Goal: Task Accomplishment & Management: Use online tool/utility

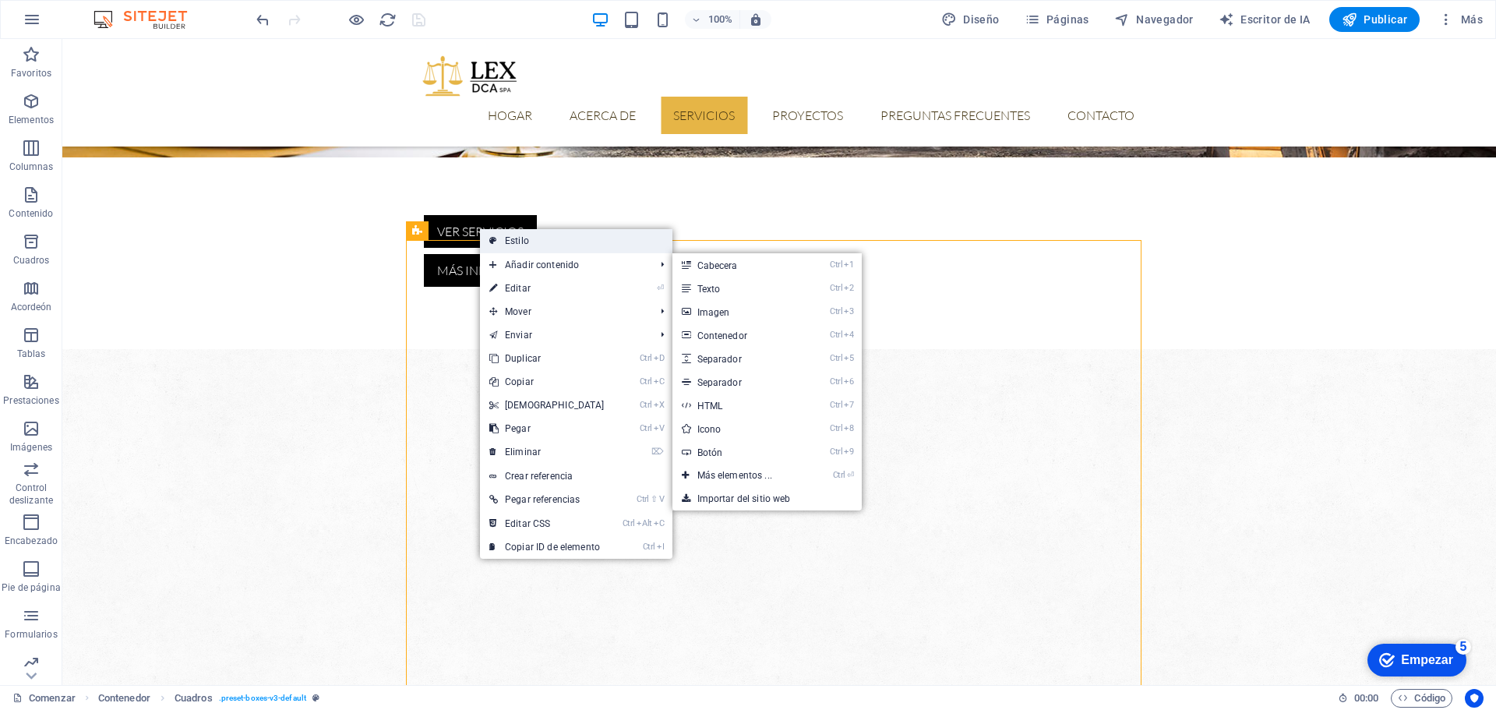
select select "%"
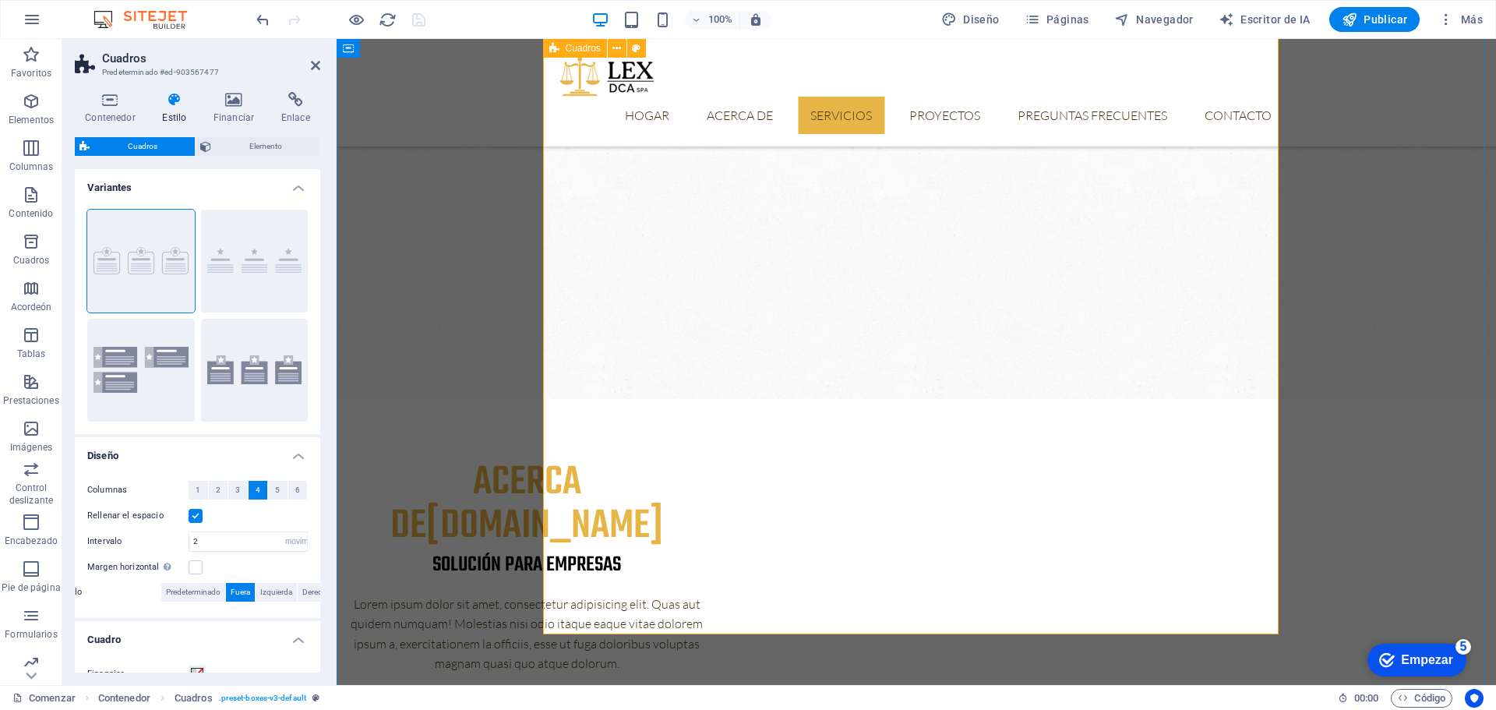
scroll to position [623, 0]
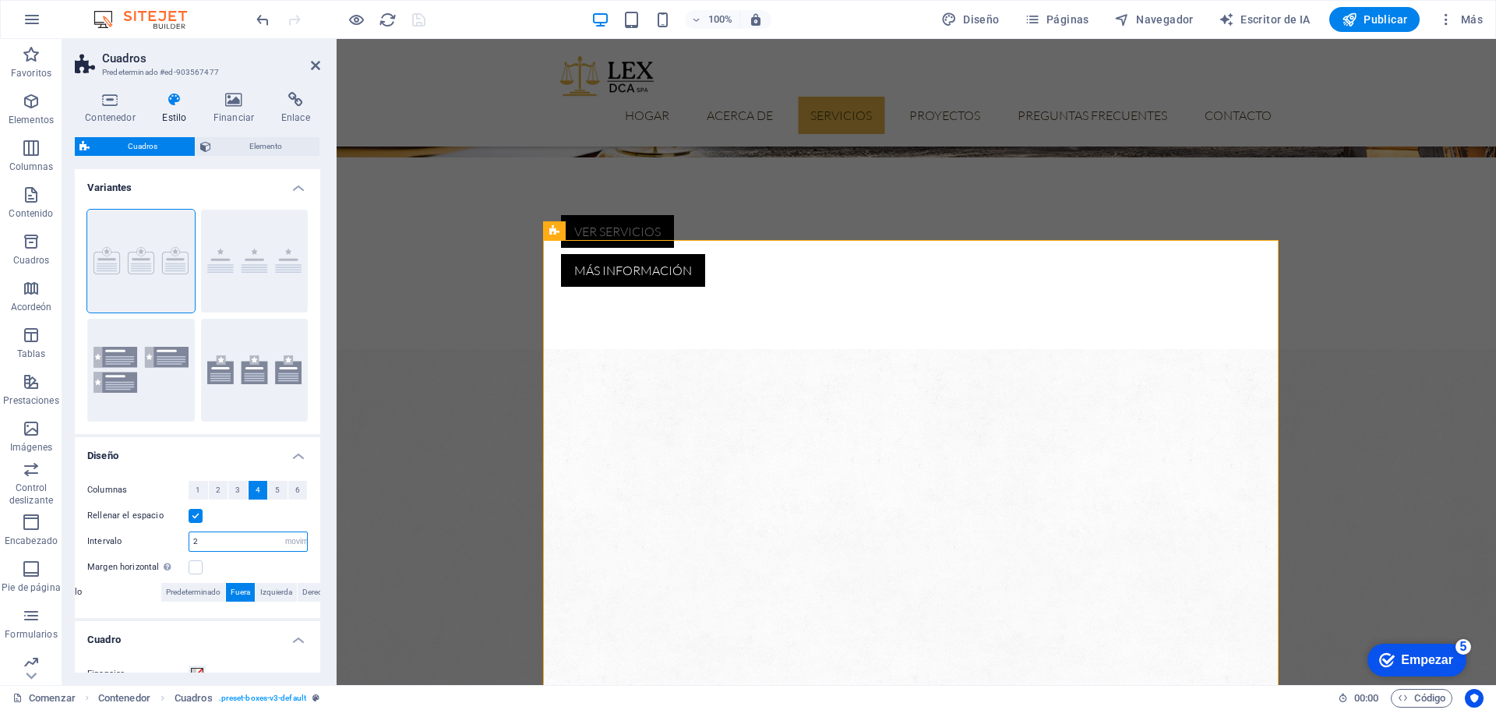
click at [233, 540] on input "2" at bounding box center [248, 541] width 118 height 19
type input "3"
click at [195, 567] on label at bounding box center [196, 567] width 14 height 14
click at [0, 0] on input "Margen horizontal Solo si el "Ancho del contenido" de los contenedores no se ha…" at bounding box center [0, 0] width 0 height 0
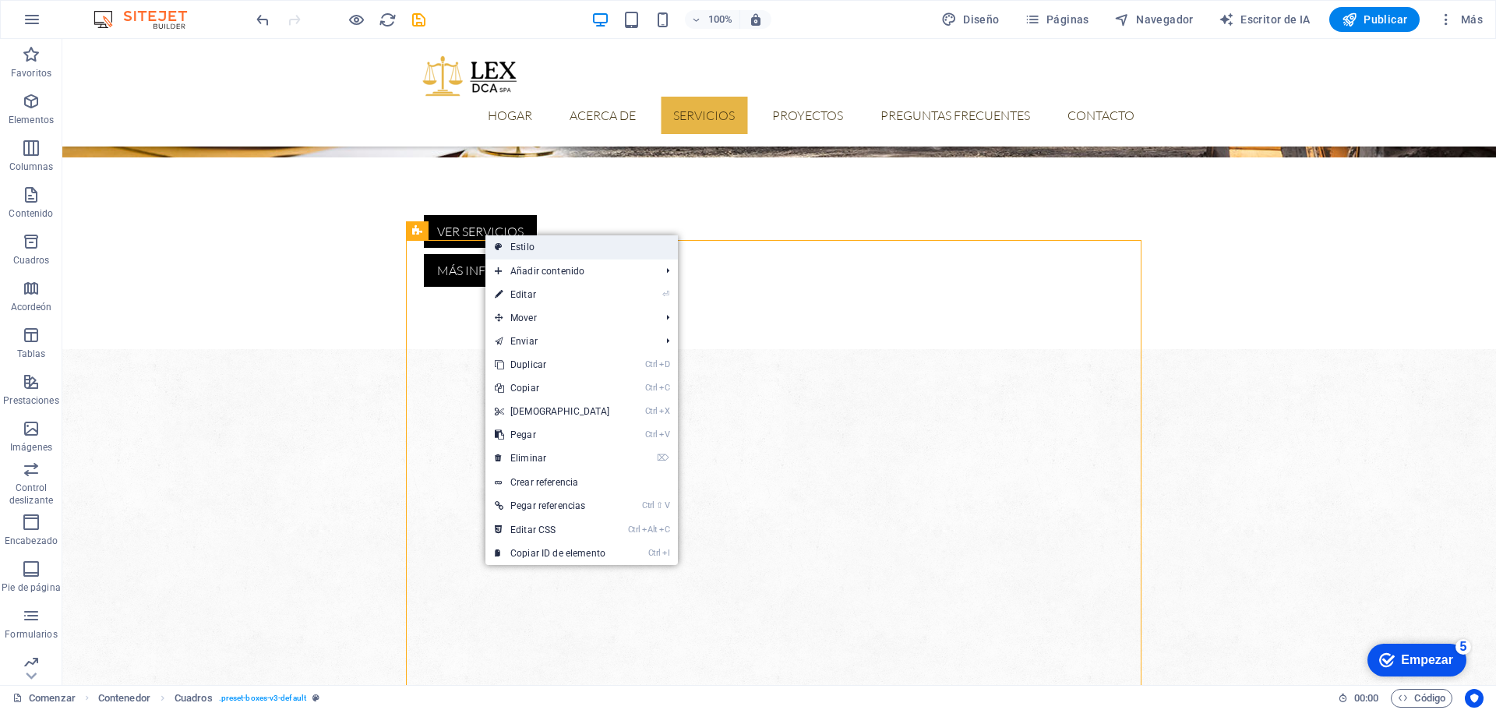
click at [501, 245] on icon at bounding box center [499, 246] width 8 height 23
select select "rem"
select select "px"
select select "rem"
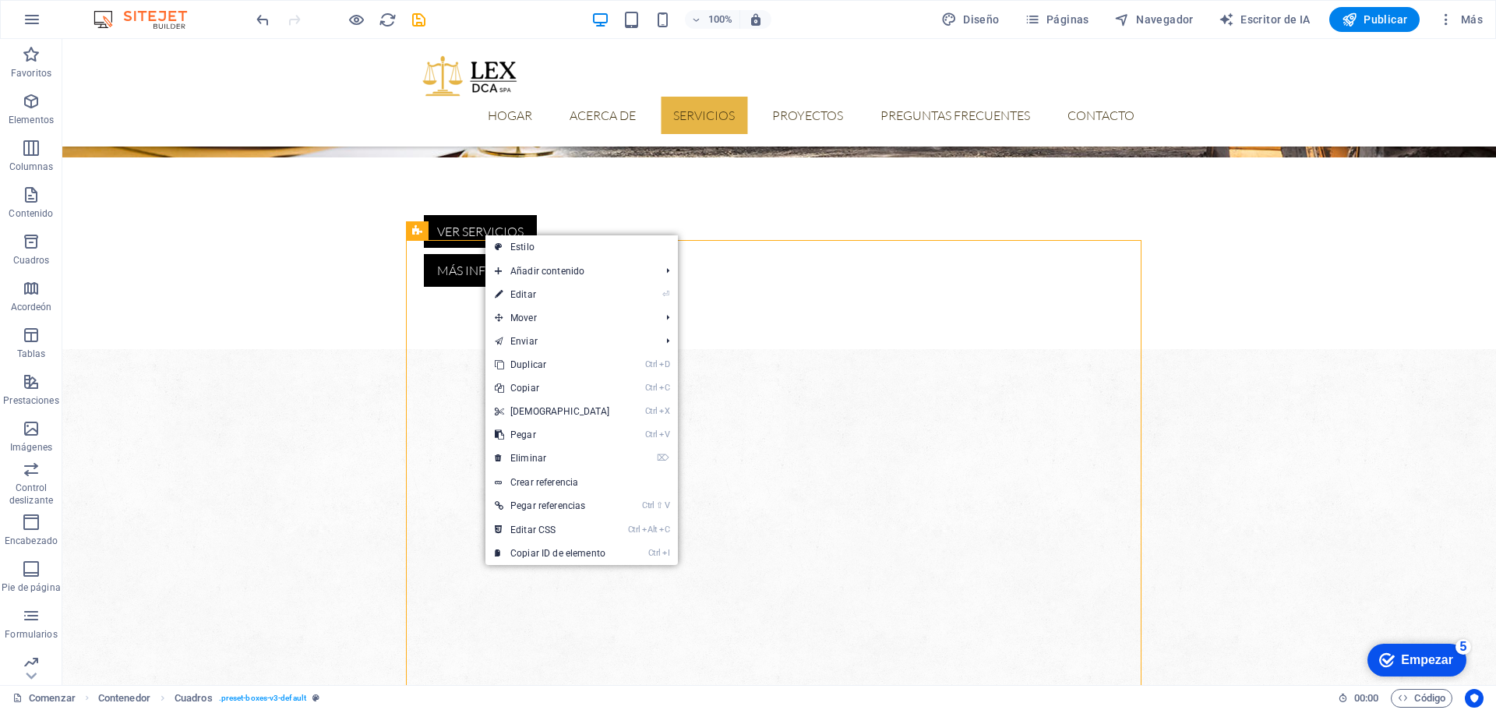
select select "px"
select select "%"
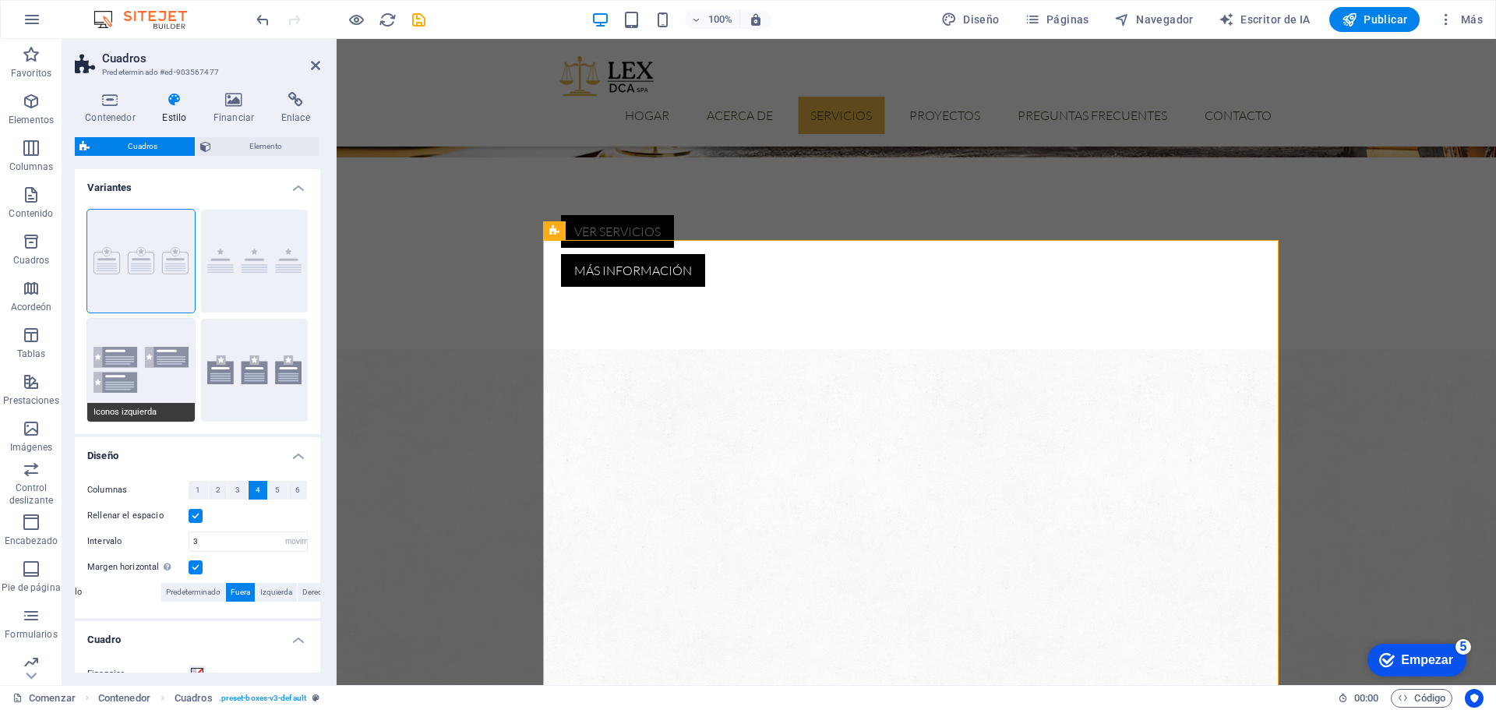
click at [156, 368] on button "Iconos izquierda" at bounding box center [141, 370] width 108 height 103
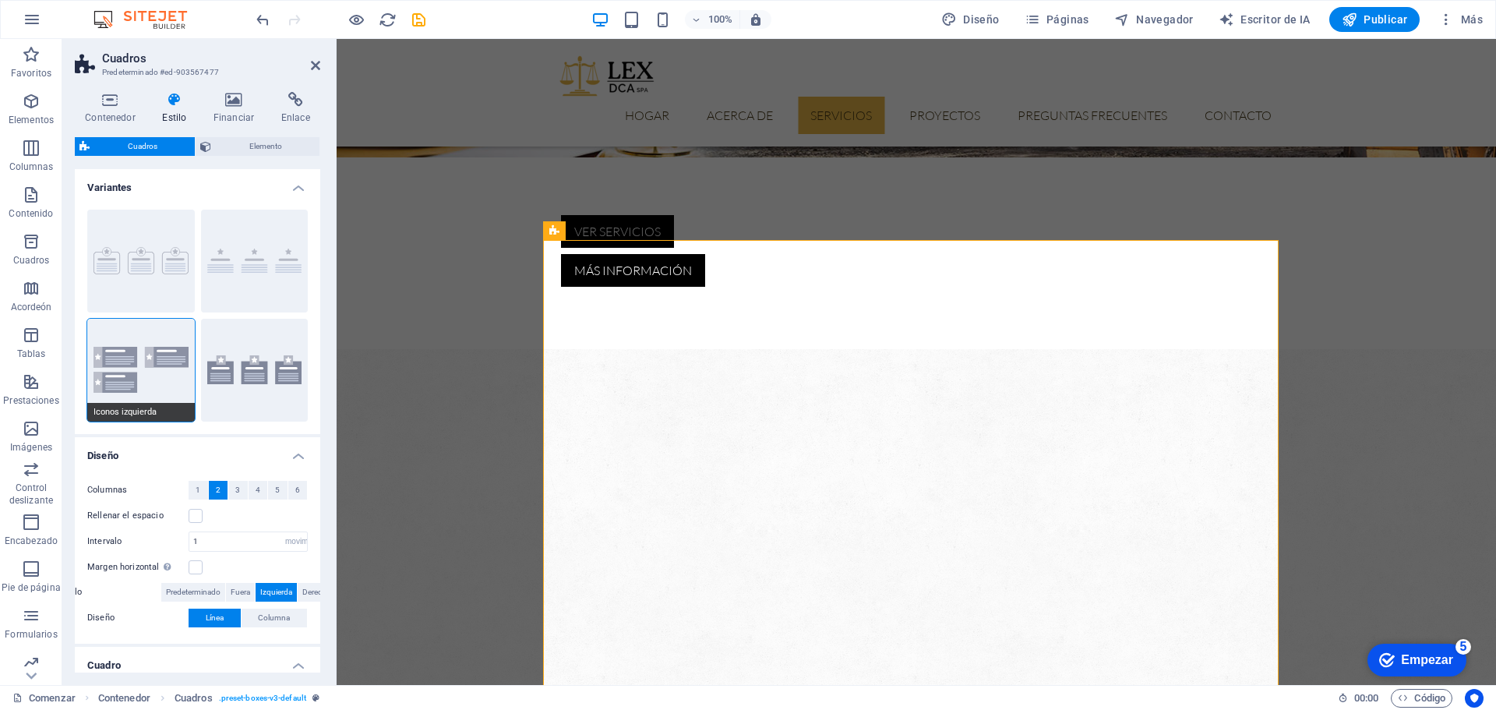
select select "rem"
select select "px"
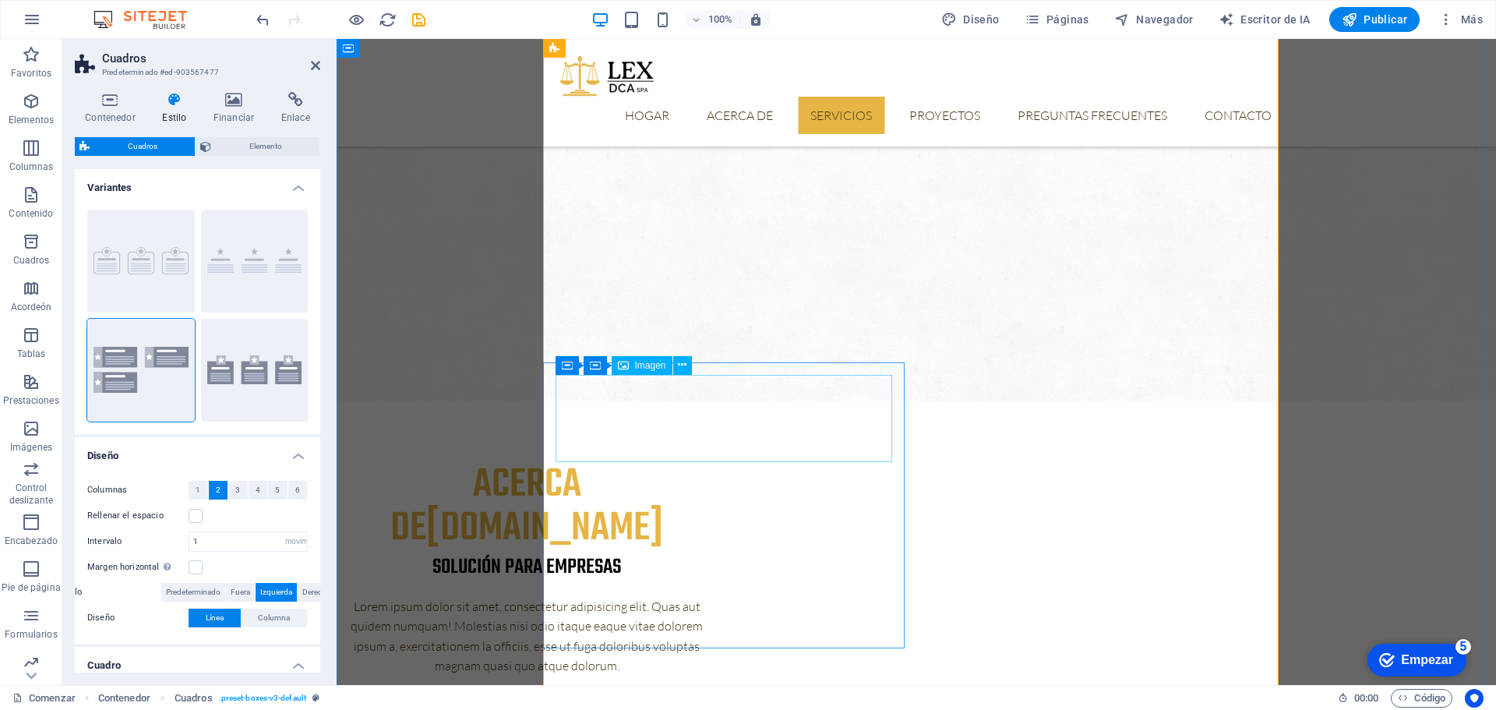
scroll to position [935, 0]
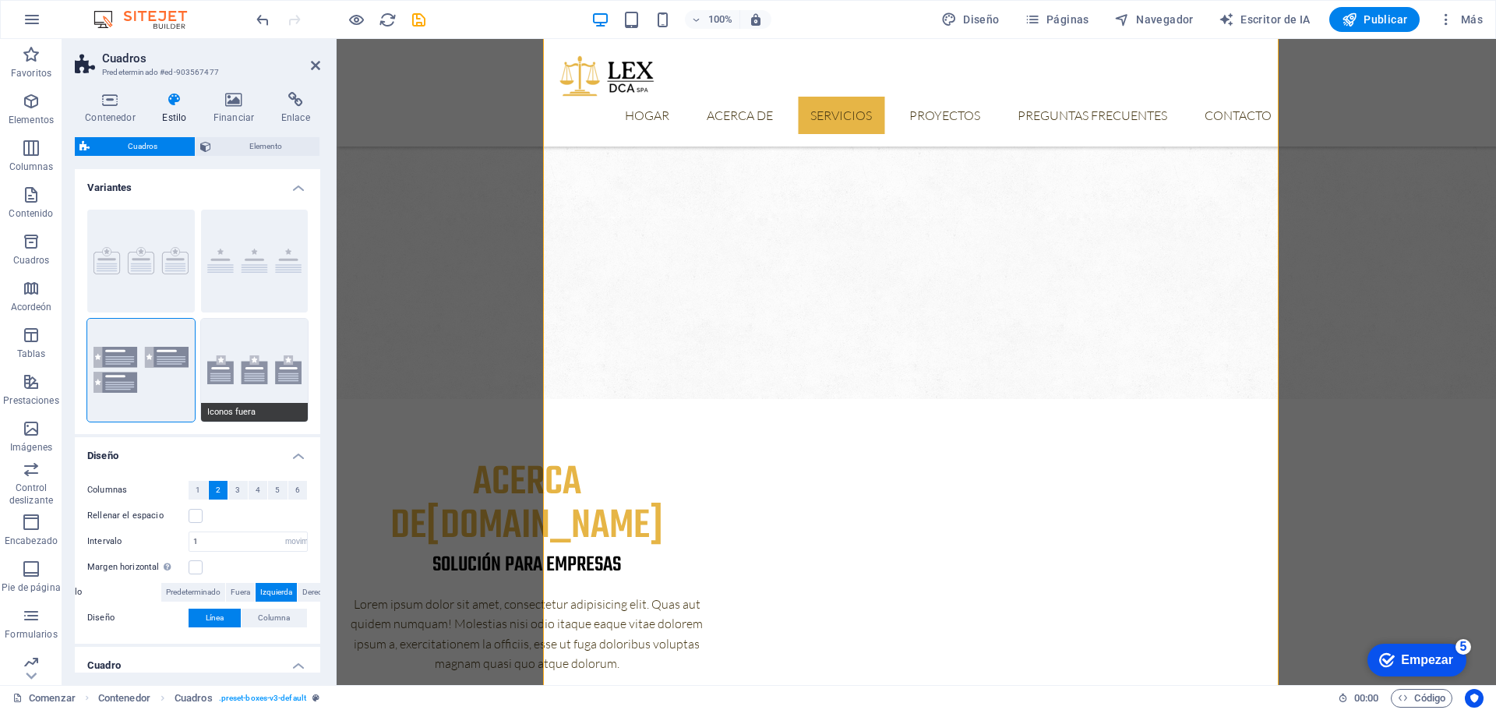
click at [232, 374] on button "Iconos fuera" at bounding box center [255, 370] width 108 height 103
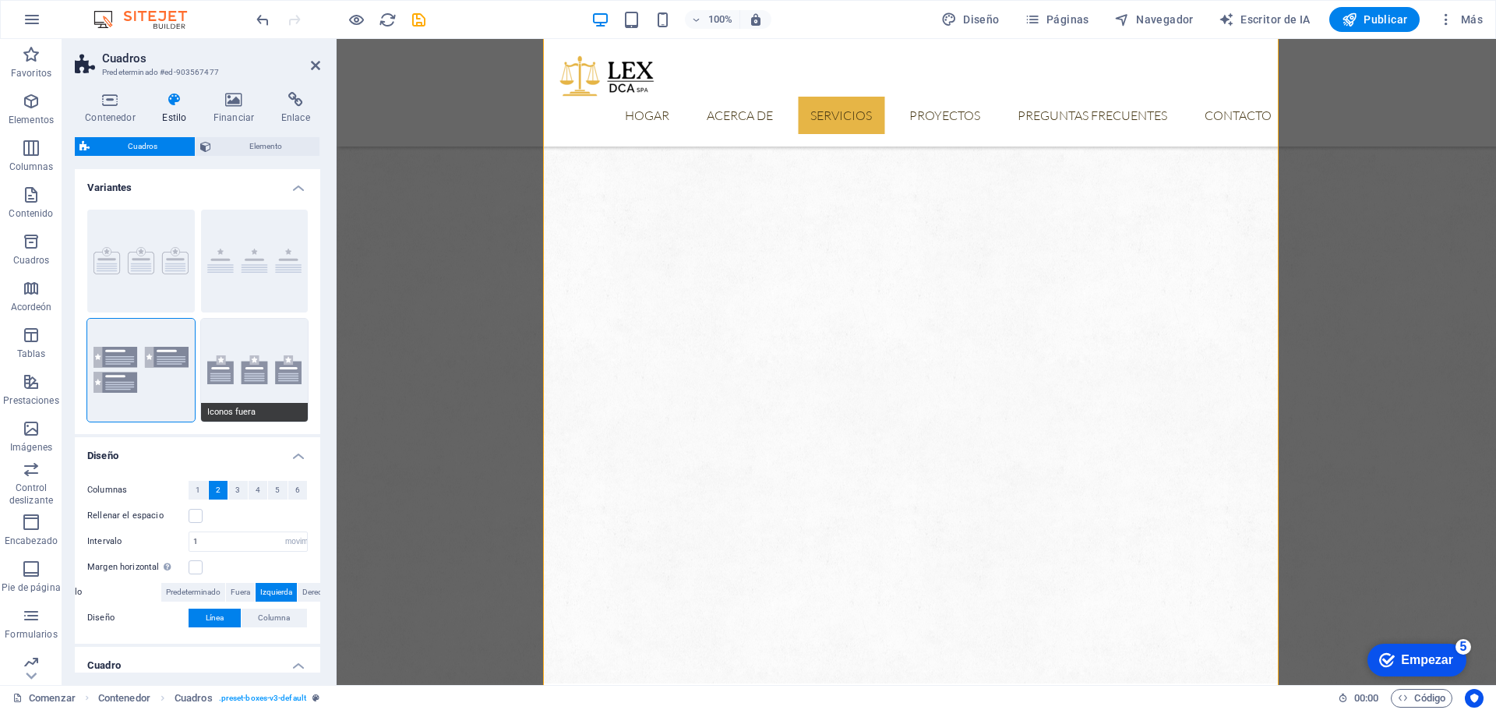
select select "px"
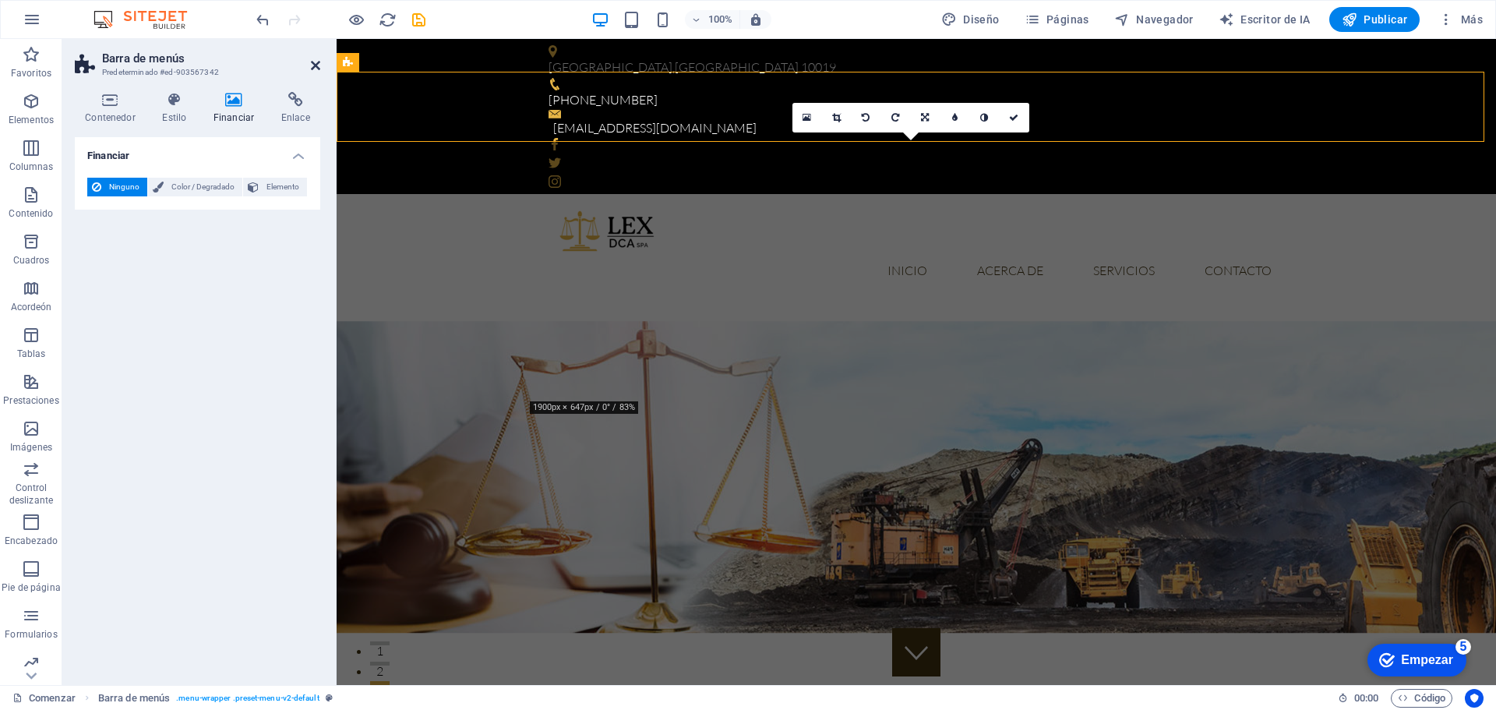
click at [316, 69] on icon at bounding box center [315, 65] width 9 height 12
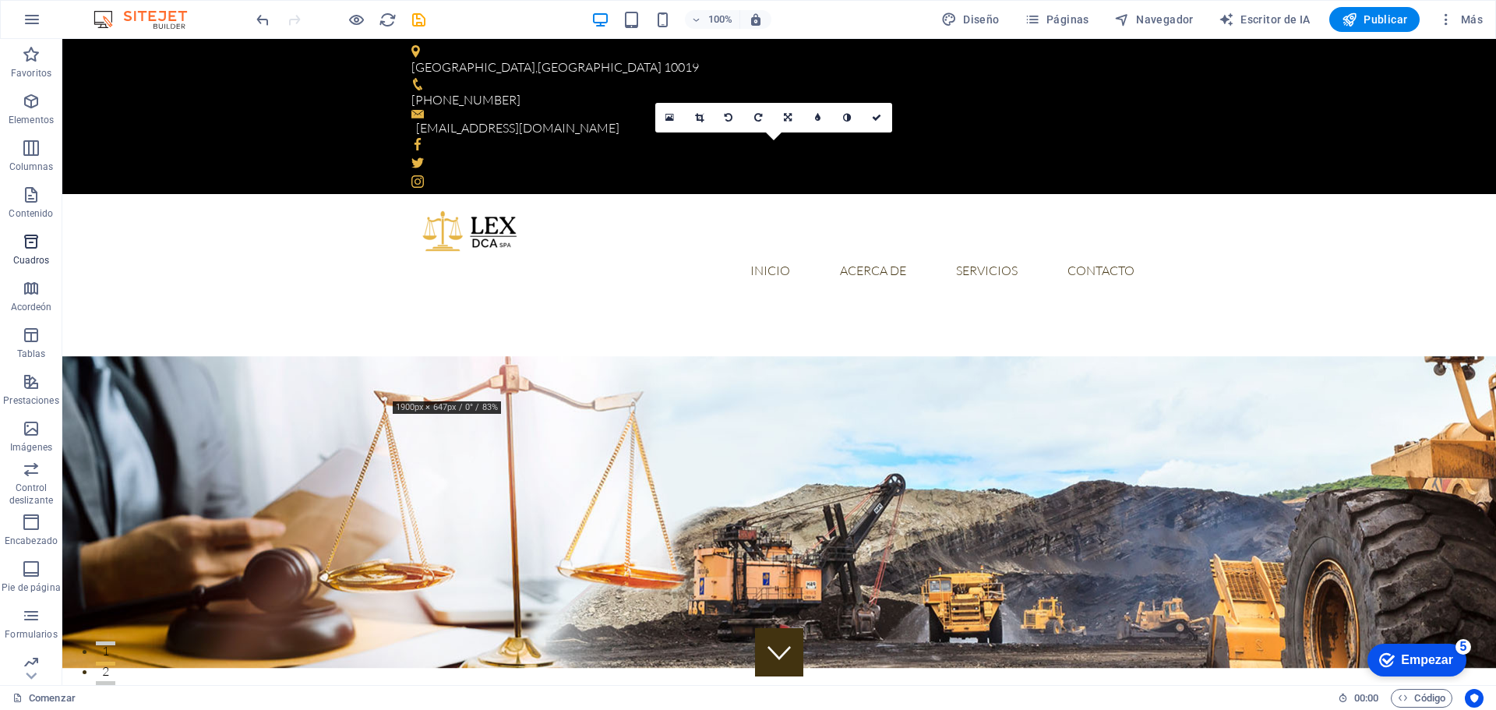
click at [27, 252] on span "Cuadros" at bounding box center [31, 250] width 62 height 37
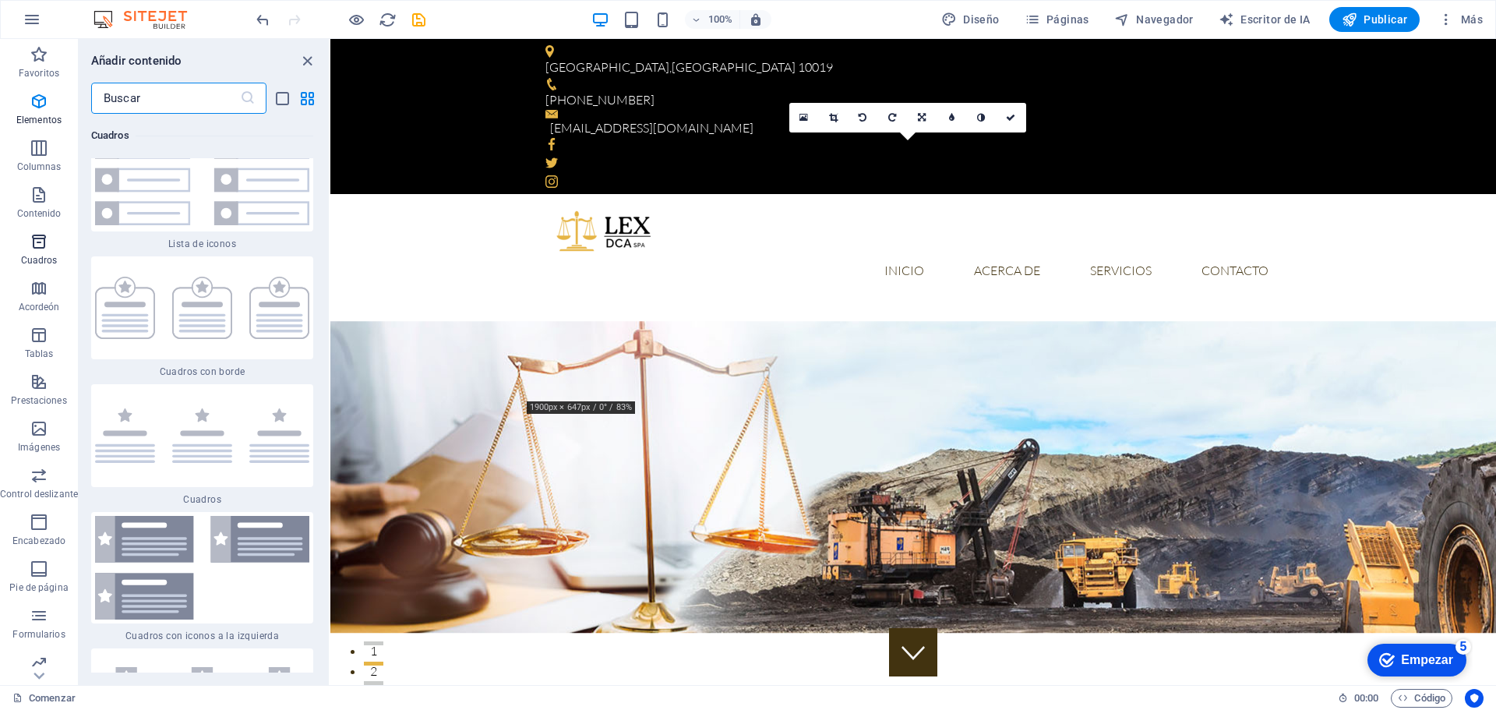
scroll to position [8428, 0]
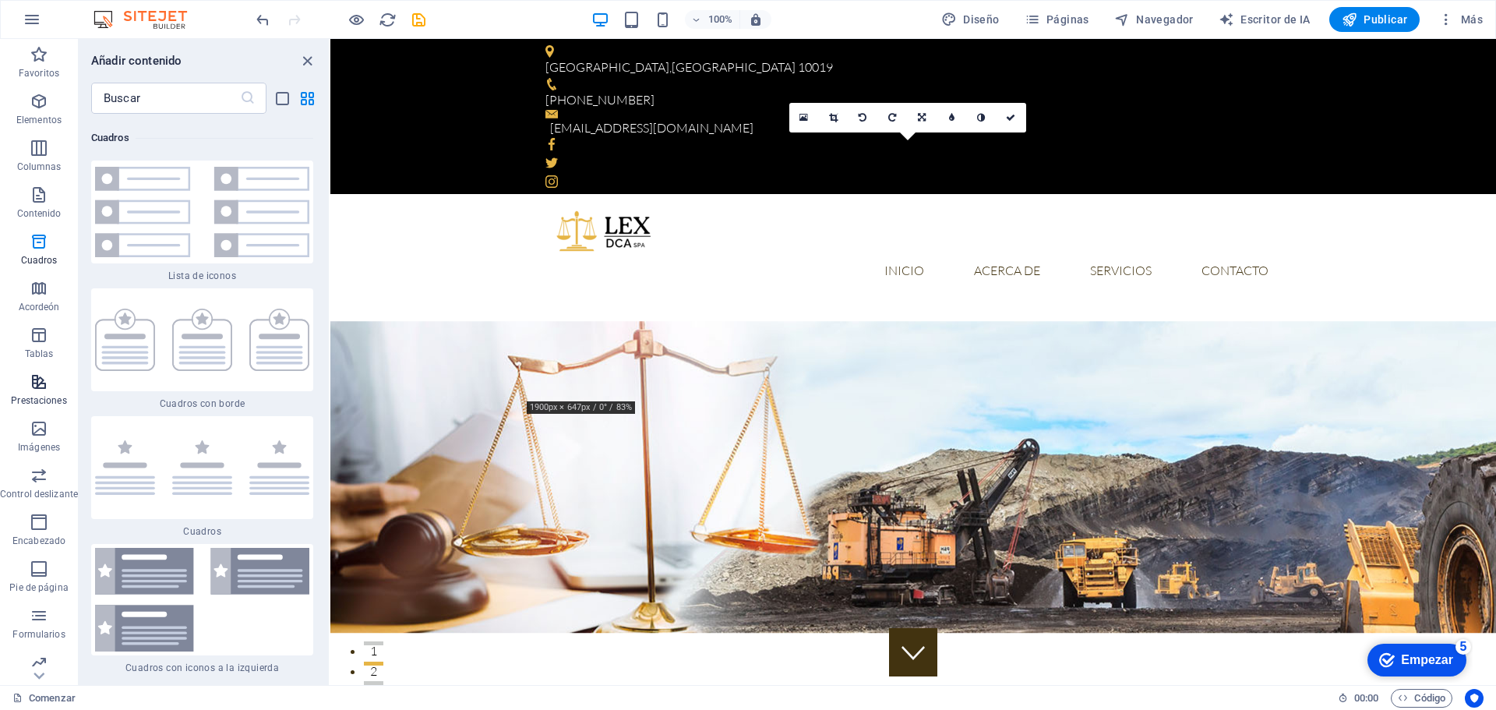
click at [27, 388] on span "Prestaciones" at bounding box center [39, 390] width 78 height 37
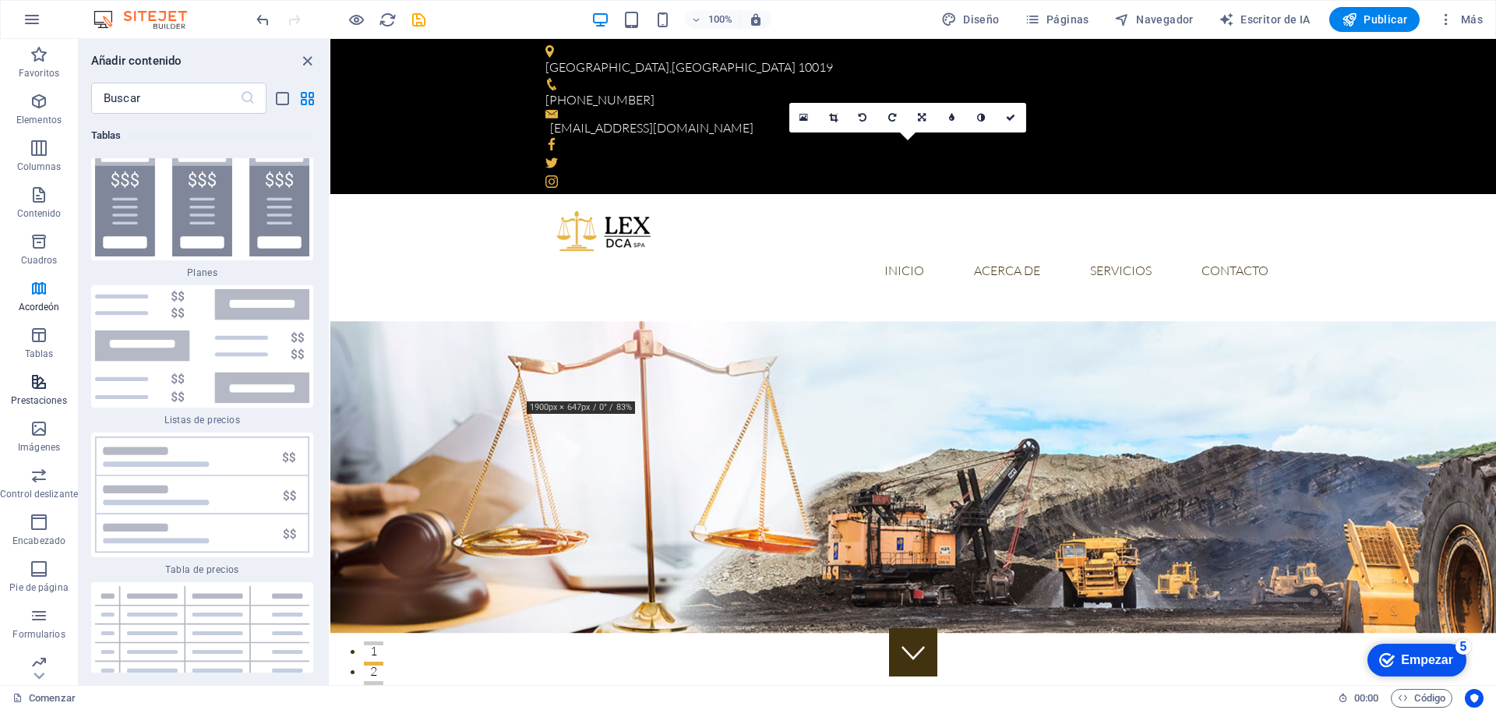
scroll to position [11879, 0]
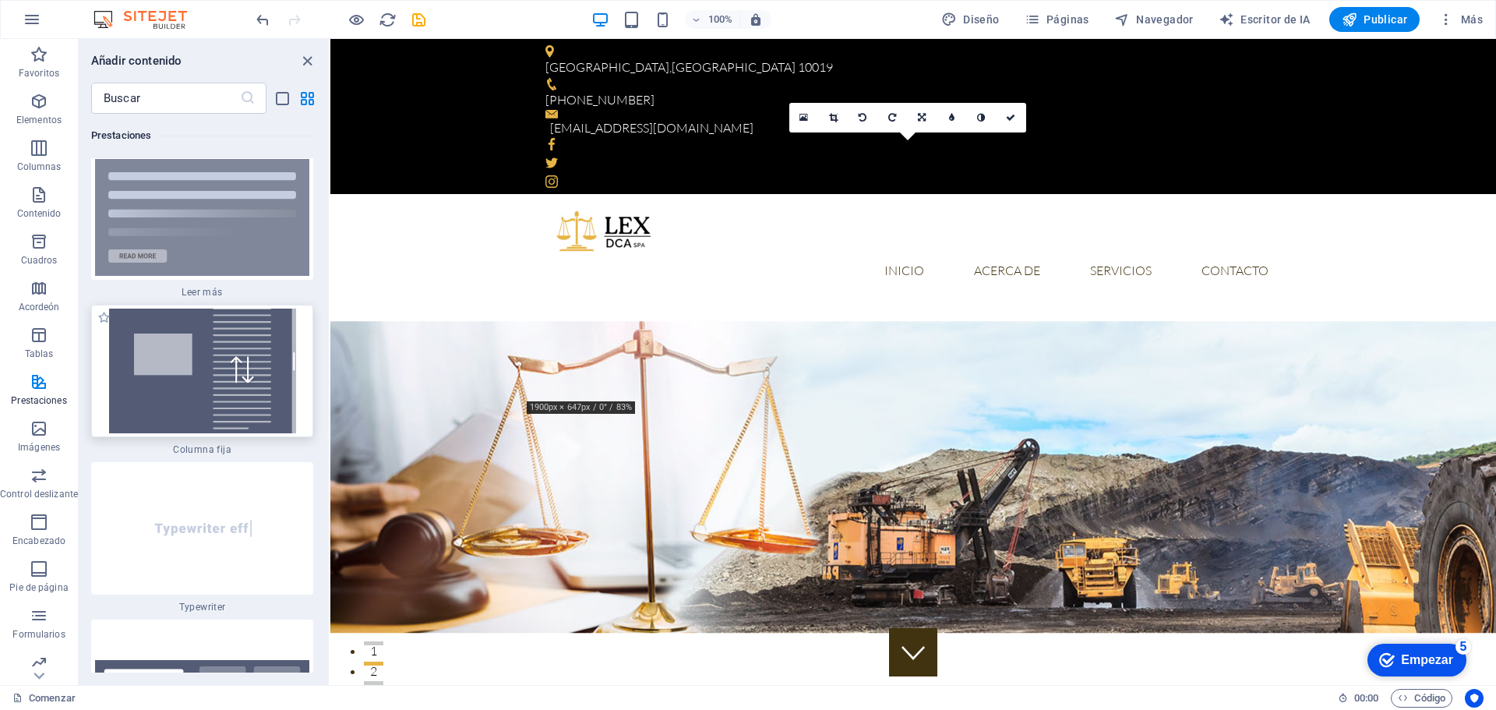
click at [221, 363] on img at bounding box center [202, 371] width 214 height 125
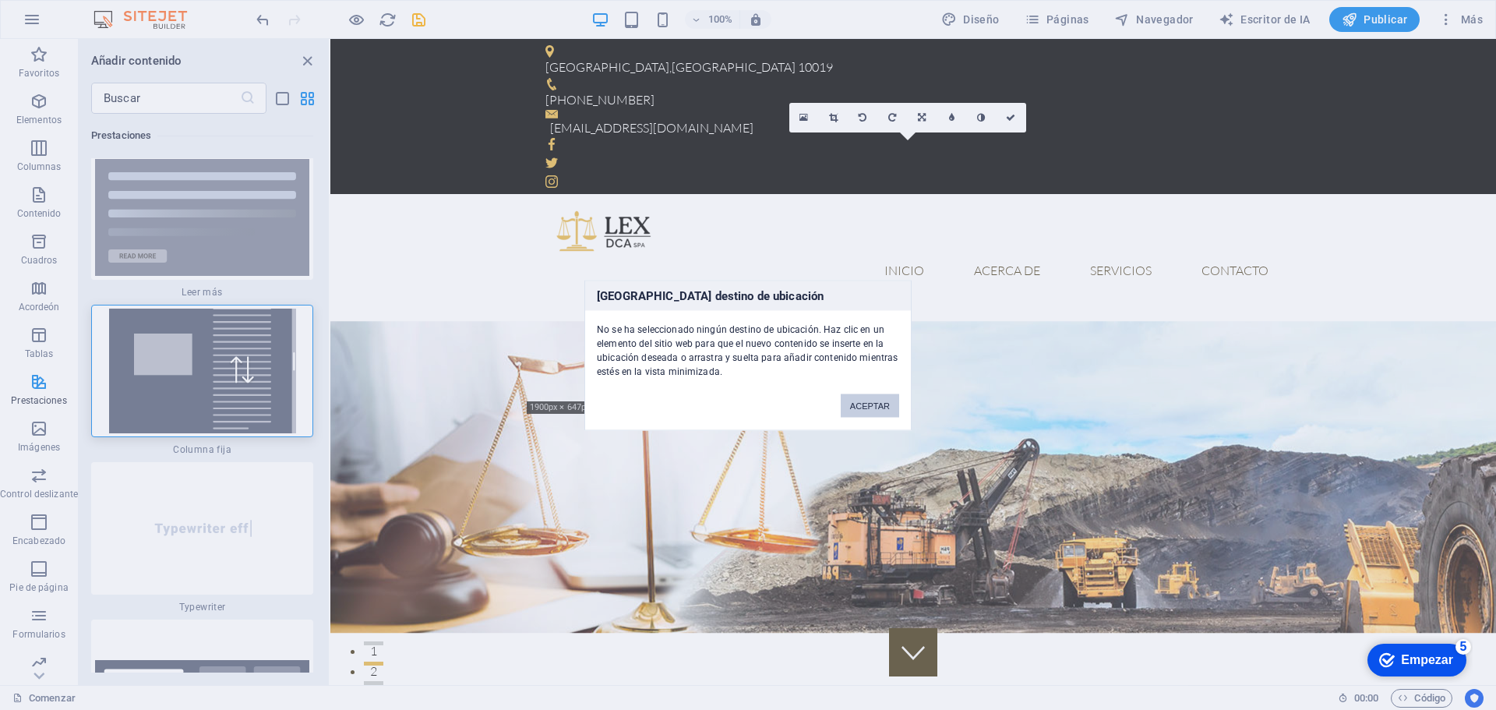
click at [877, 401] on button "ACEPTAR" at bounding box center [870, 405] width 58 height 23
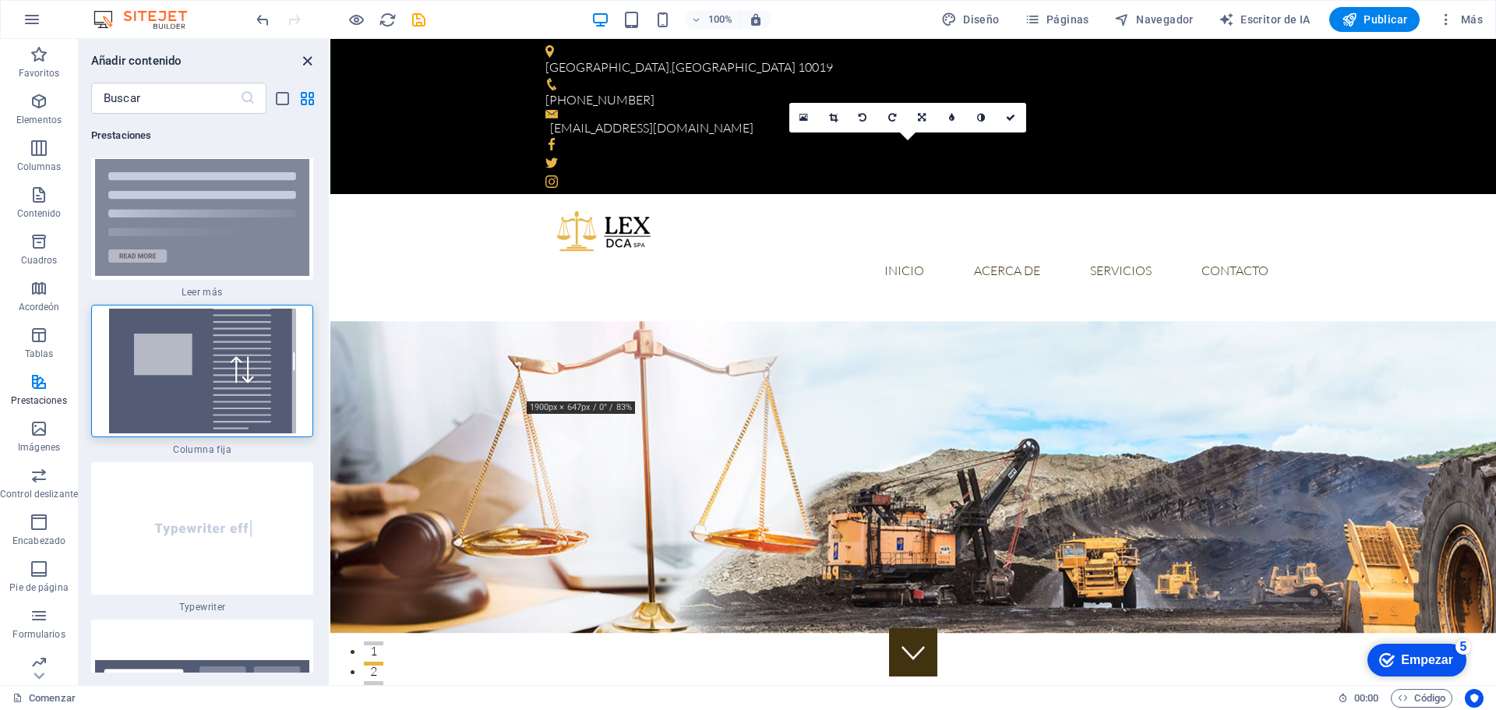
click at [305, 58] on icon "close panel" at bounding box center [307, 61] width 18 height 18
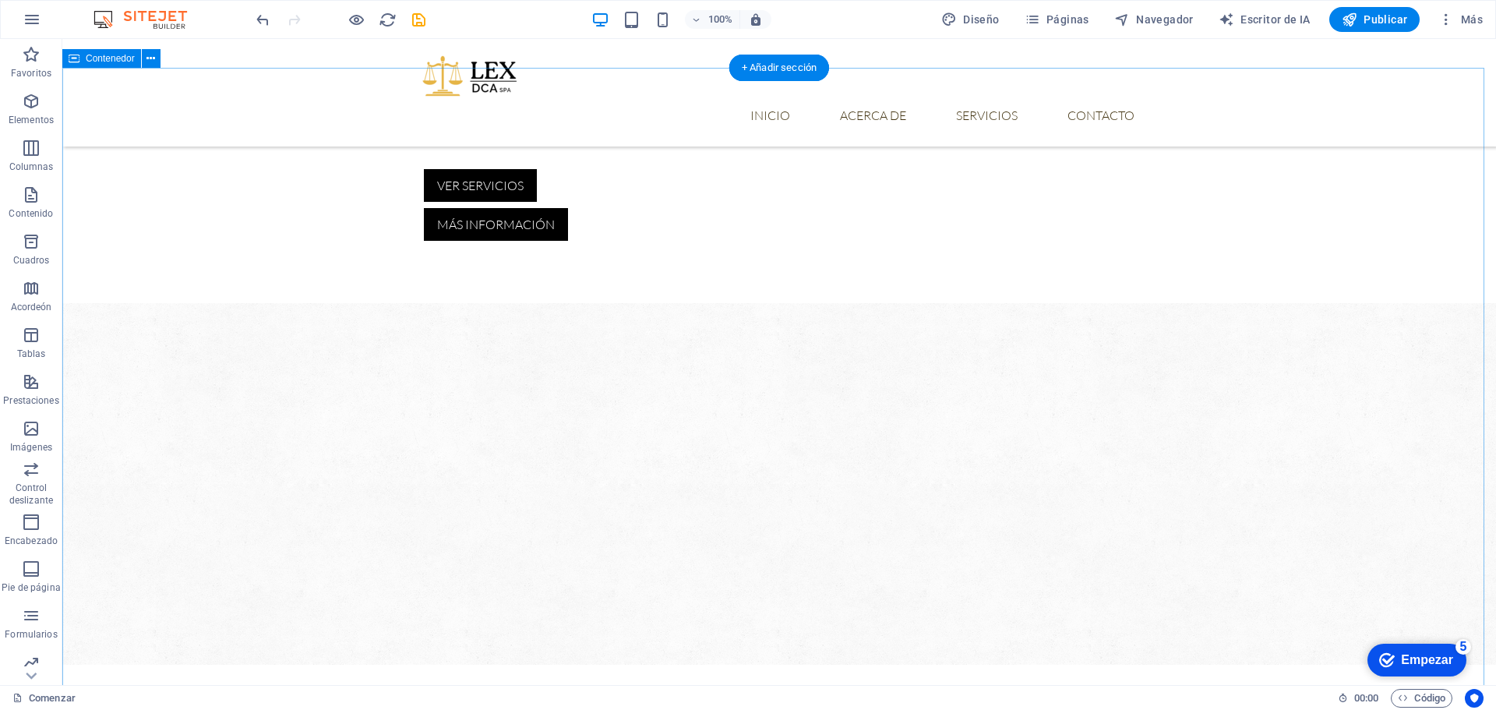
scroll to position [623, 0]
click at [29, 196] on icon "button" at bounding box center [31, 194] width 19 height 19
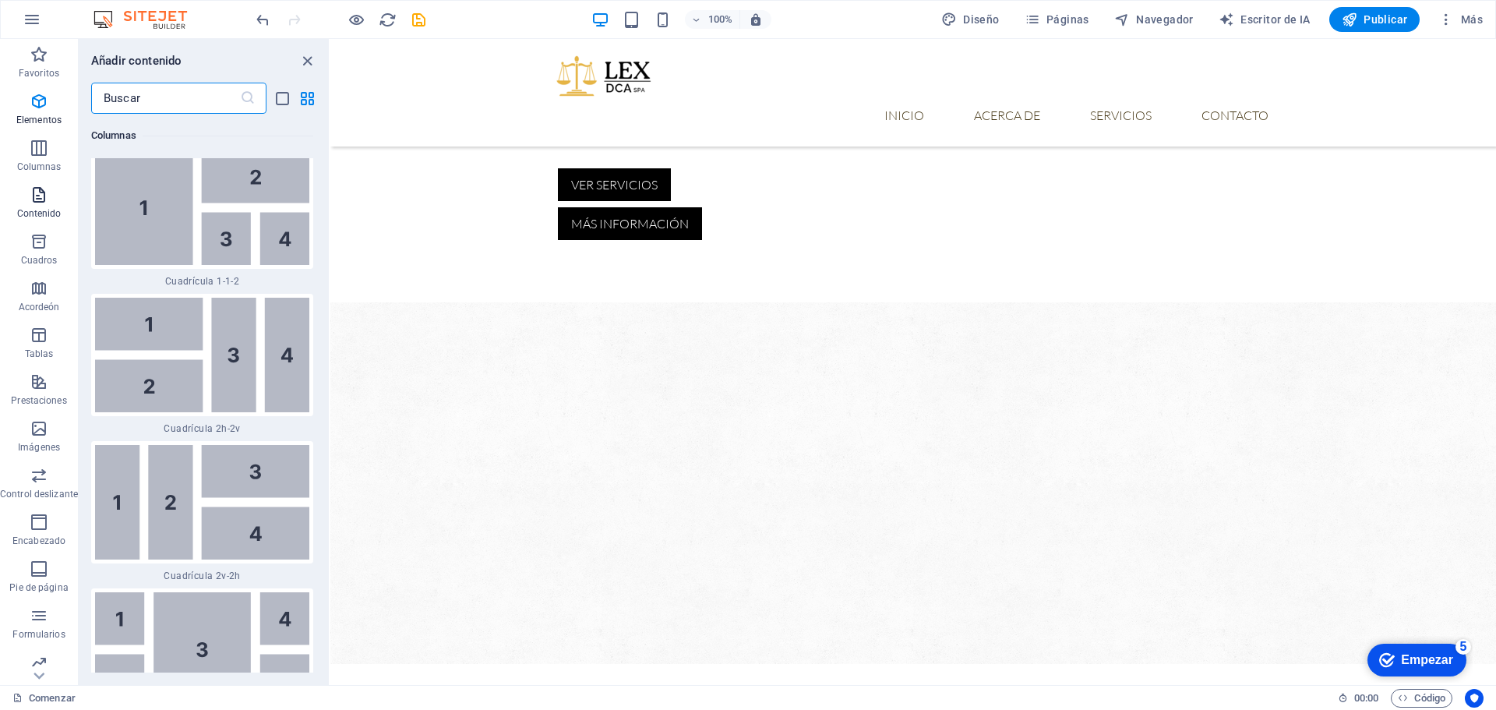
scroll to position [5286, 0]
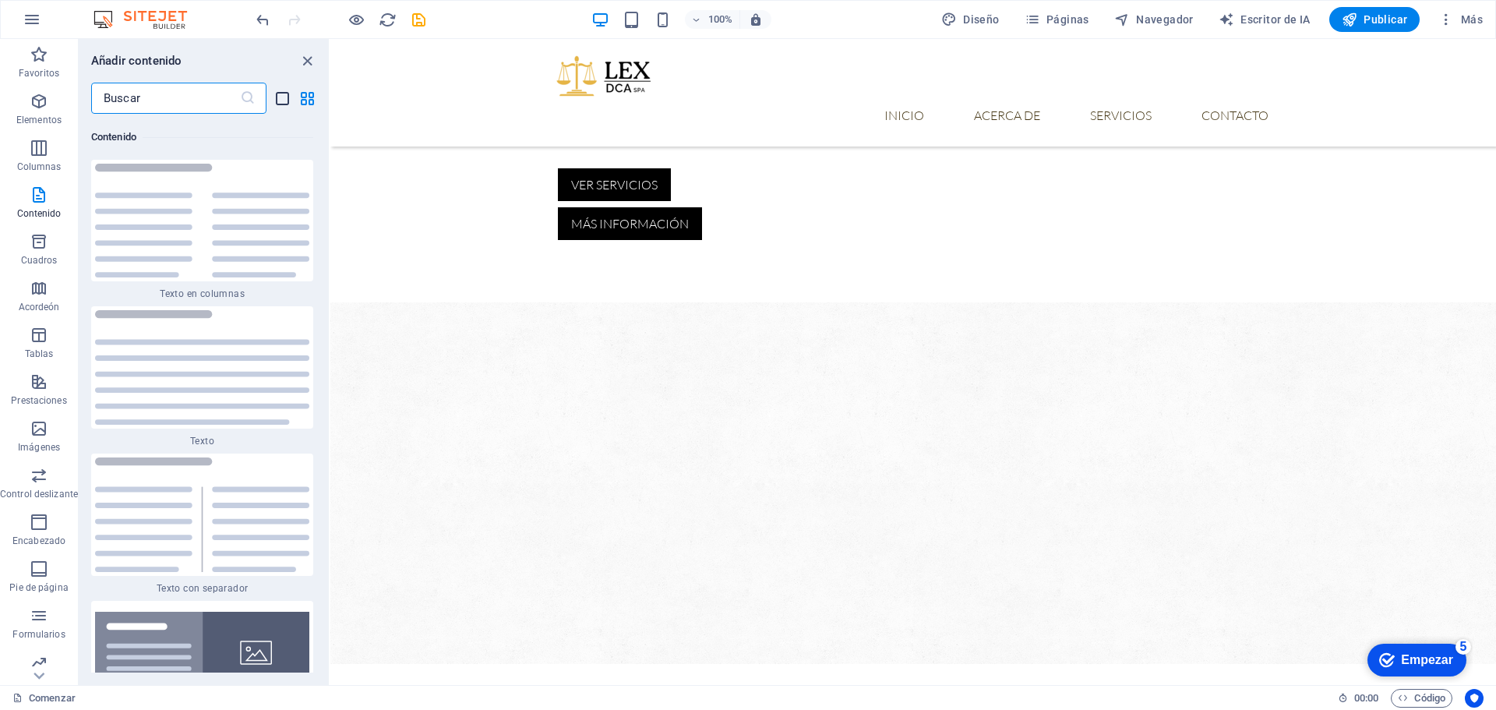
click at [284, 96] on icon "list-view" at bounding box center [283, 99] width 18 height 18
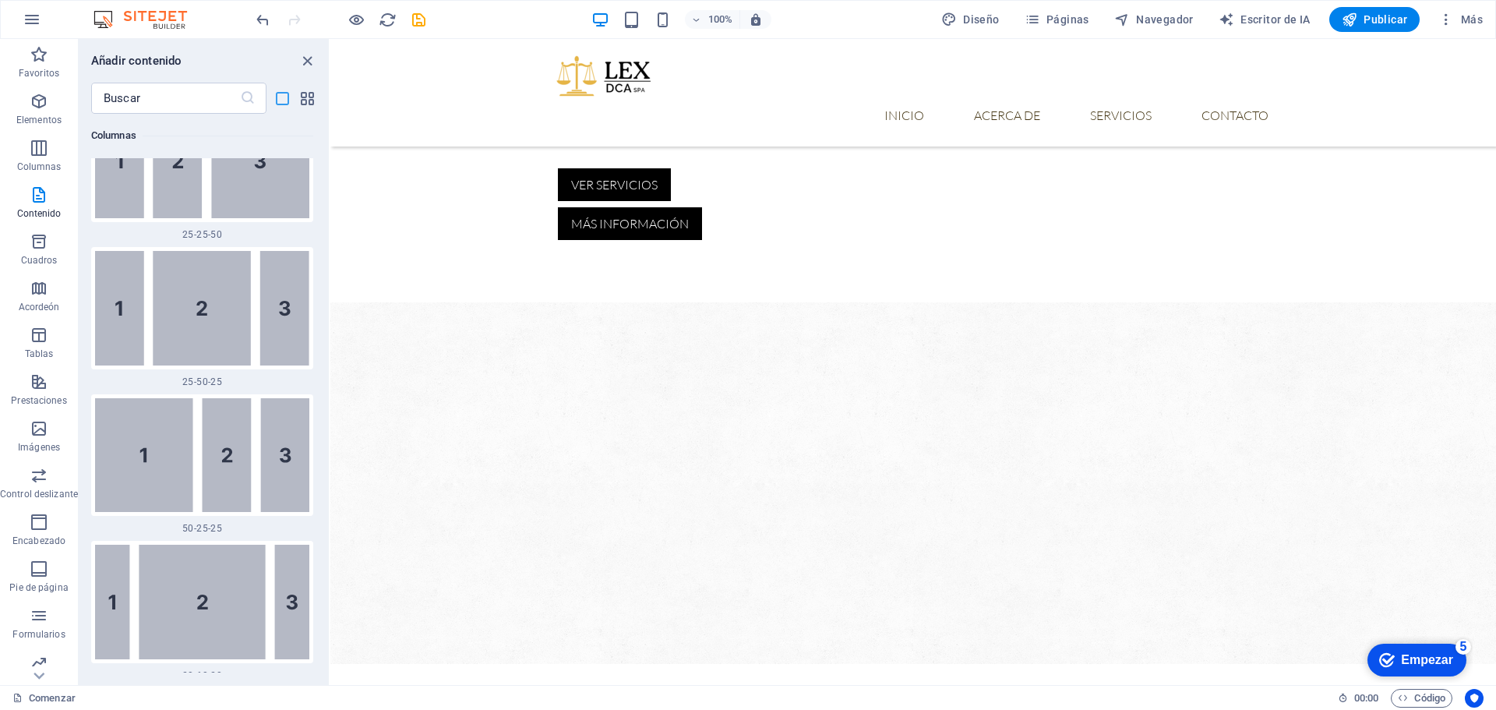
scroll to position [7913, 0]
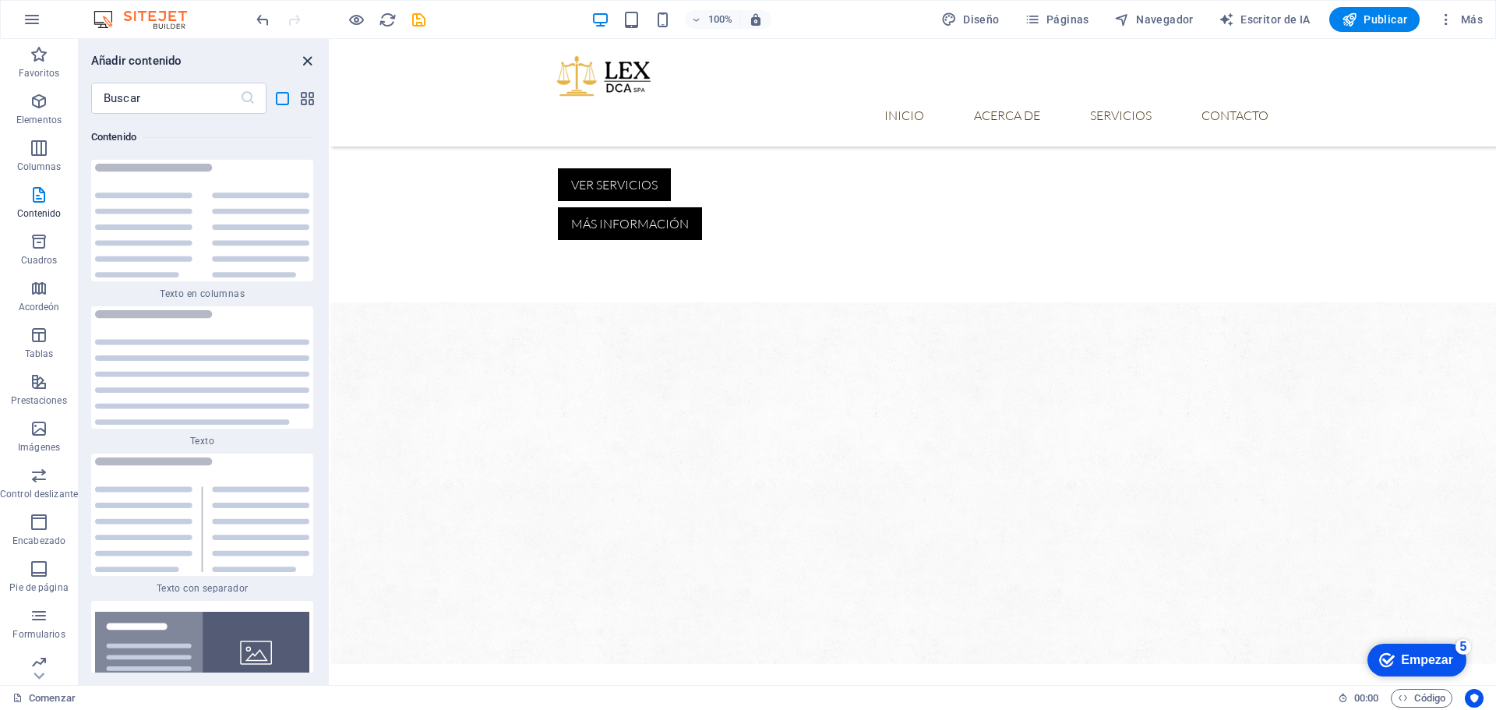
click at [305, 58] on icon "close panel" at bounding box center [307, 61] width 18 height 18
click at [574, 58] on div "inicio Acerca de Servicios Contacto" at bounding box center [913, 93] width 1166 height 108
select select "header"
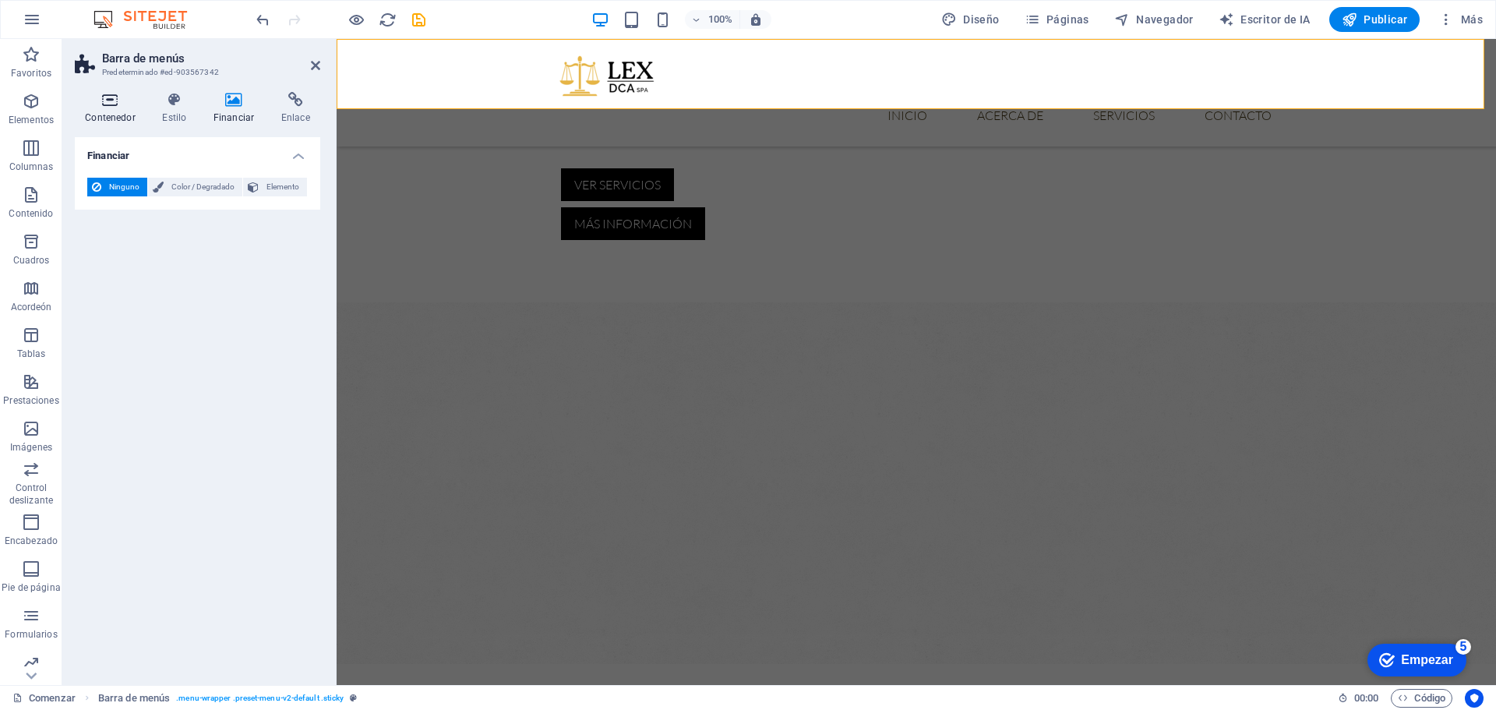
click at [116, 105] on icon at bounding box center [110, 100] width 71 height 16
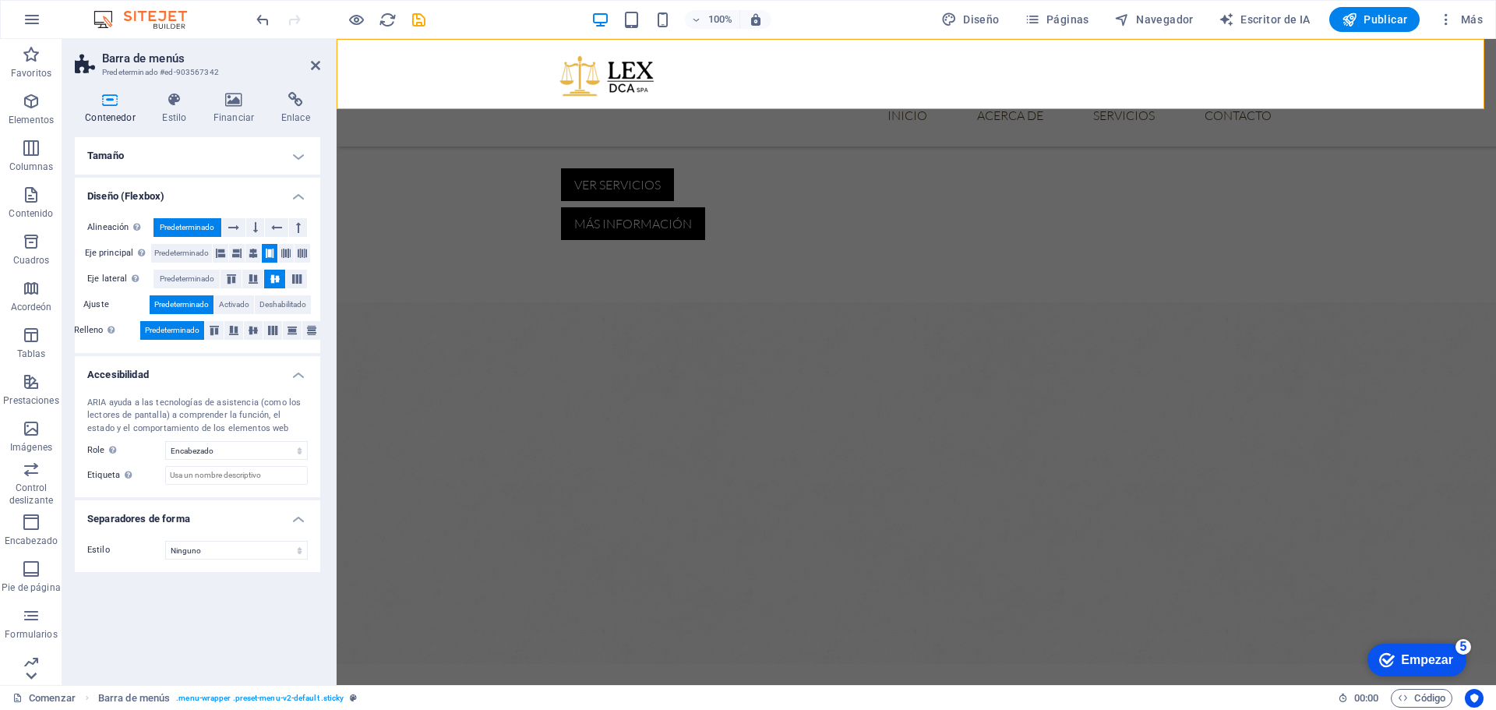
scroll to position [55, 0]
click at [29, 657] on icon "button" at bounding box center [31, 653] width 19 height 19
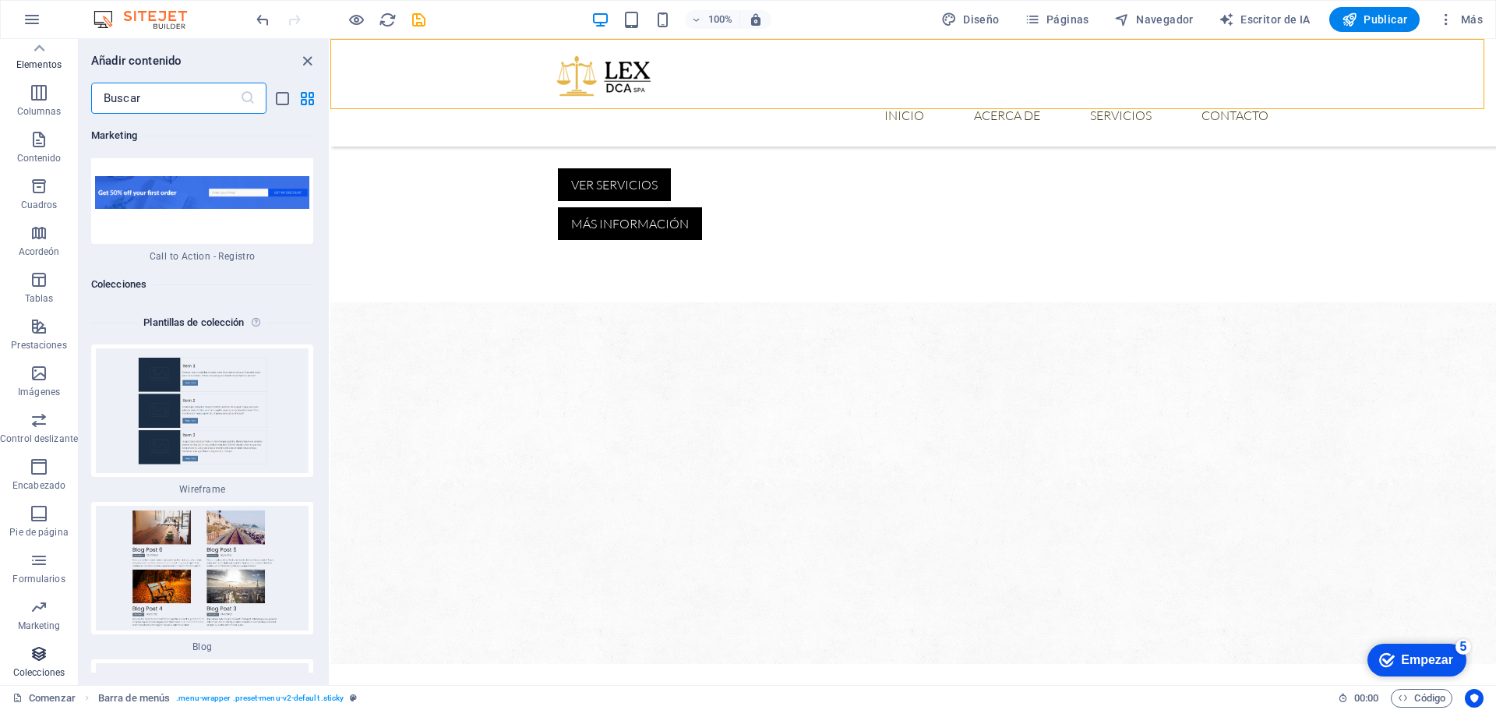
scroll to position [28763, 0]
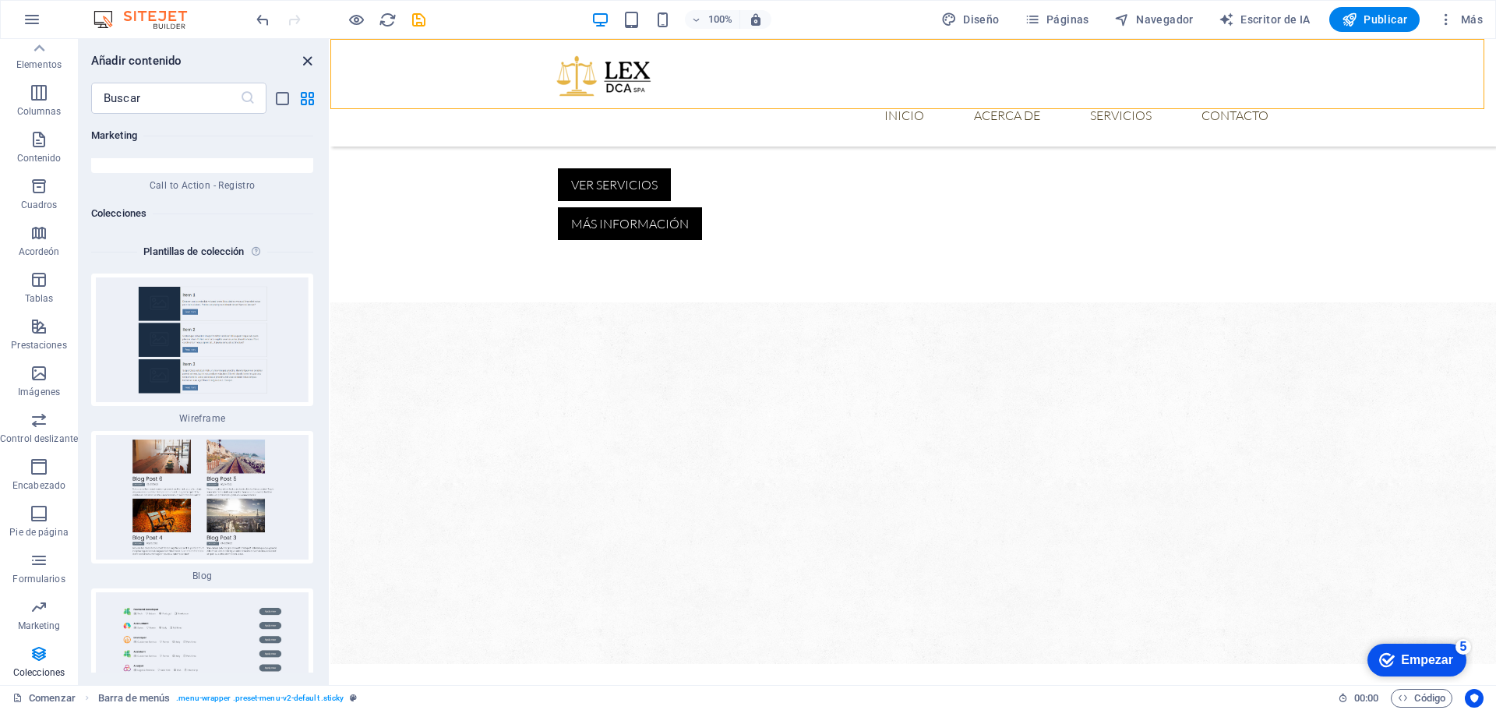
click at [308, 60] on icon "close panel" at bounding box center [307, 61] width 18 height 18
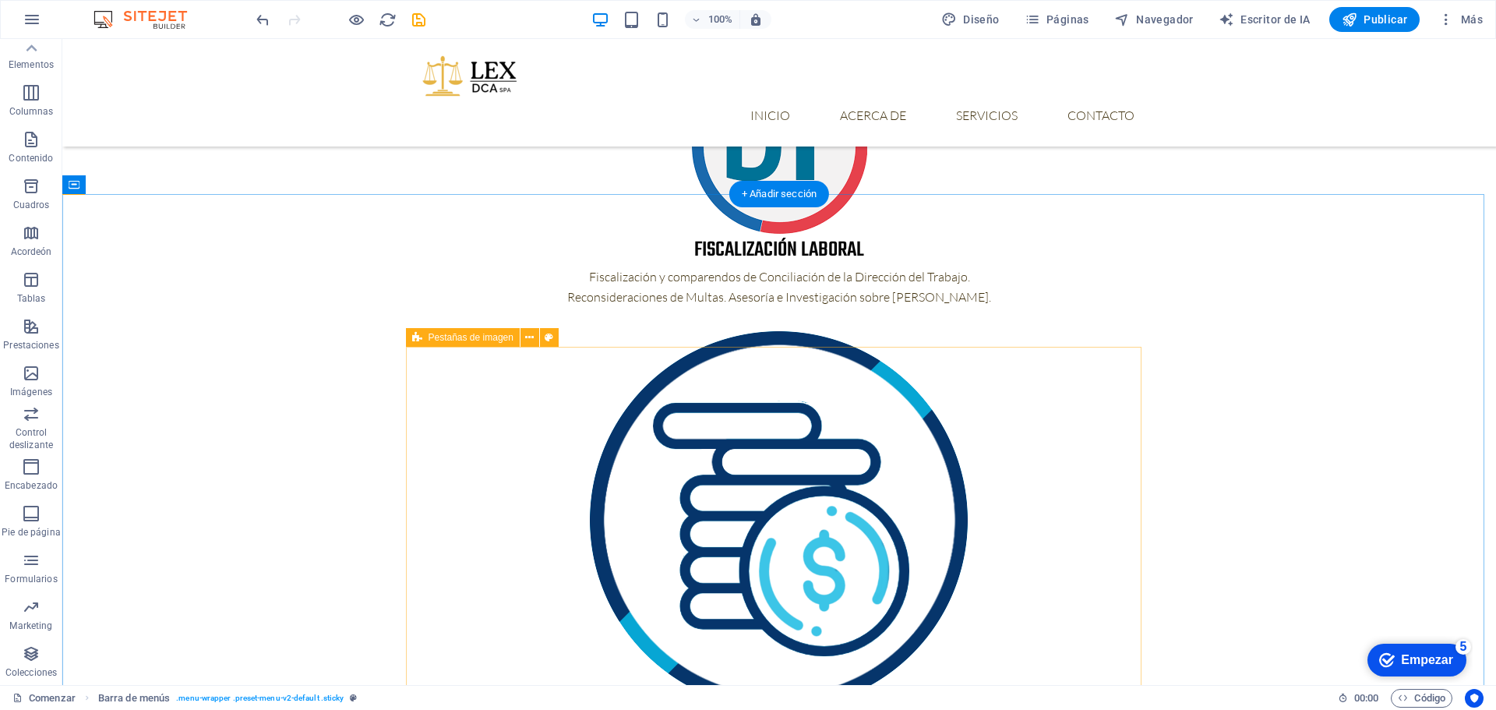
scroll to position [2182, 0]
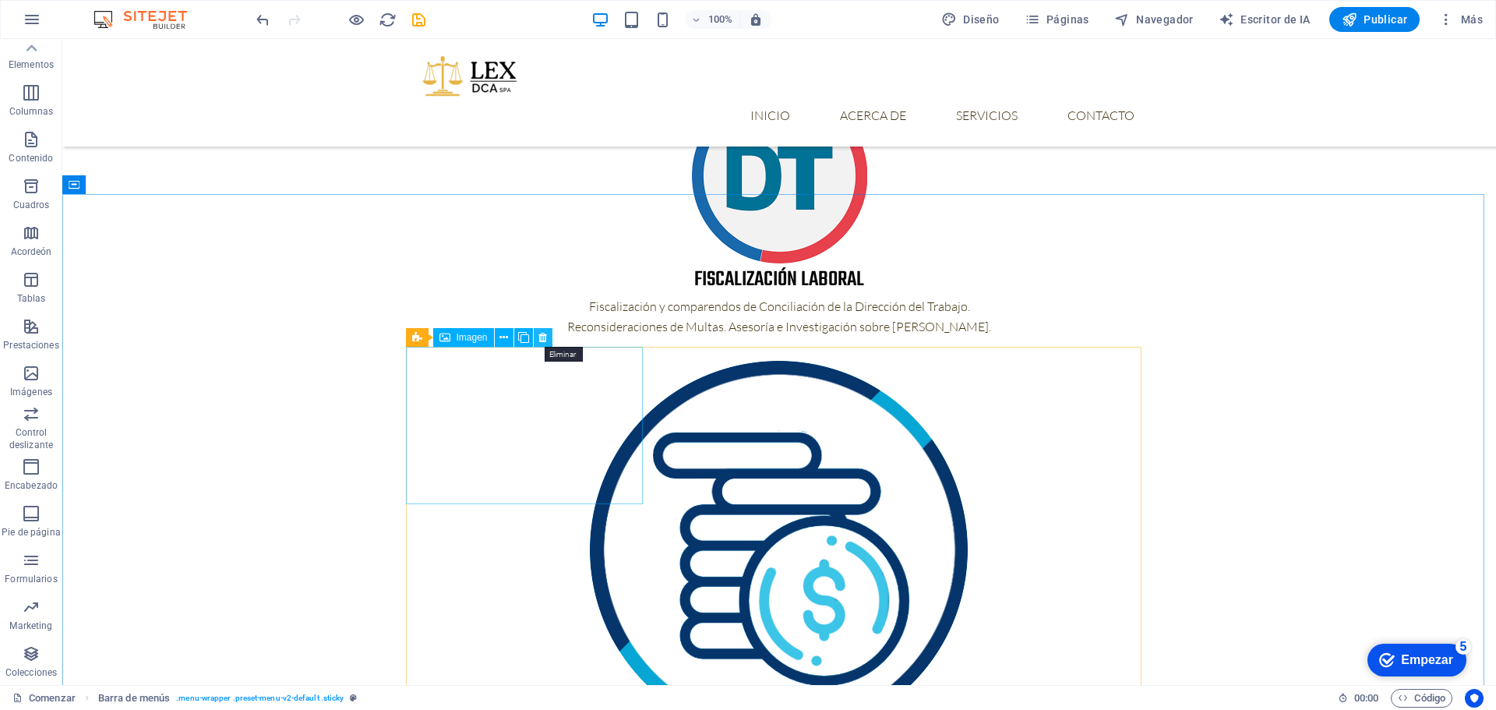
click at [545, 336] on icon at bounding box center [542, 338] width 9 height 16
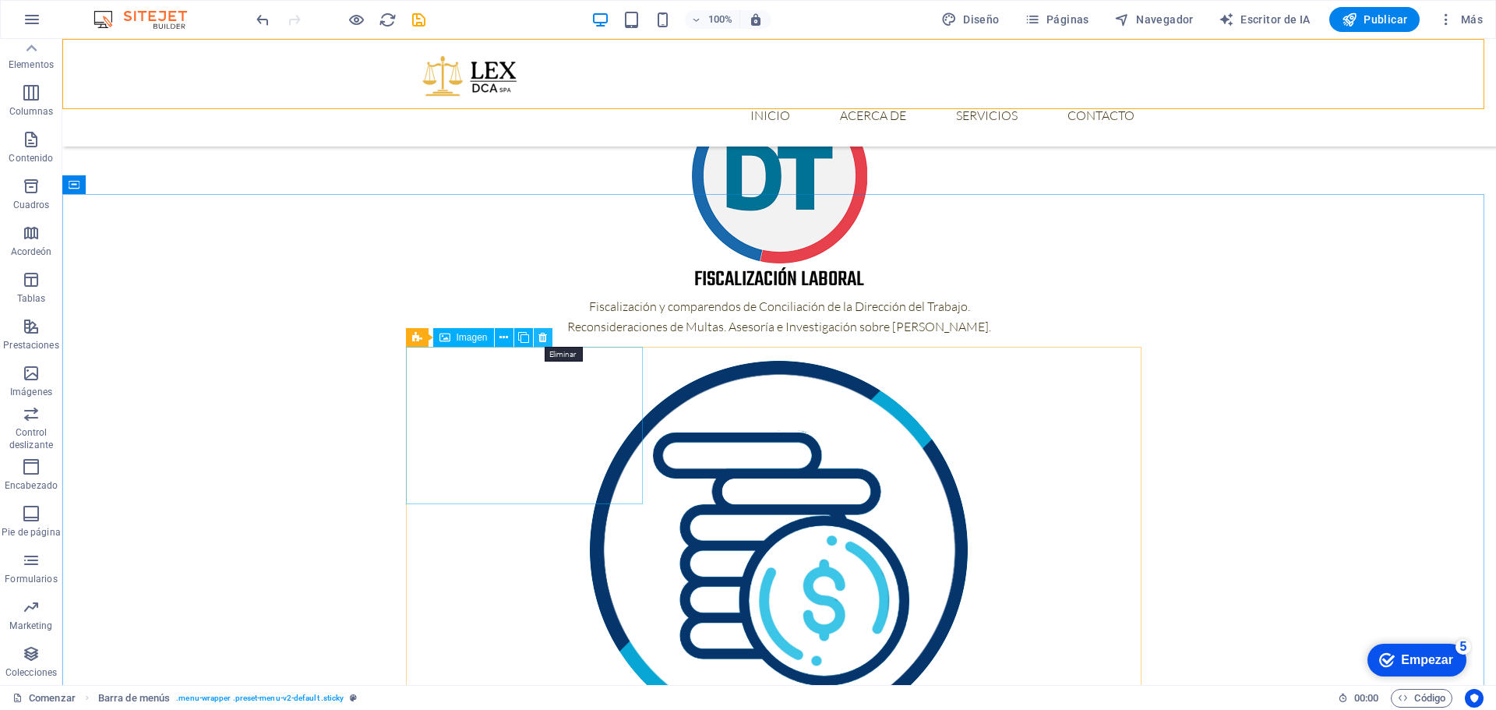
click at [546, 336] on icon at bounding box center [542, 338] width 9 height 16
click at [457, 287] on icon at bounding box center [457, 285] width 9 height 16
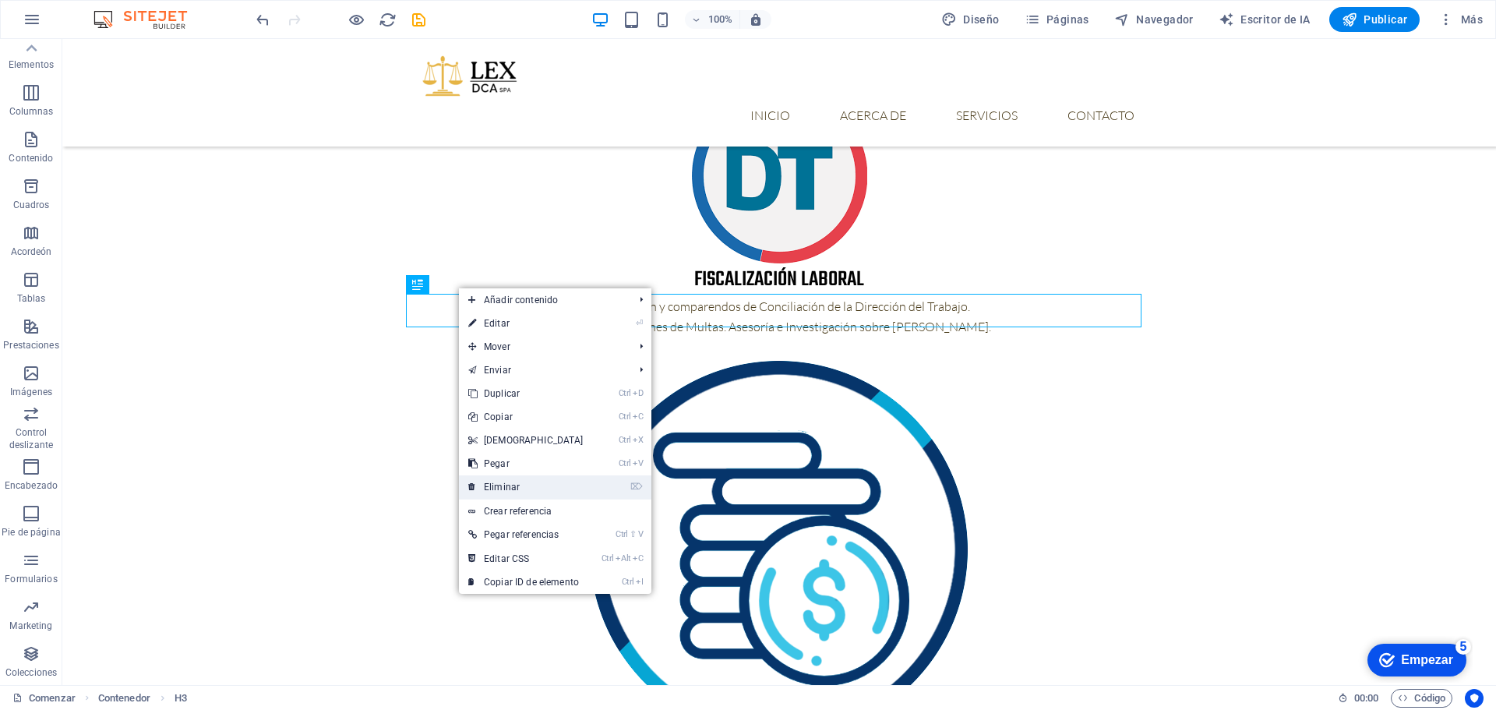
click at [510, 490] on link "⌦ Eliminar" at bounding box center [526, 486] width 134 height 23
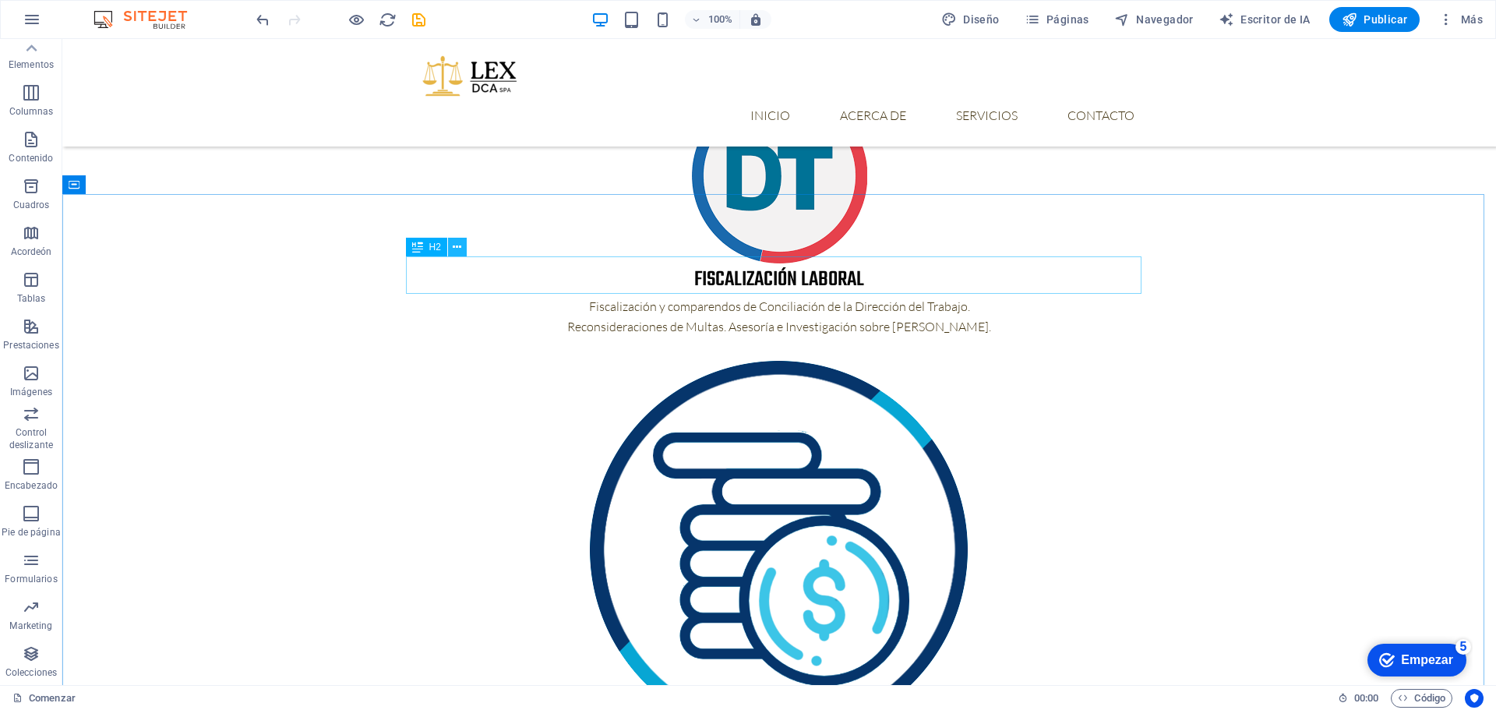
click at [451, 248] on button at bounding box center [457, 247] width 19 height 19
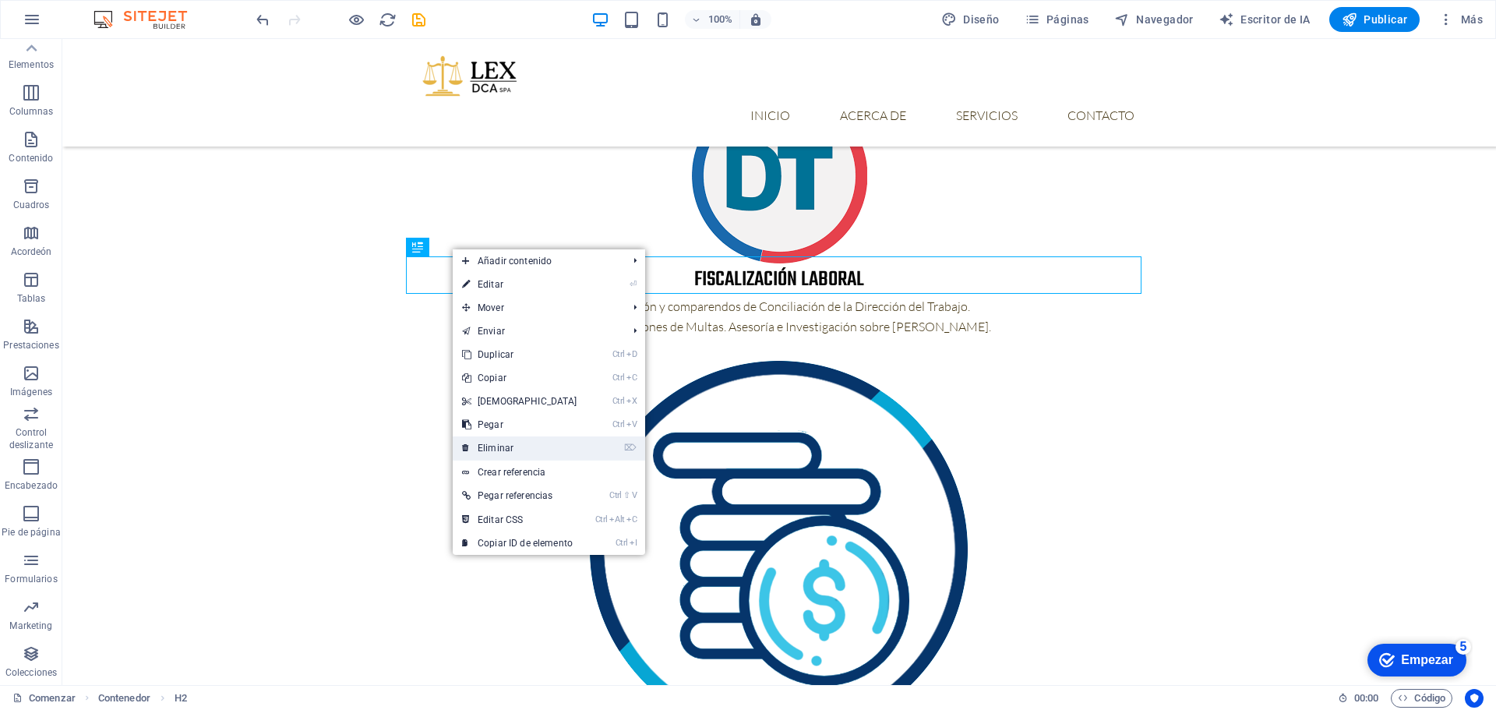
click at [517, 445] on link "⌦ Eliminar" at bounding box center [520, 447] width 134 height 23
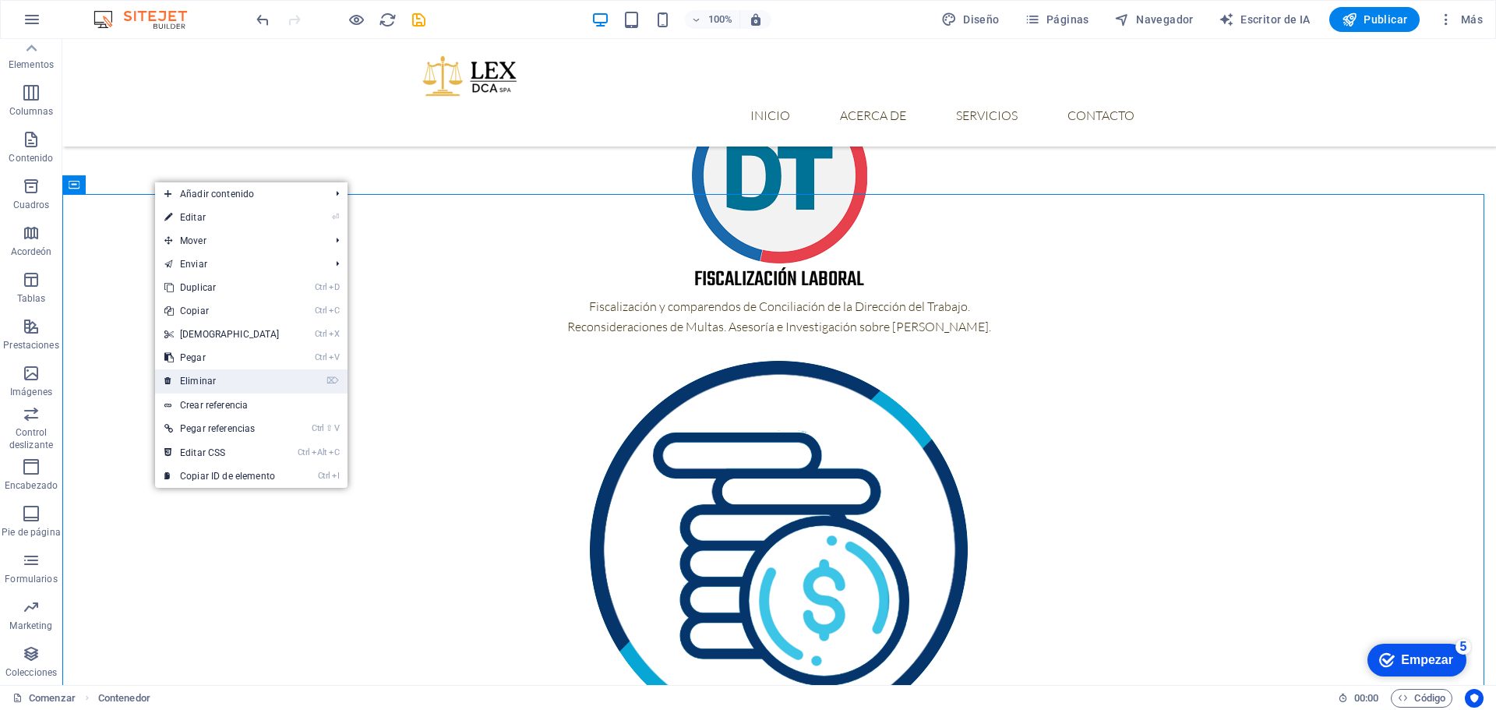
click at [223, 383] on link "⌦ Eliminar" at bounding box center [222, 380] width 134 height 23
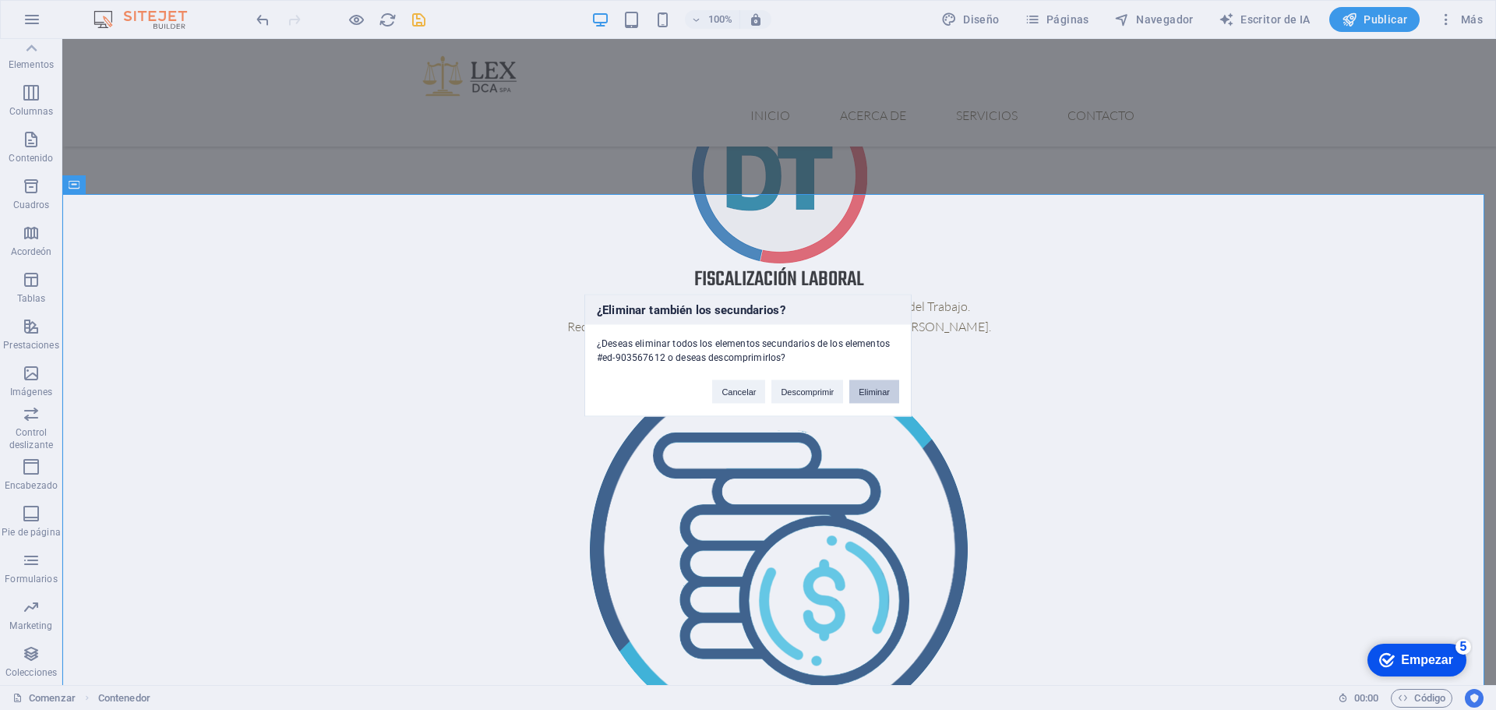
click at [867, 394] on button "Eliminar" at bounding box center [874, 390] width 50 height 23
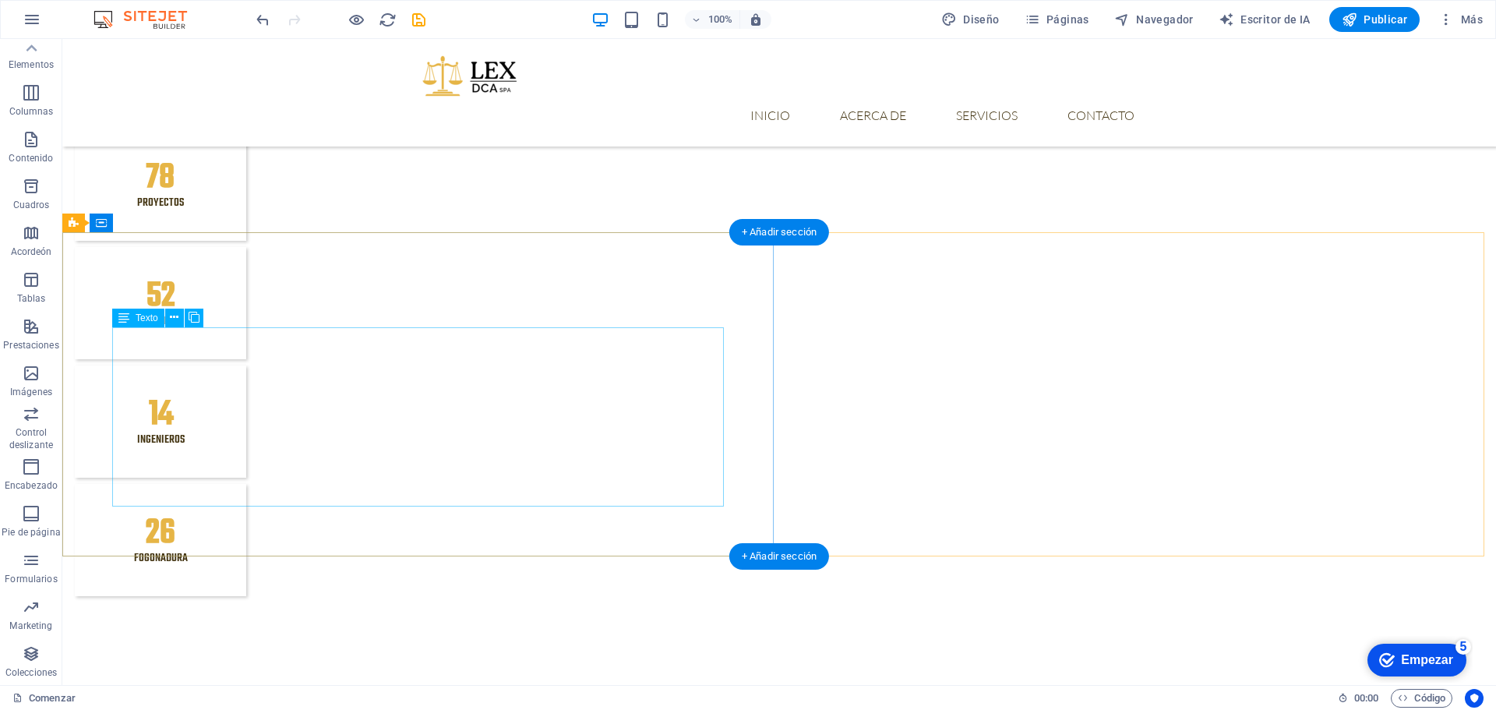
scroll to position [1481, 0]
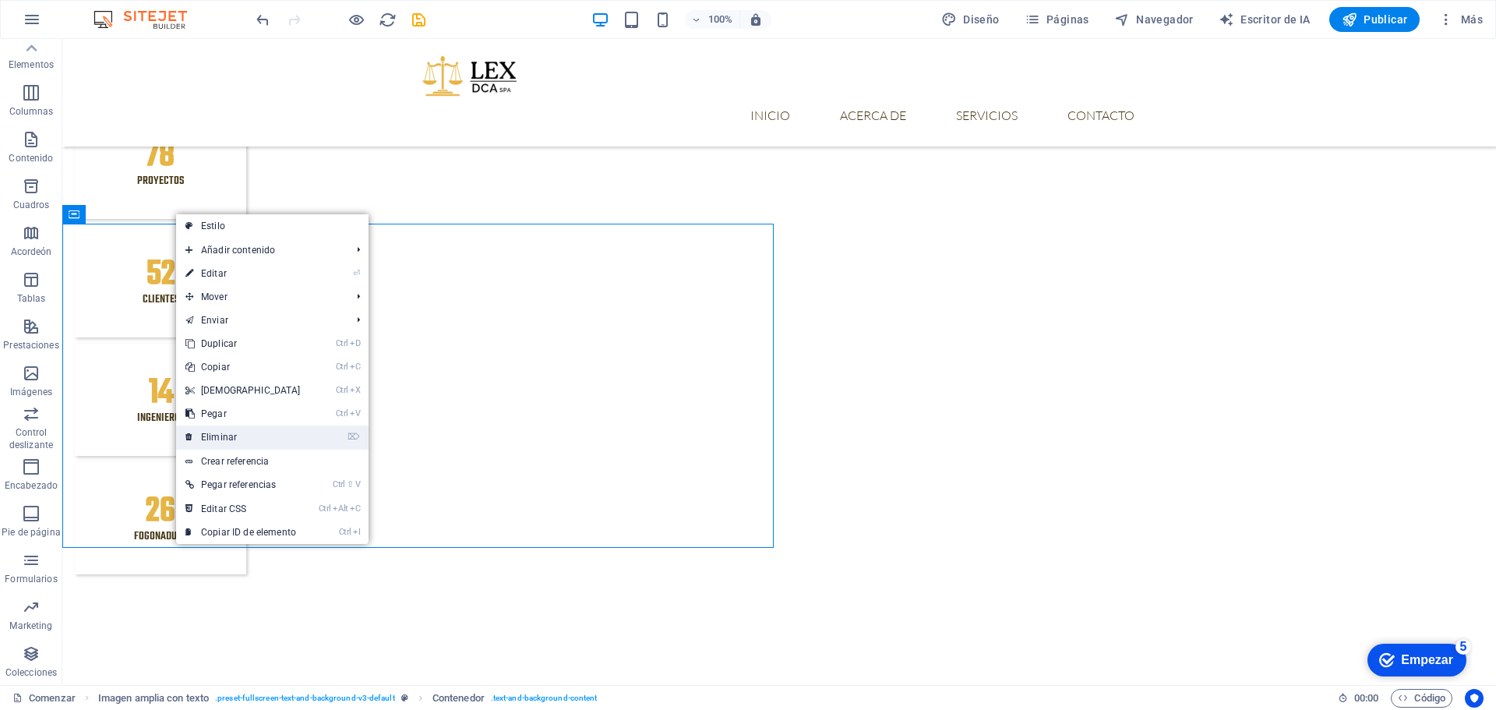
click at [234, 436] on link "⌦ Eliminar" at bounding box center [243, 436] width 134 height 23
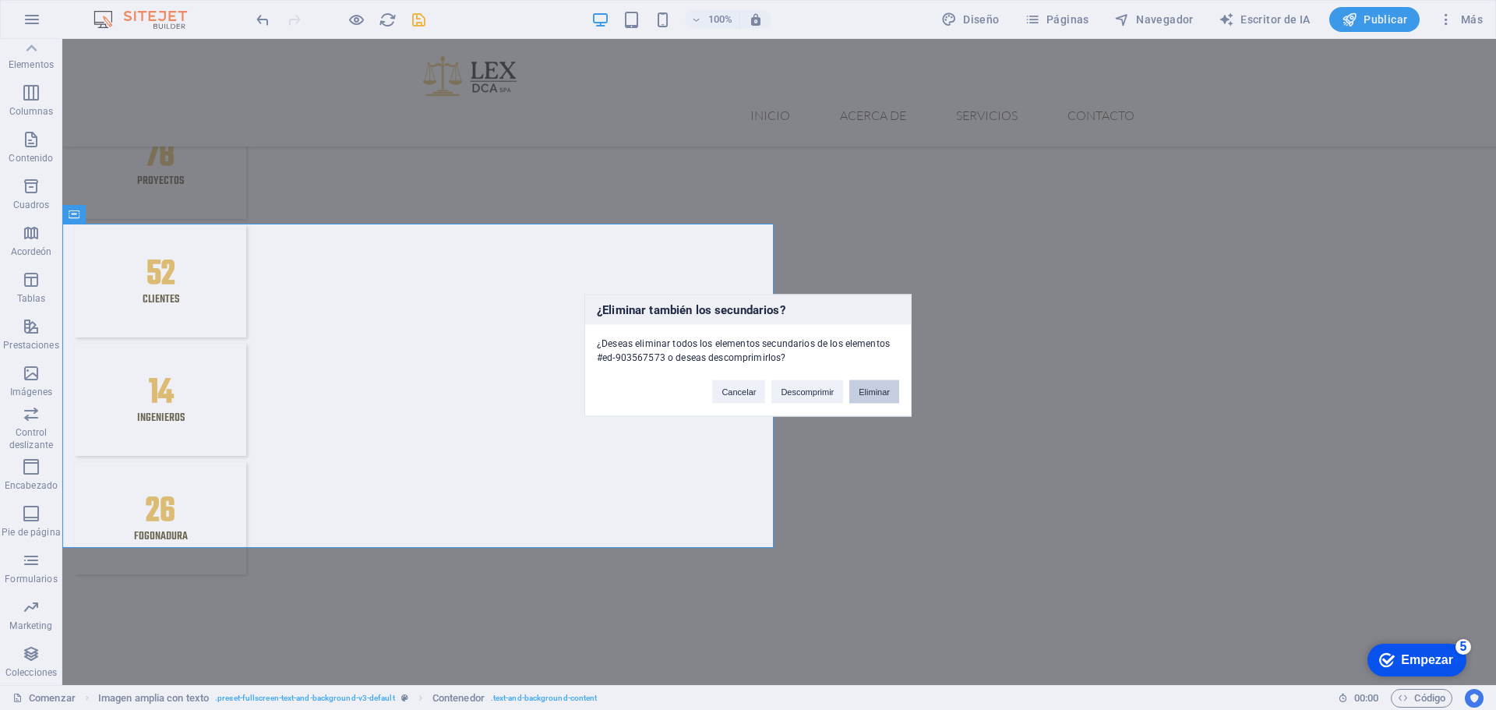
drag, startPoint x: 866, startPoint y: 394, endPoint x: 803, endPoint y: 355, distance: 74.6
click at [866, 394] on button "Eliminar" at bounding box center [874, 390] width 50 height 23
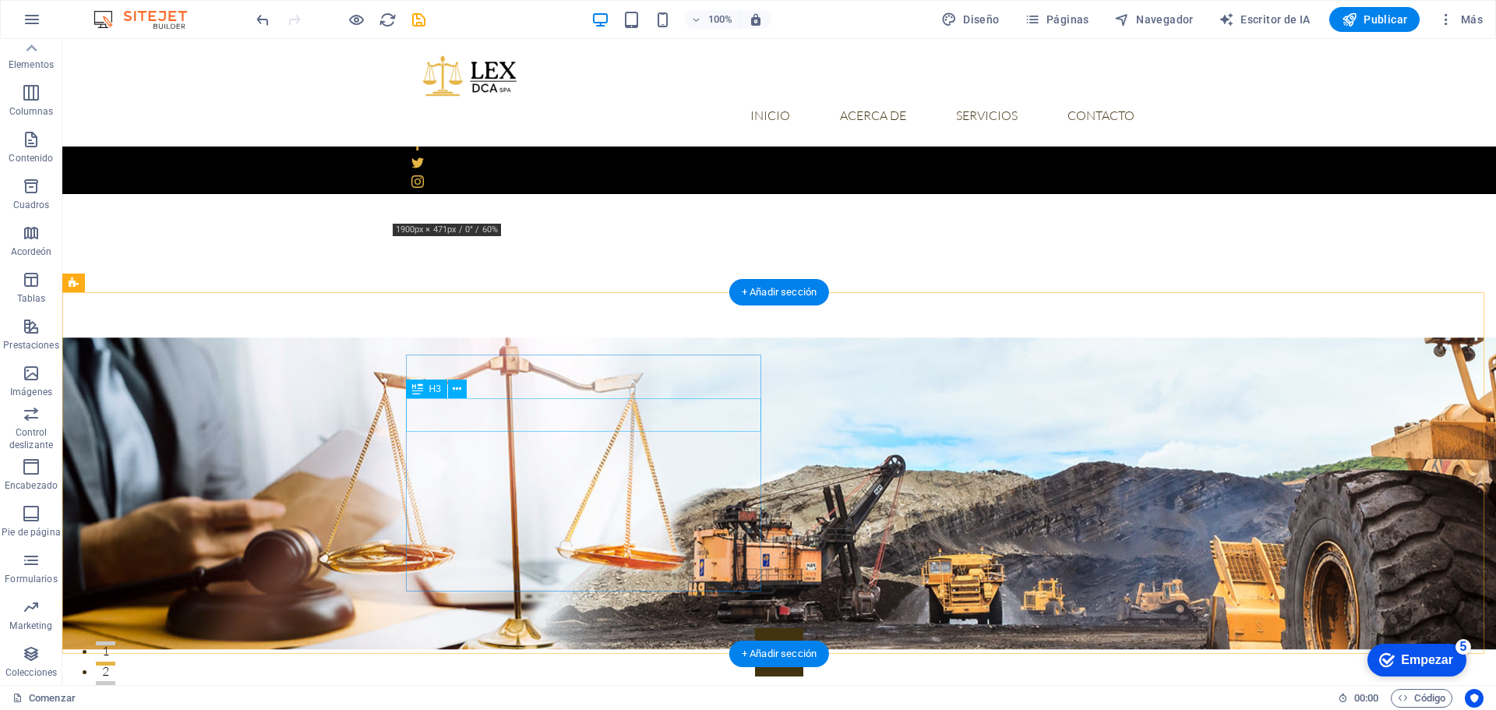
scroll to position [234, 0]
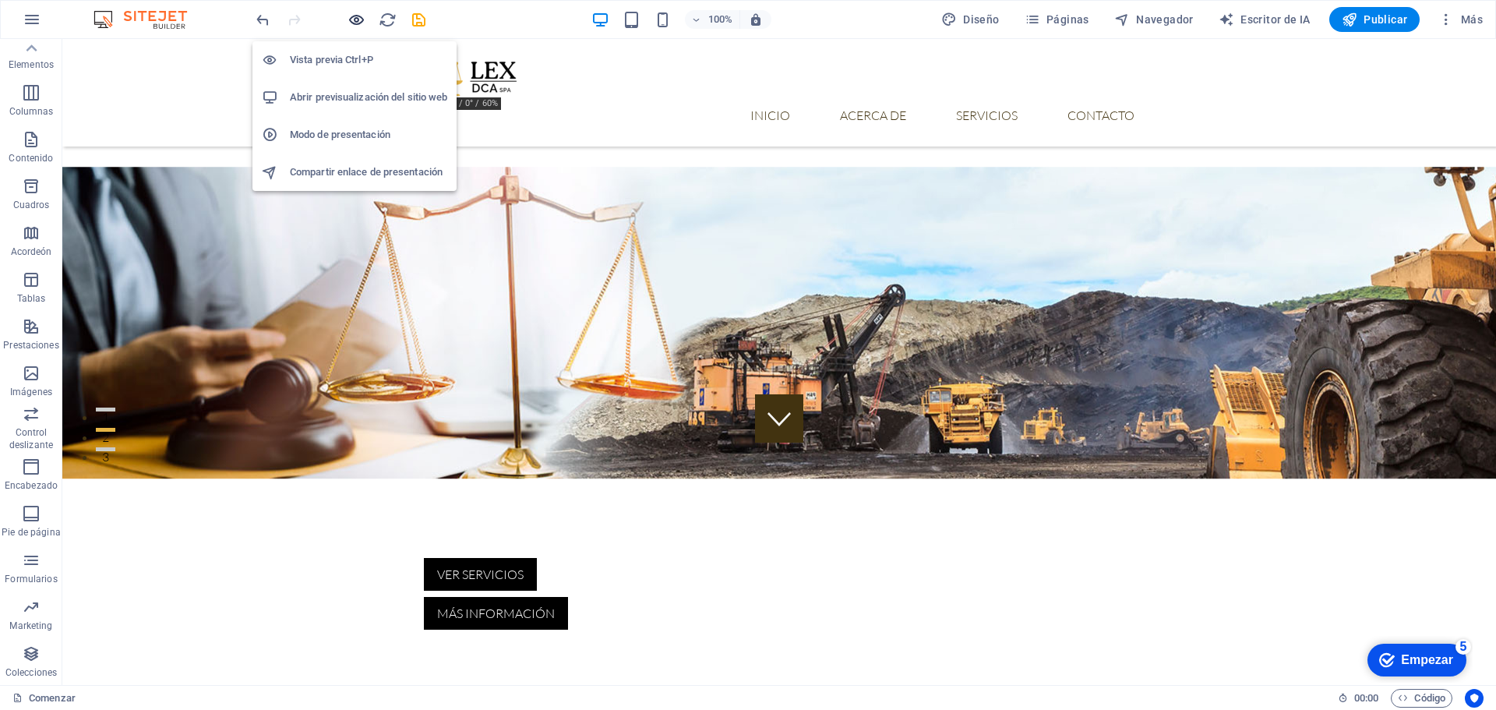
click at [361, 16] on icon "button" at bounding box center [357, 20] width 18 height 18
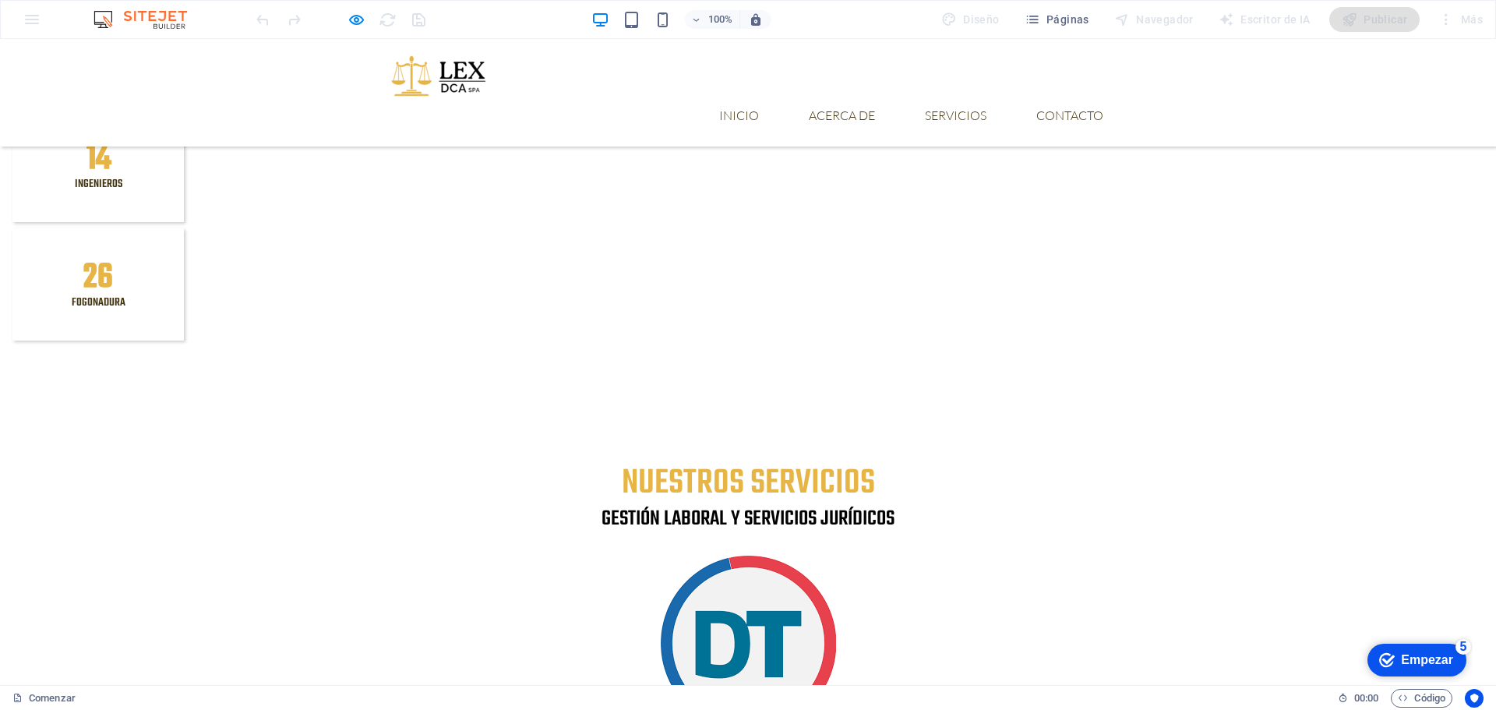
scroll to position [2104, 0]
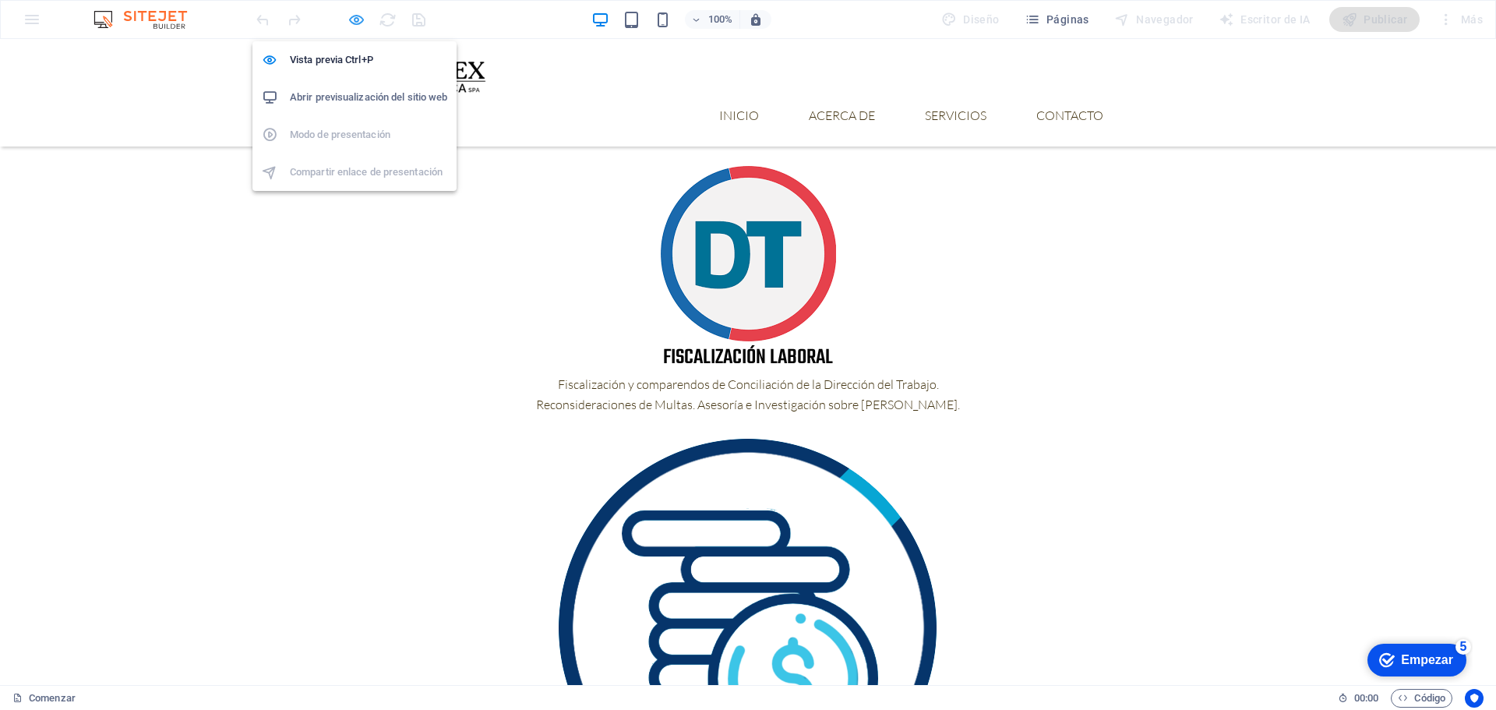
click at [358, 19] on icon "button" at bounding box center [357, 20] width 18 height 18
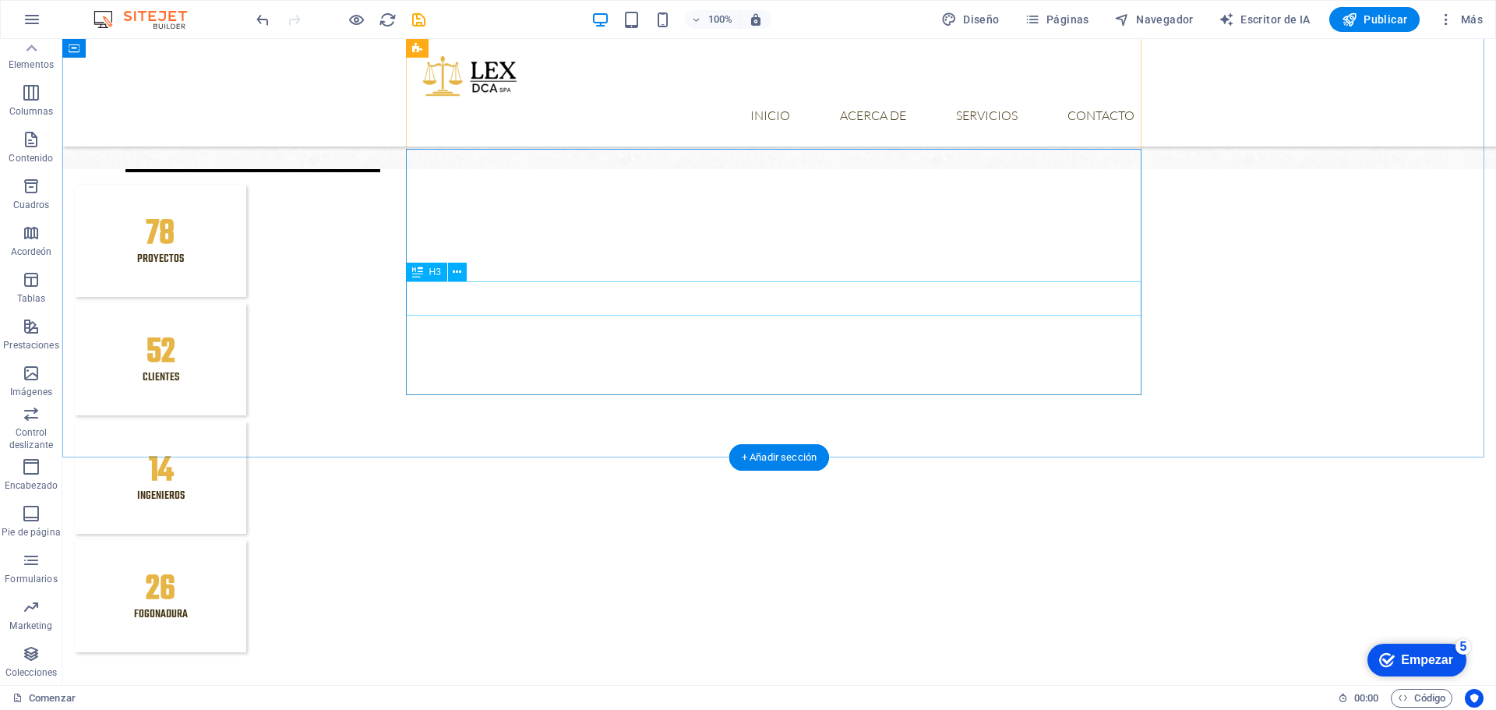
scroll to position [1247, 0]
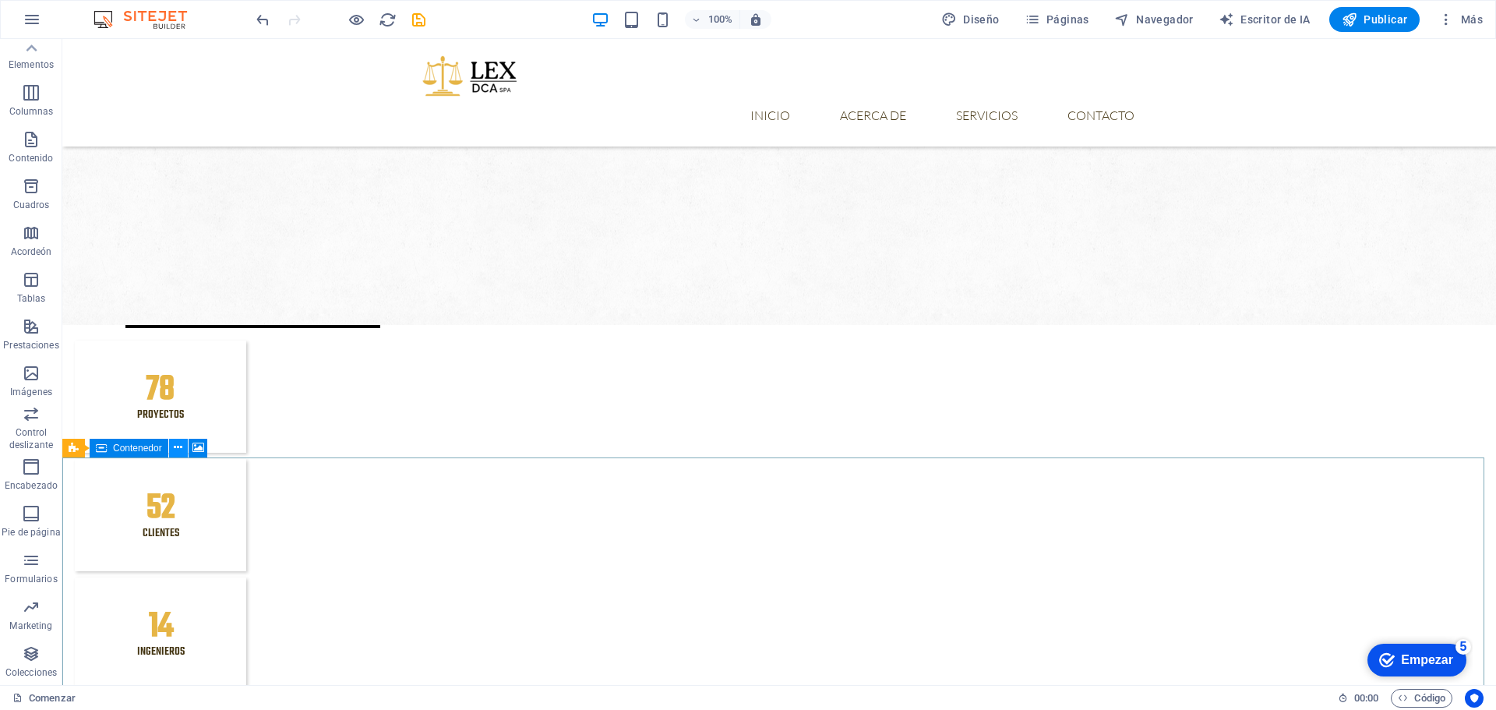
click at [178, 449] on icon at bounding box center [178, 447] width 9 height 16
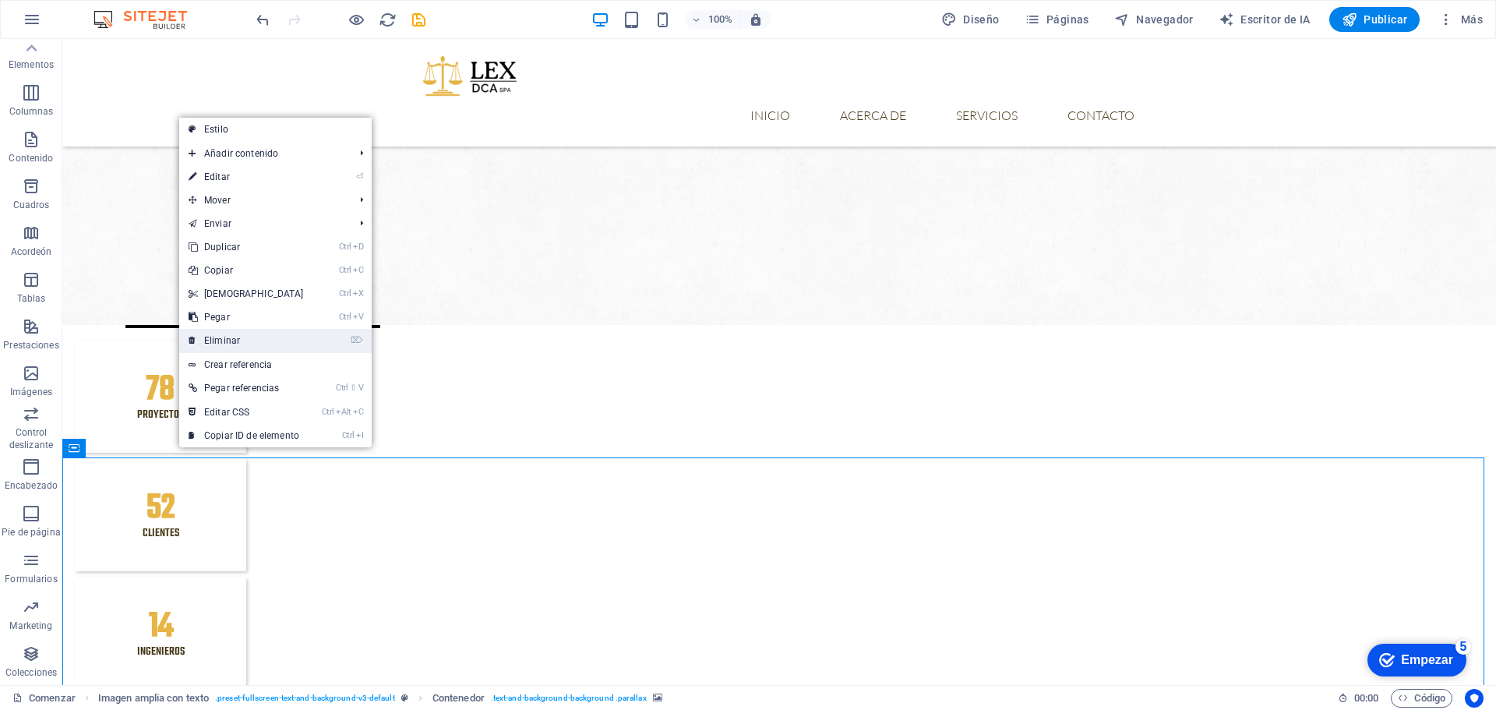
drag, startPoint x: 241, startPoint y: 335, endPoint x: 231, endPoint y: 306, distance: 30.6
click at [241, 335] on link "⌦ Eliminar" at bounding box center [246, 340] width 134 height 23
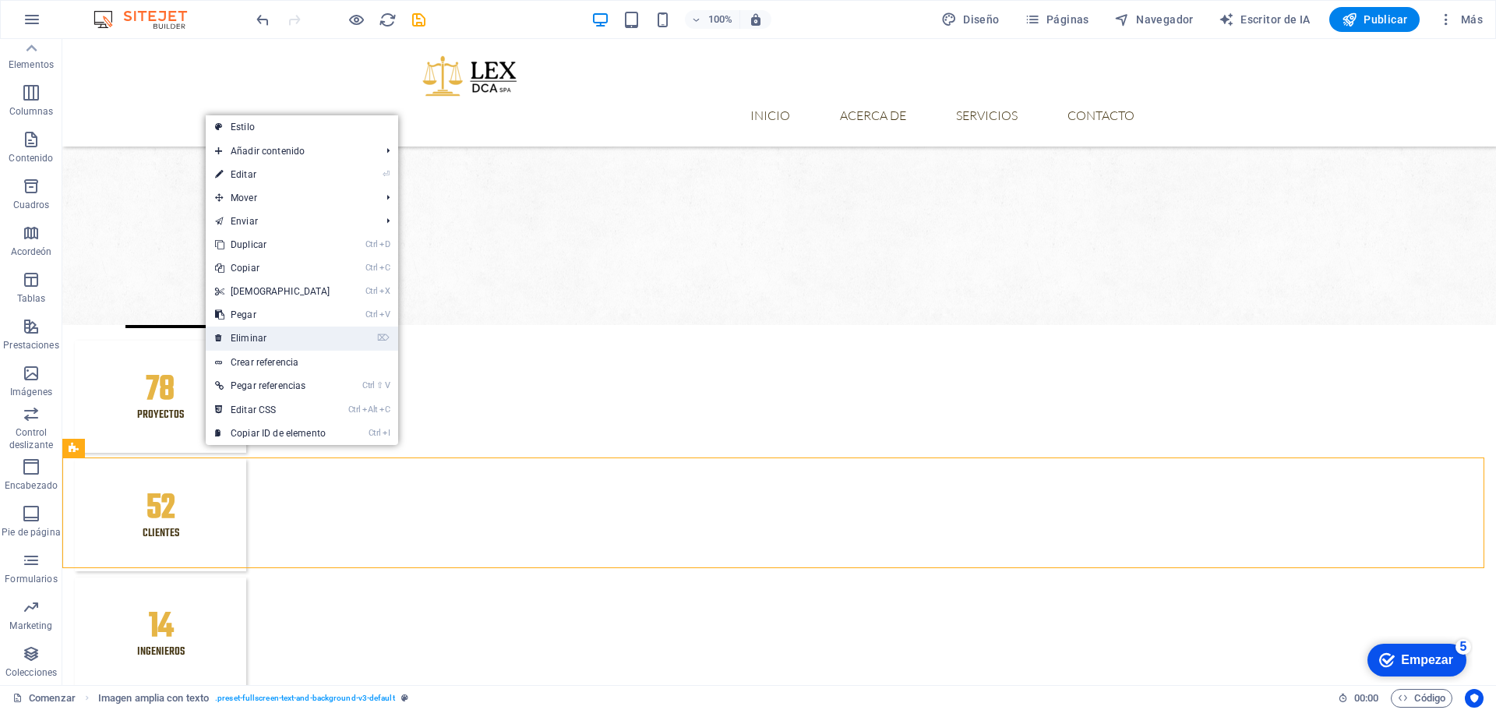
click at [268, 339] on link "⌦ Eliminar" at bounding box center [273, 338] width 134 height 23
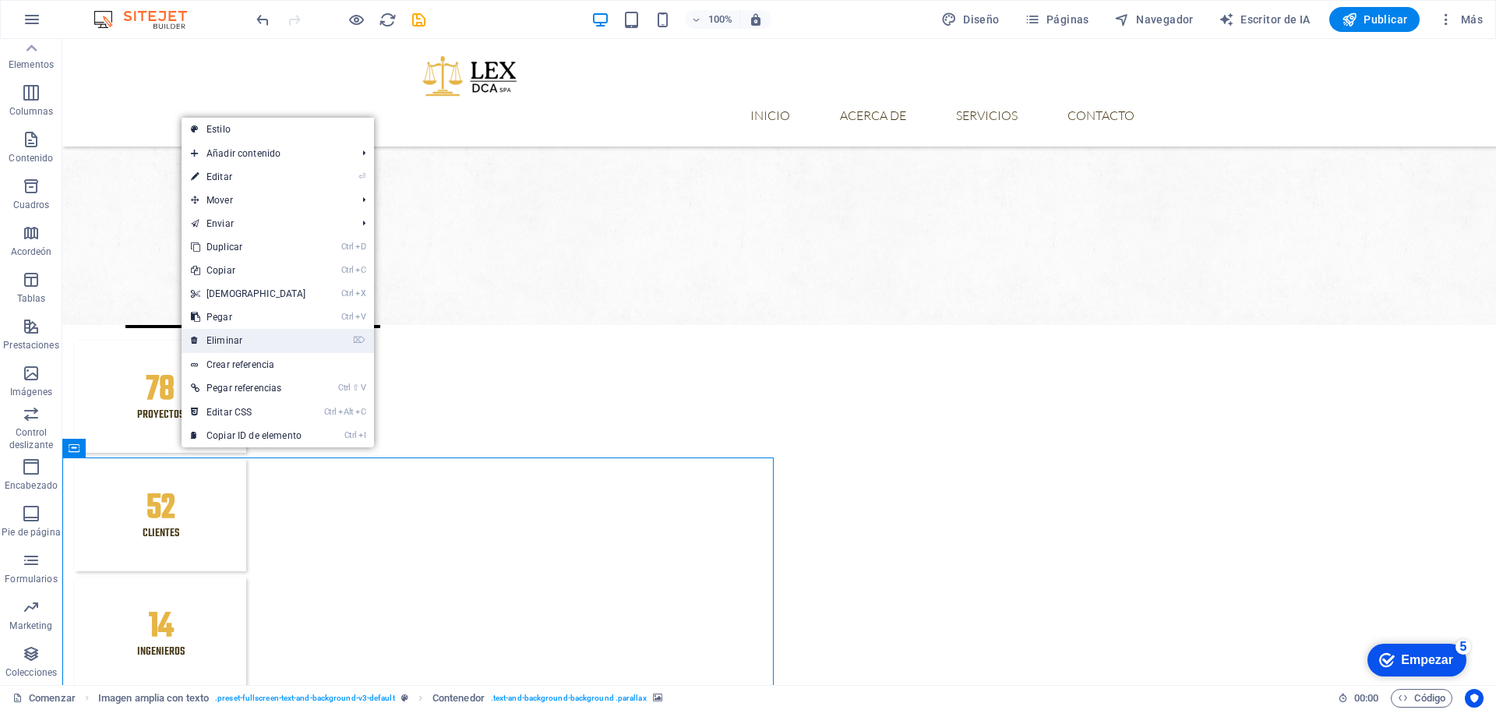
drag, startPoint x: 242, startPoint y: 337, endPoint x: 172, endPoint y: 307, distance: 75.4
click at [242, 337] on link "⌦ Eliminar" at bounding box center [249, 340] width 134 height 23
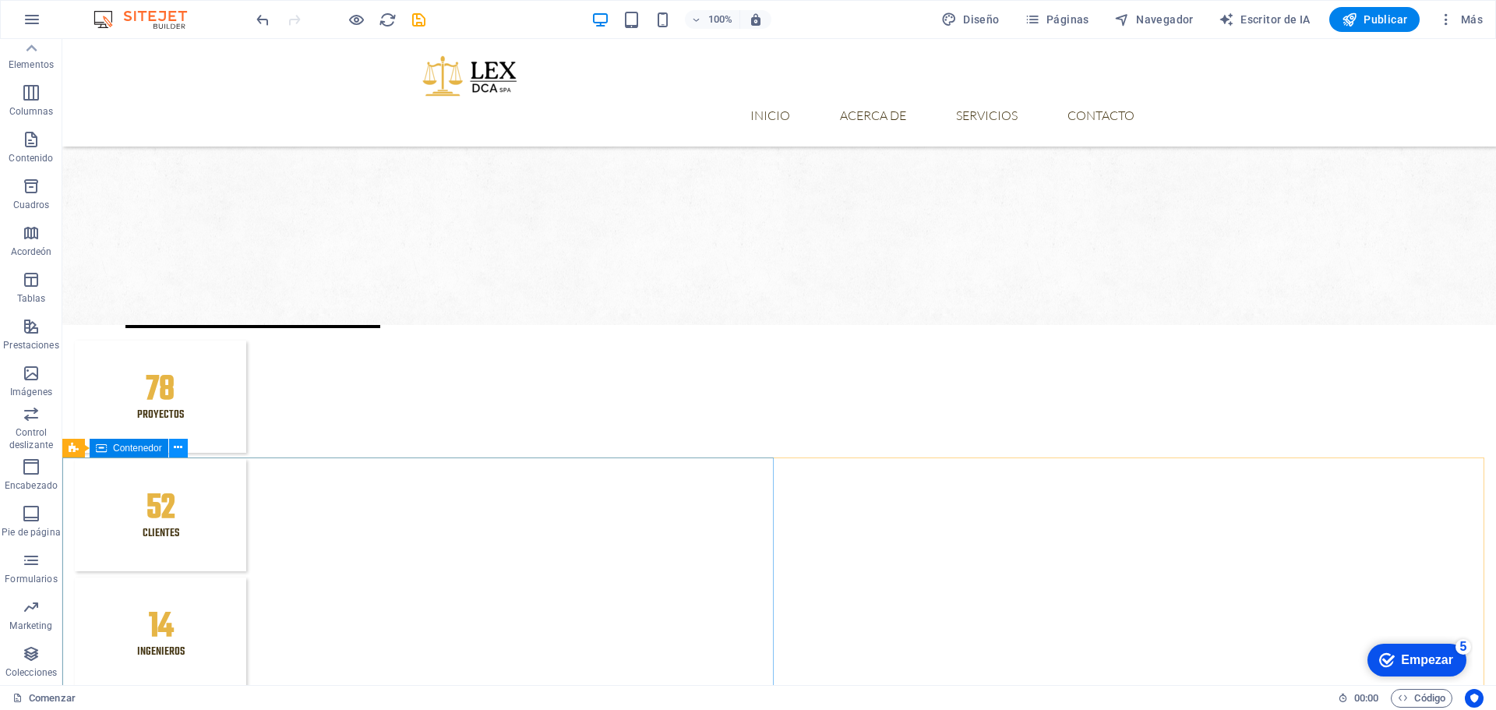
click at [182, 447] on icon at bounding box center [178, 447] width 9 height 16
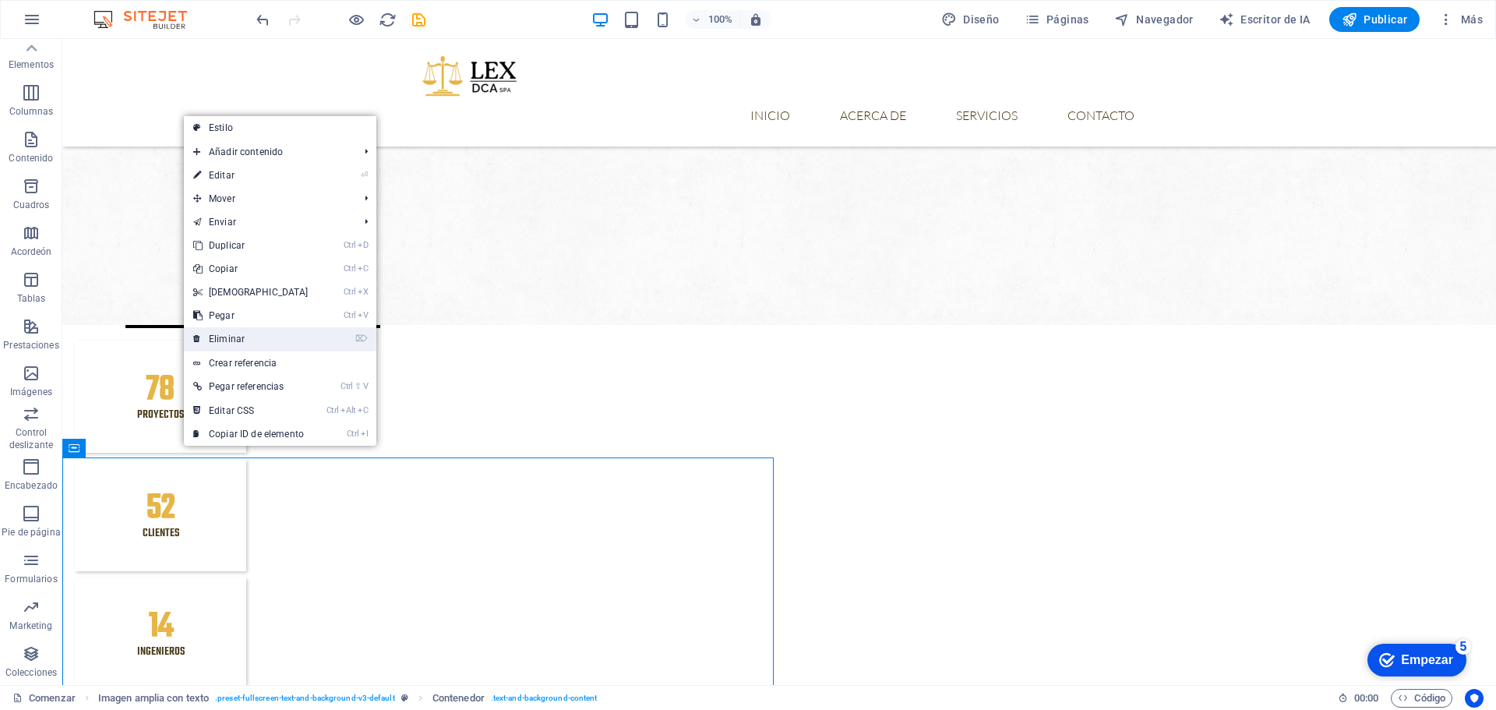
click at [245, 337] on link "⌦ Eliminar" at bounding box center [251, 338] width 134 height 23
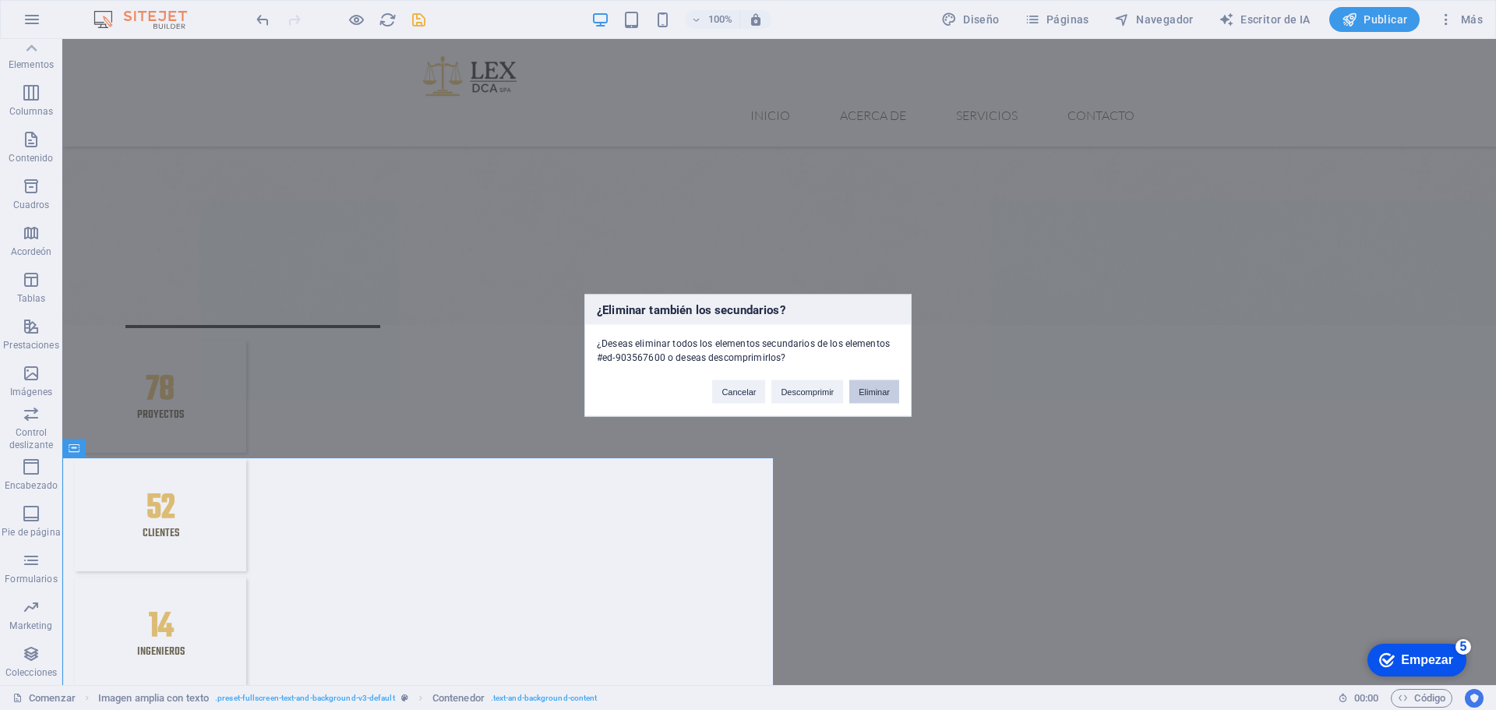
click at [863, 394] on button "Eliminar" at bounding box center [874, 390] width 50 height 23
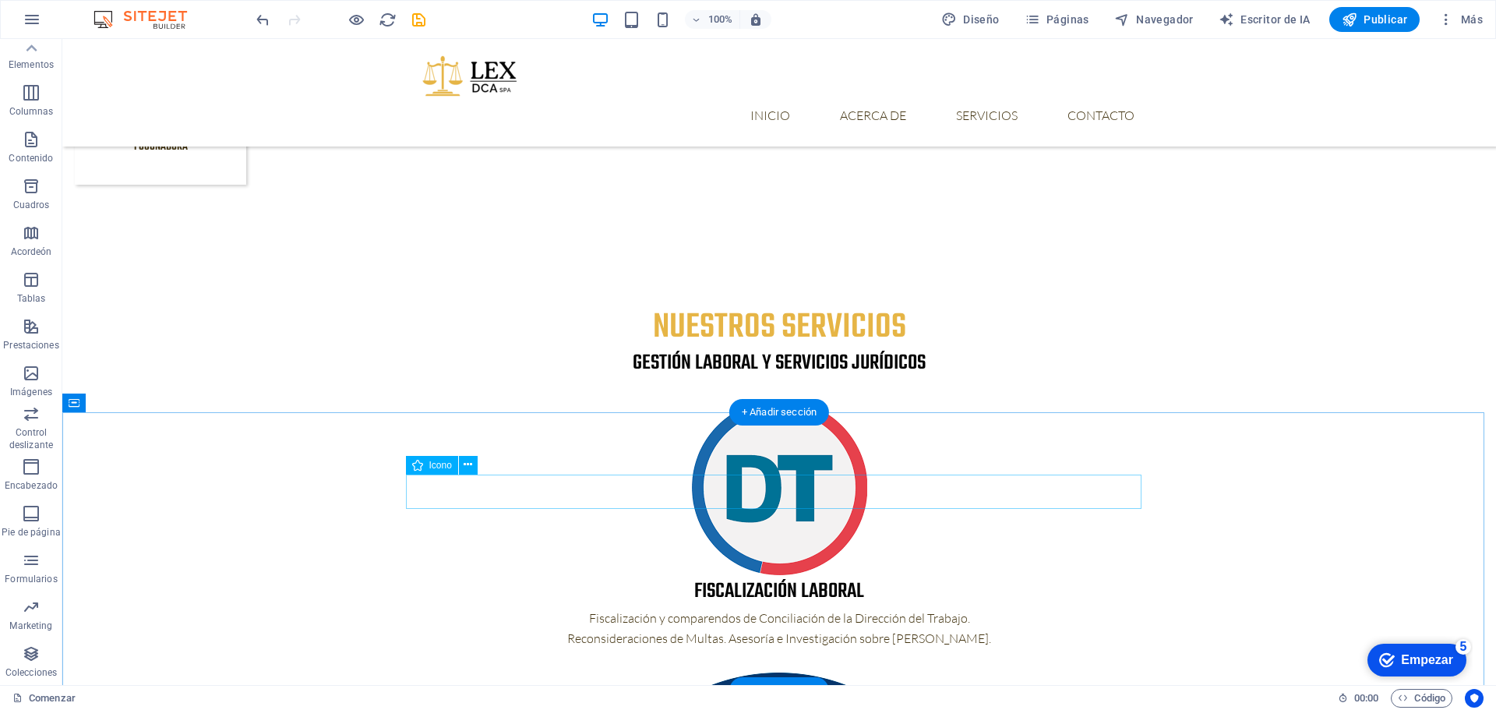
scroll to position [1403, 0]
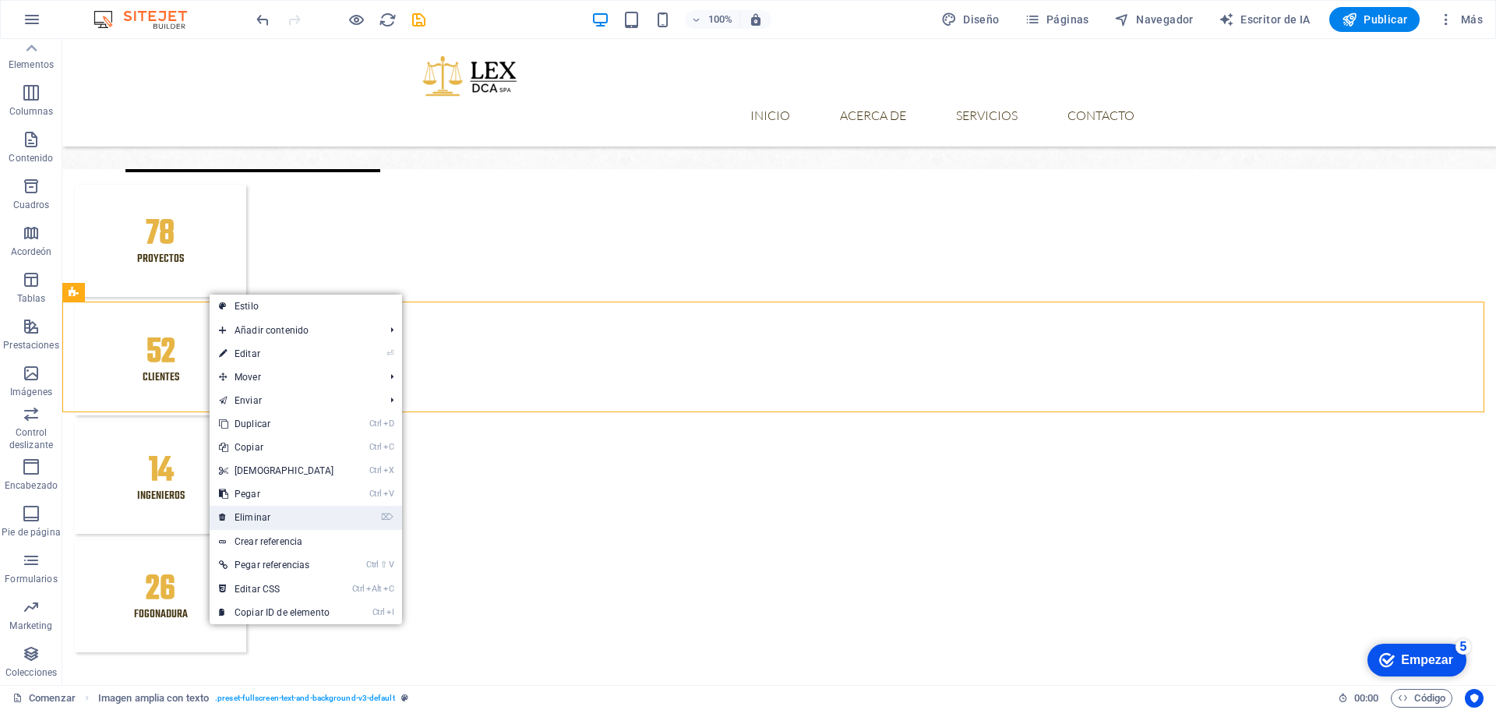
click at [271, 510] on link "⌦ Eliminar" at bounding box center [277, 517] width 134 height 23
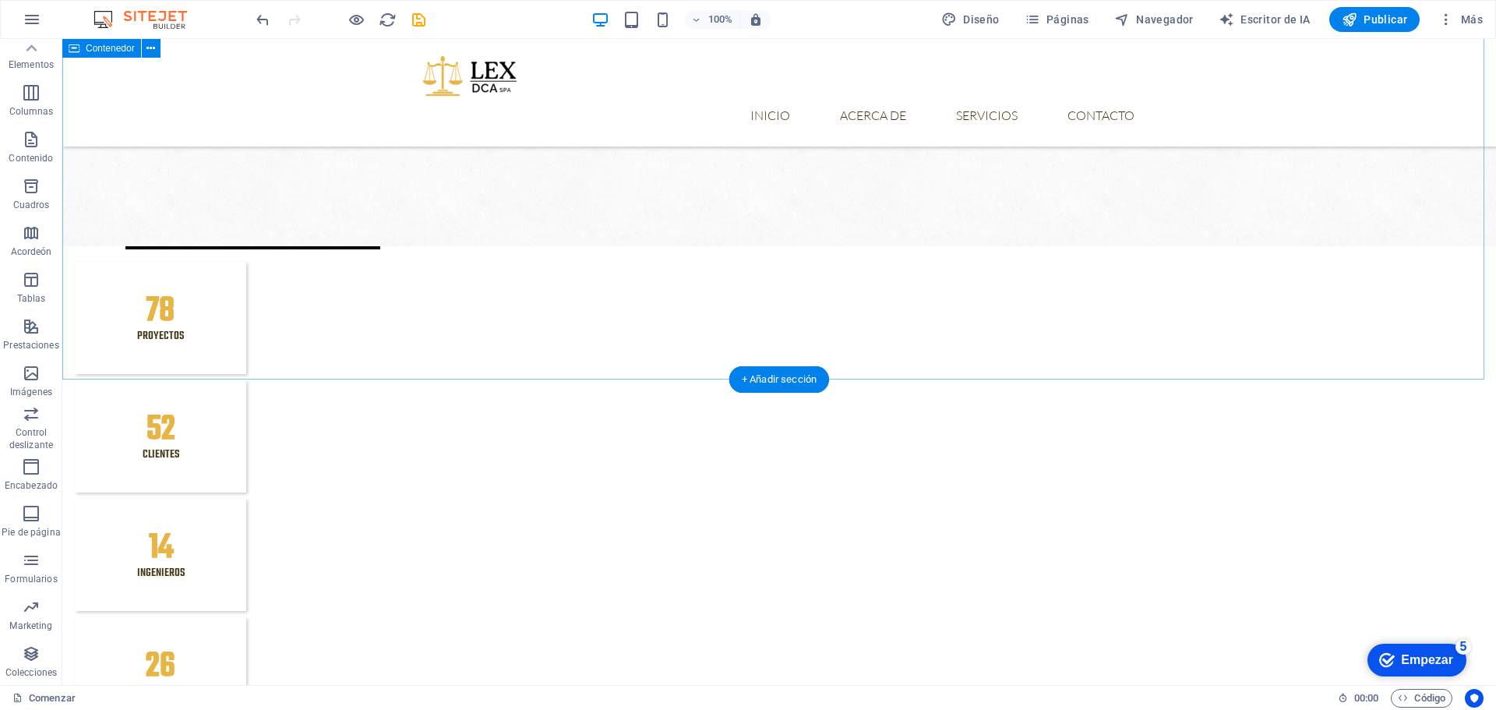
scroll to position [1325, 0]
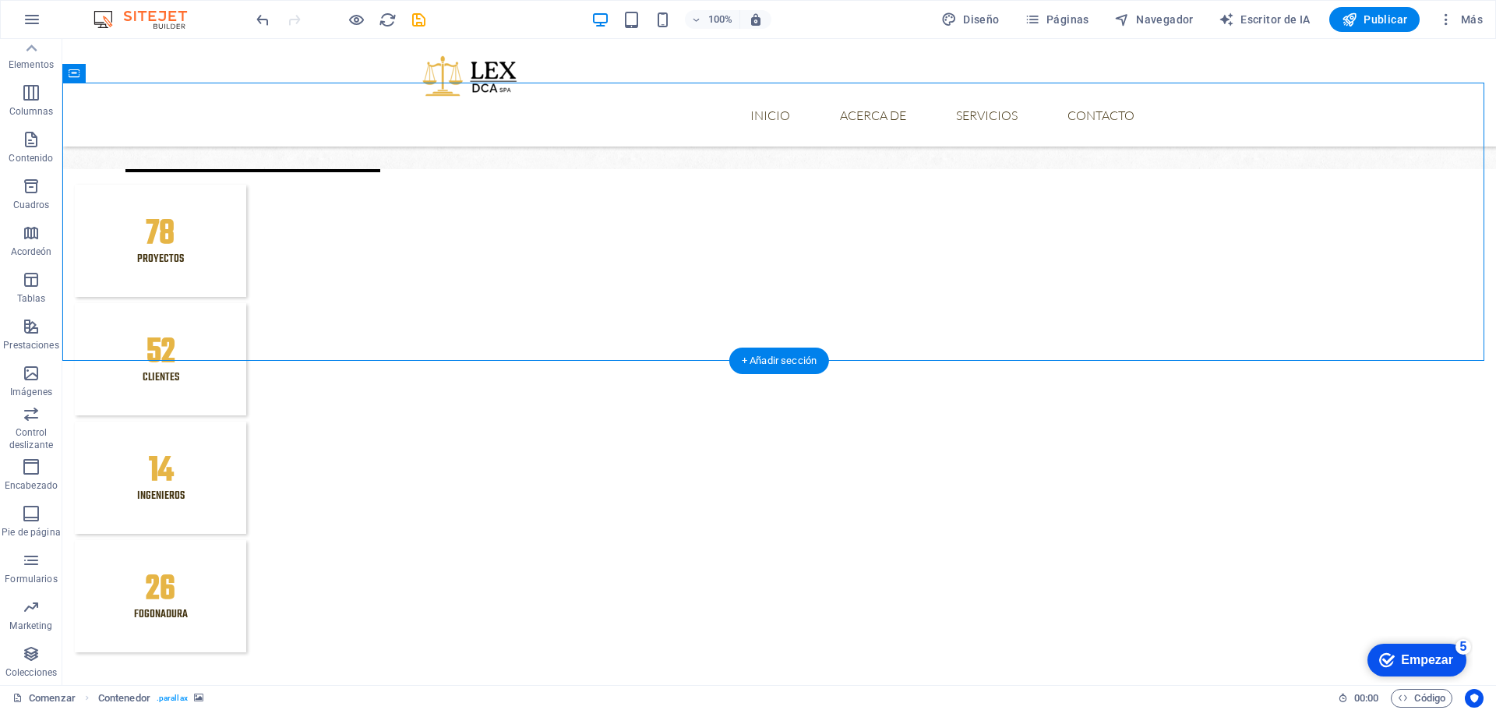
scroll to position [1636, 0]
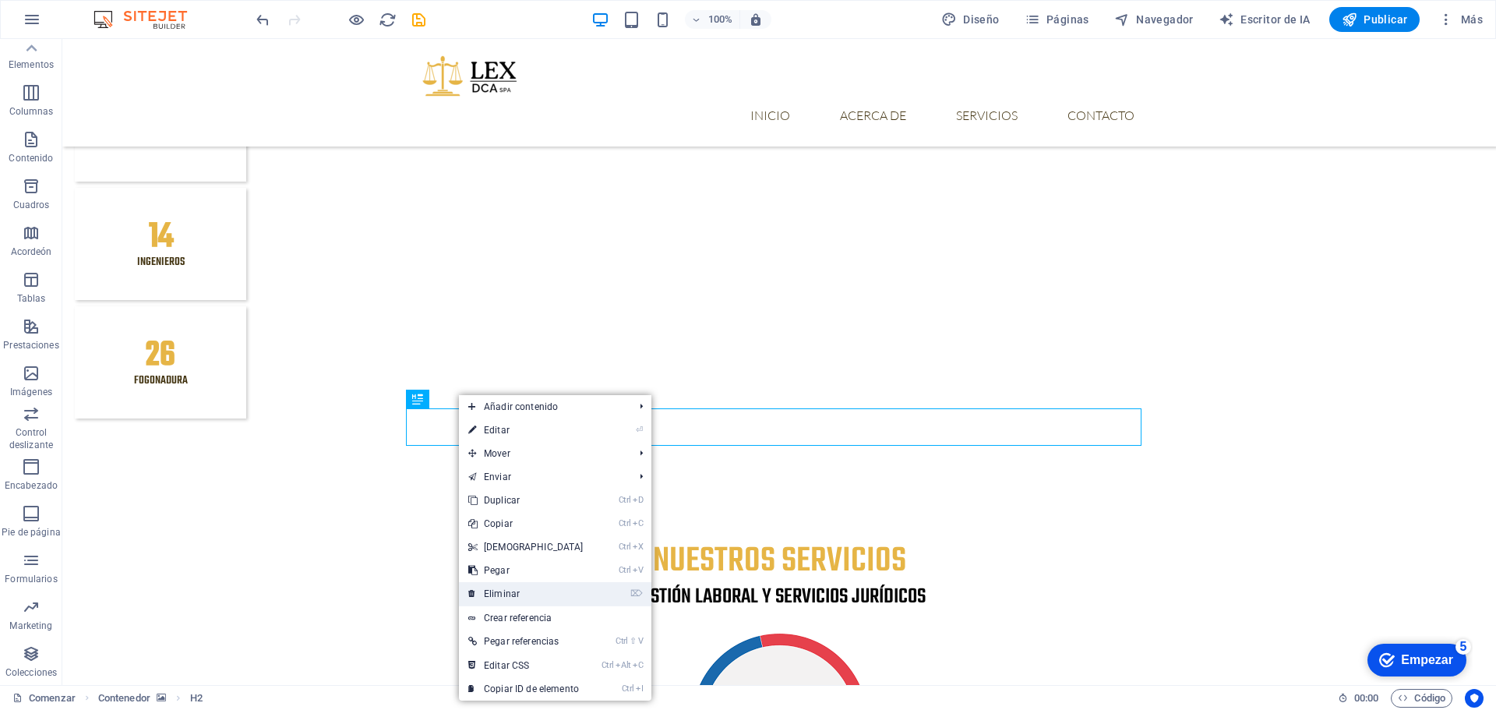
drag, startPoint x: 451, startPoint y: 552, endPoint x: 513, endPoint y: 591, distance: 72.9
click at [513, 591] on link "⌦ Eliminar" at bounding box center [526, 593] width 134 height 23
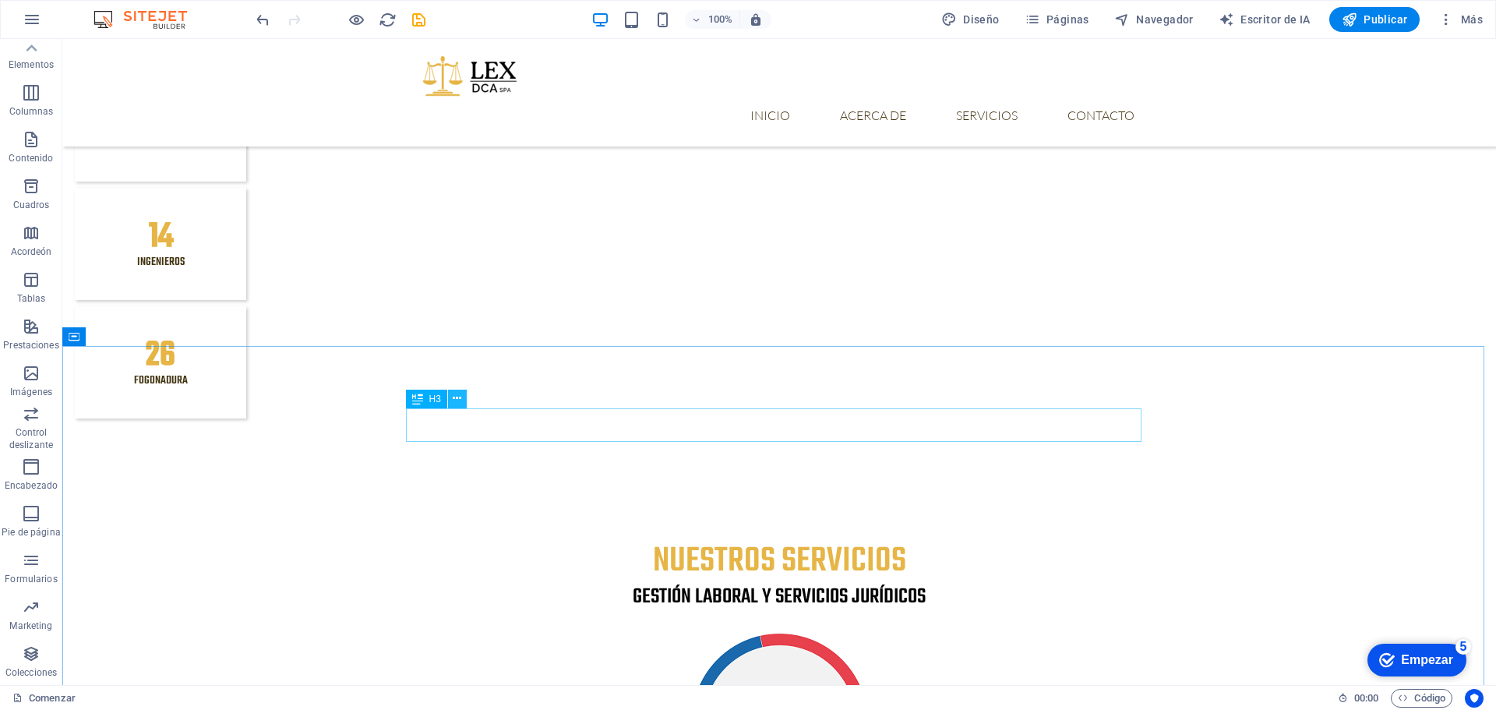
click at [458, 394] on icon at bounding box center [457, 398] width 9 height 16
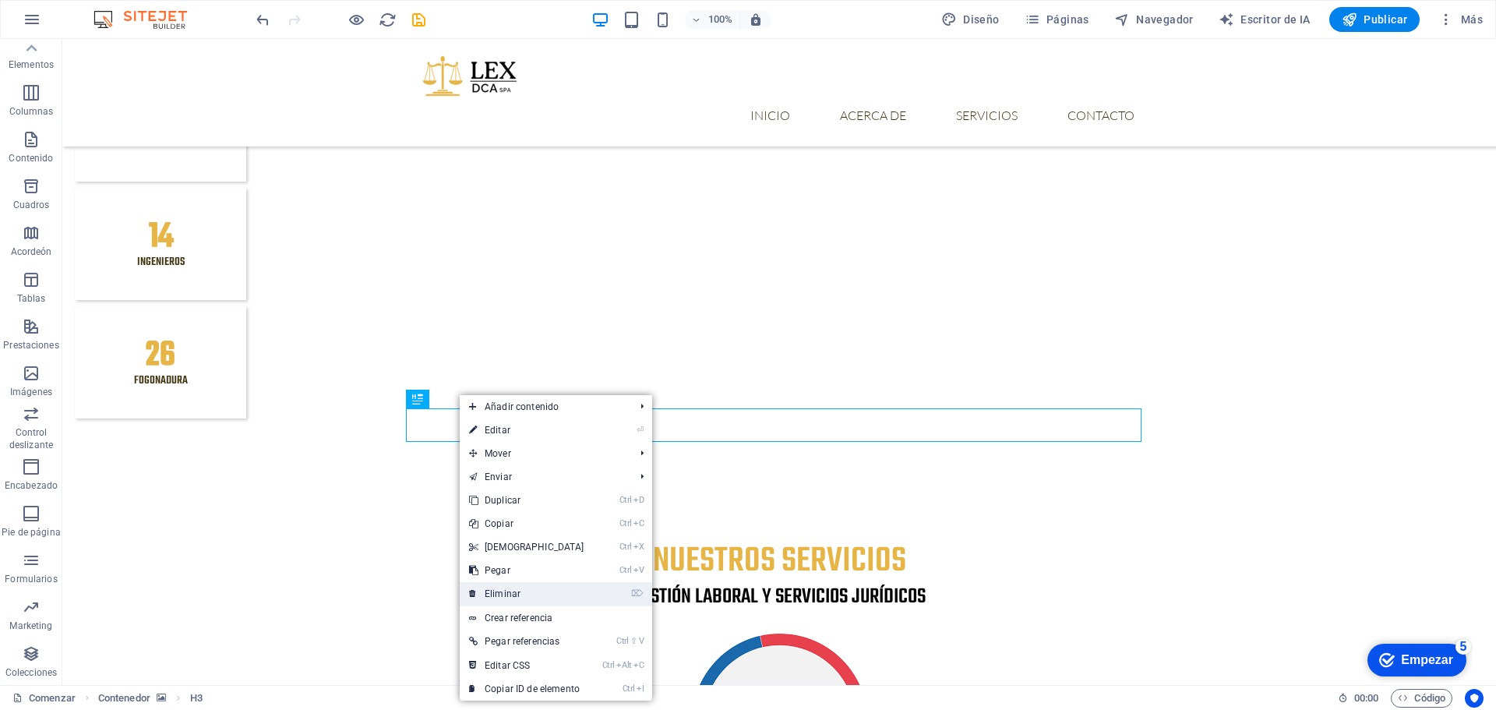
click at [521, 582] on link "⌦ Eliminar" at bounding box center [527, 593] width 134 height 23
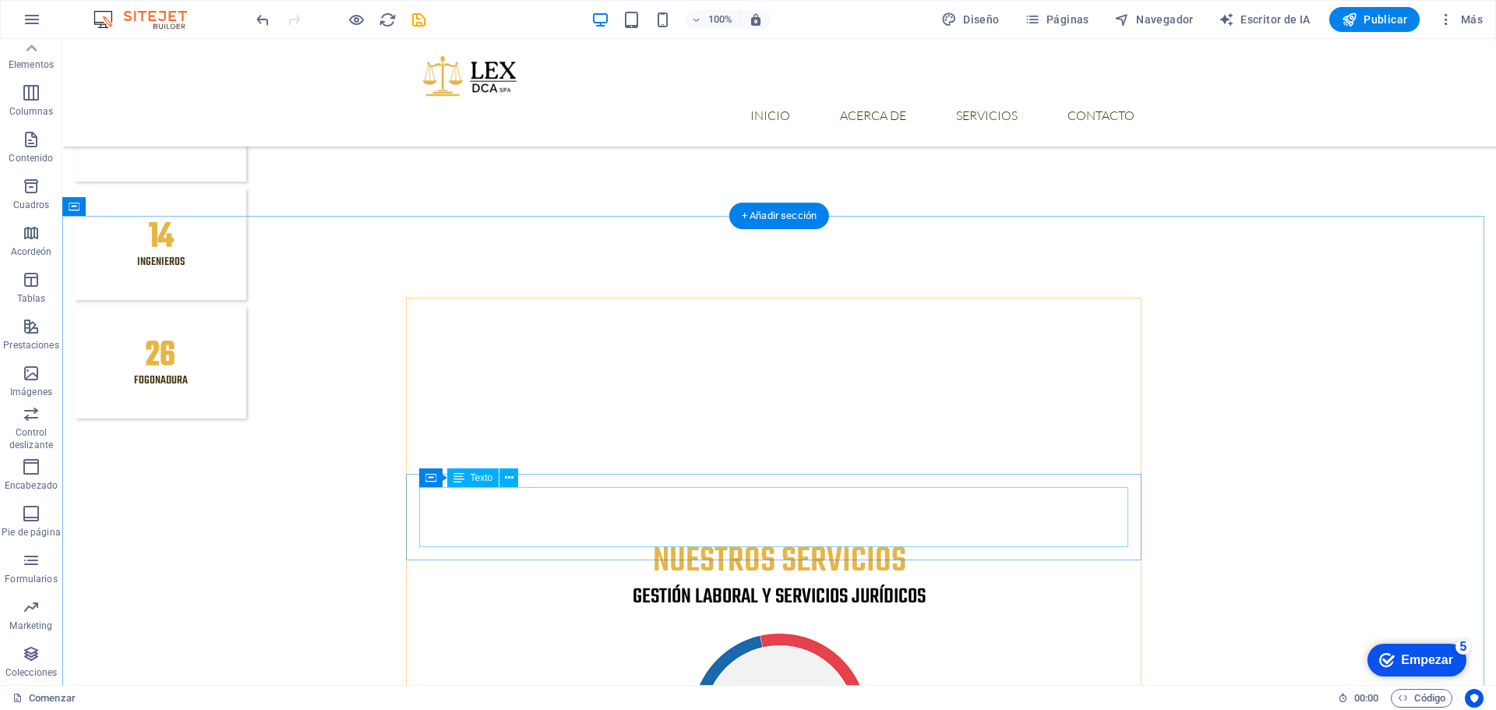
scroll to position [1792, 0]
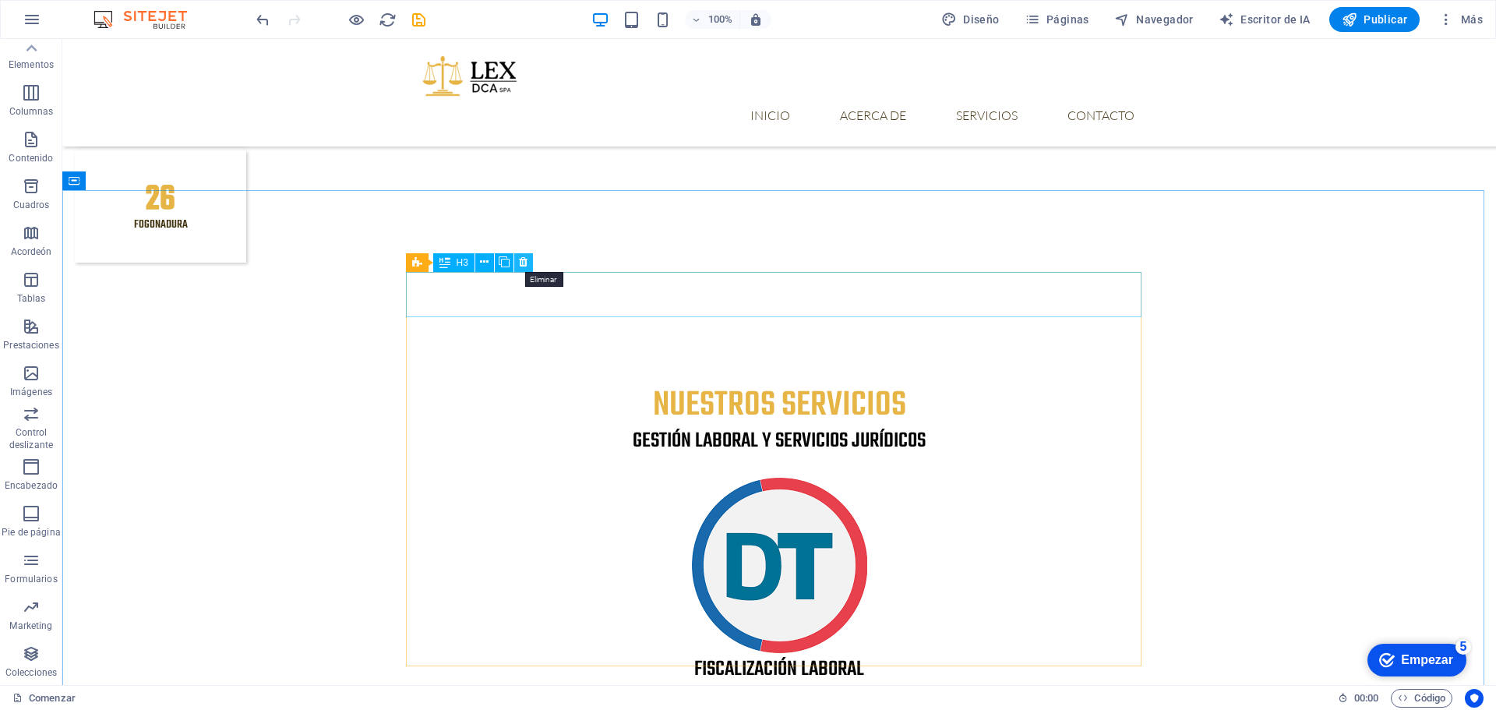
click at [520, 260] on icon at bounding box center [523, 262] width 9 height 16
click at [485, 242] on icon at bounding box center [489, 243] width 9 height 16
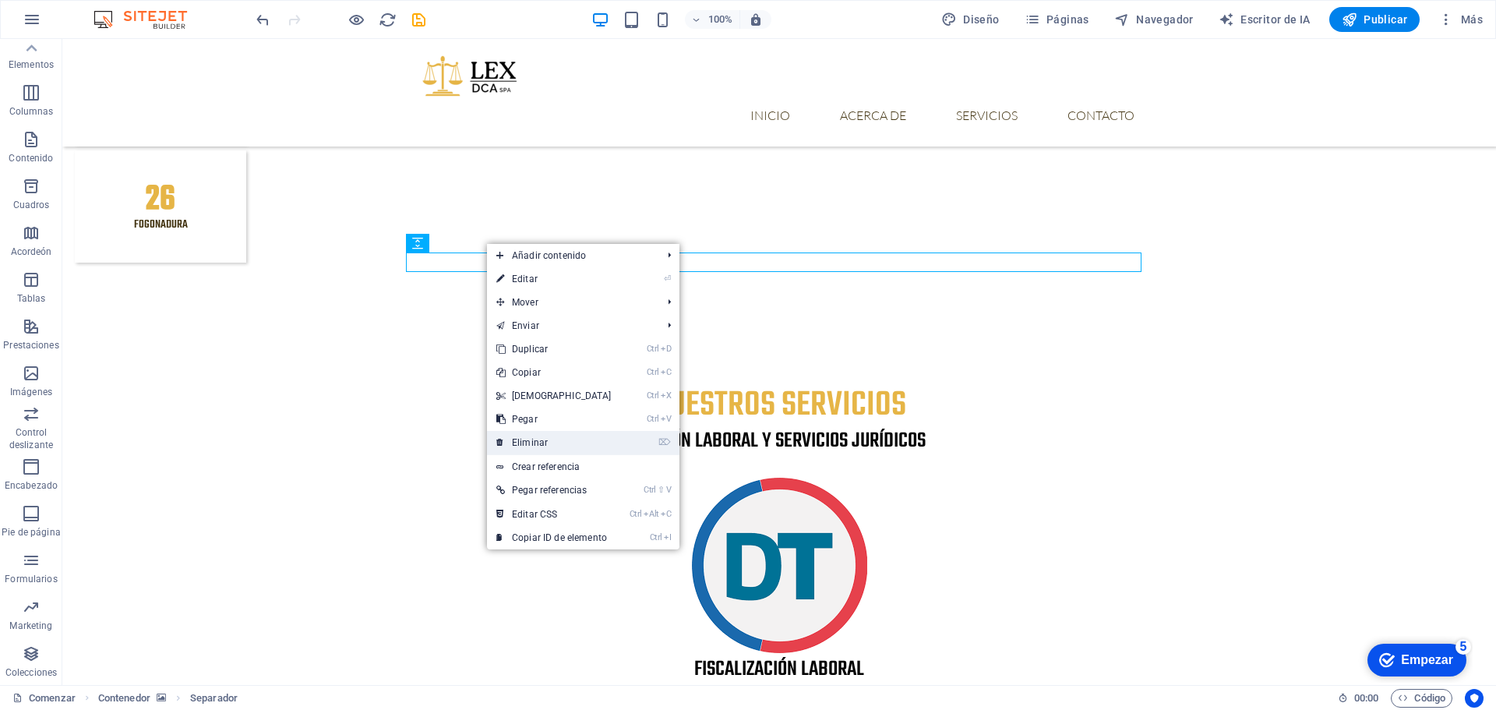
click at [559, 447] on link "⌦ Eliminar" at bounding box center [554, 442] width 134 height 23
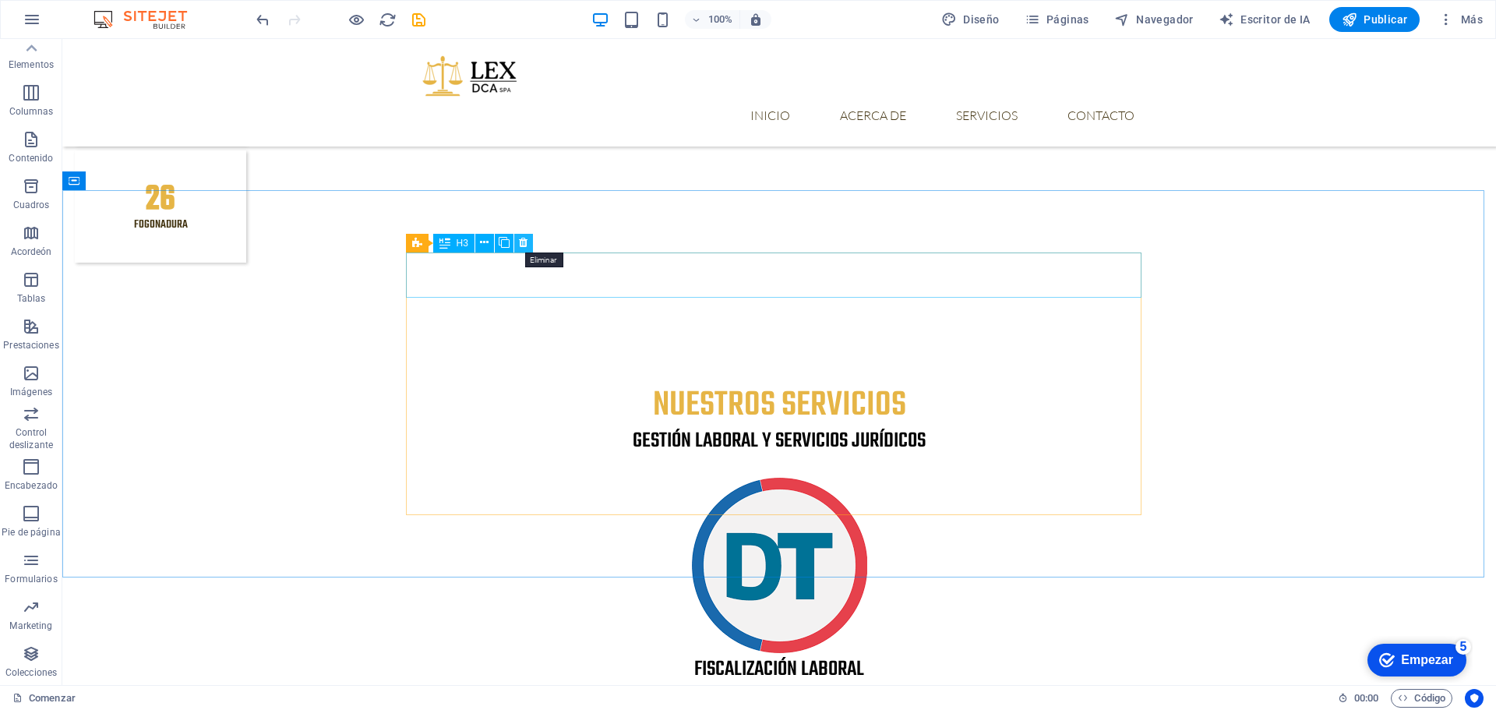
click at [520, 242] on icon at bounding box center [523, 243] width 9 height 16
click at [522, 243] on icon at bounding box center [523, 243] width 9 height 16
click at [524, 244] on icon at bounding box center [523, 243] width 9 height 16
click at [522, 241] on icon at bounding box center [523, 243] width 9 height 16
click at [484, 242] on icon at bounding box center [484, 243] width 9 height 16
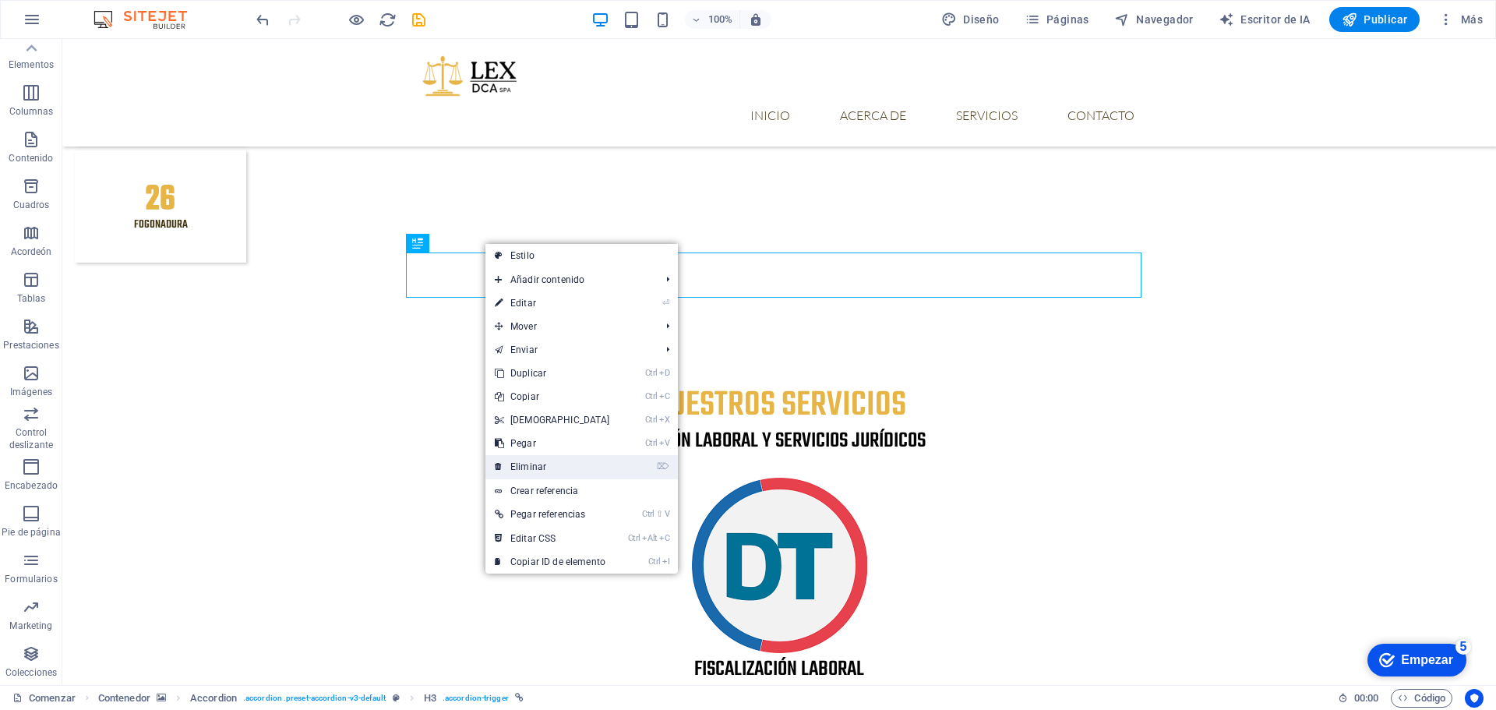
click at [532, 468] on link "⌦ Eliminar" at bounding box center [552, 466] width 134 height 23
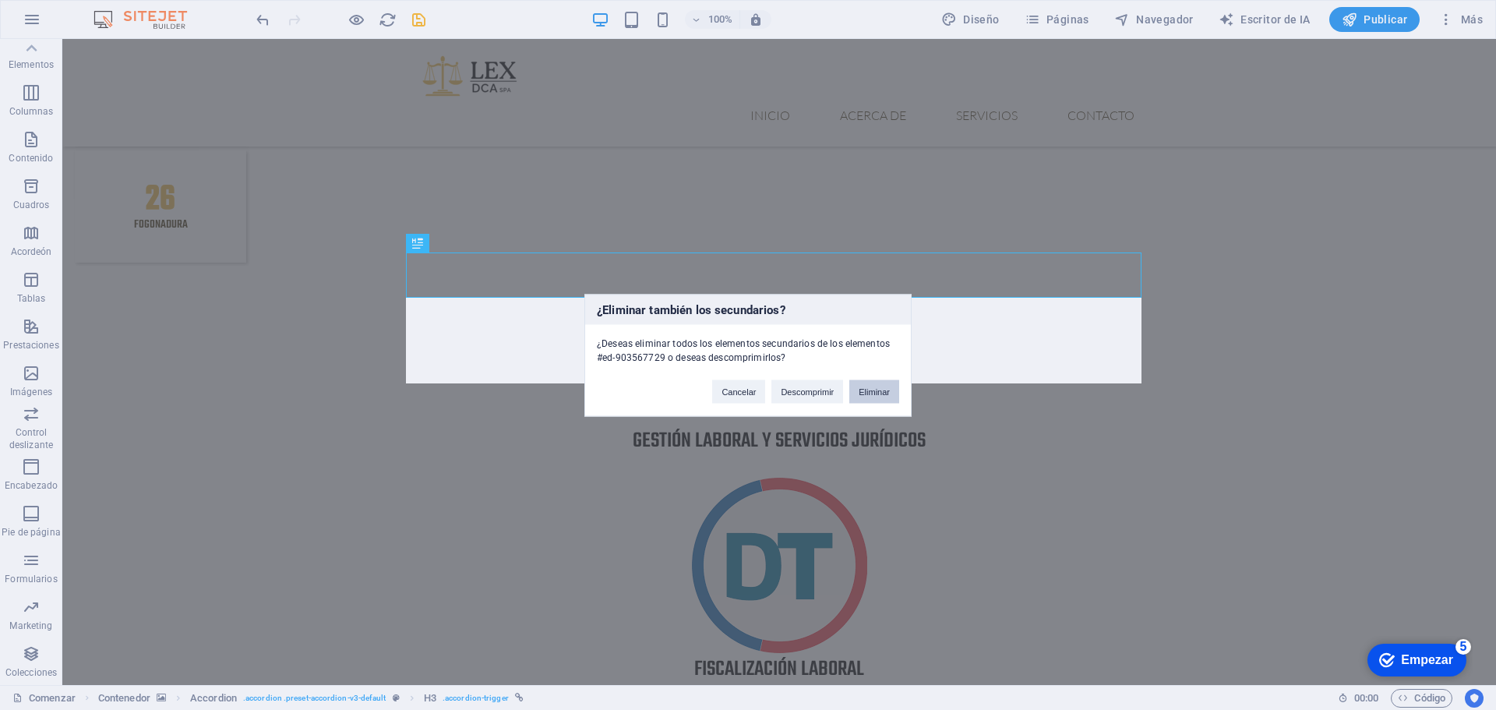
drag, startPoint x: 867, startPoint y: 396, endPoint x: 806, endPoint y: 356, distance: 73.3
click at [868, 395] on button "Eliminar" at bounding box center [874, 390] width 50 height 23
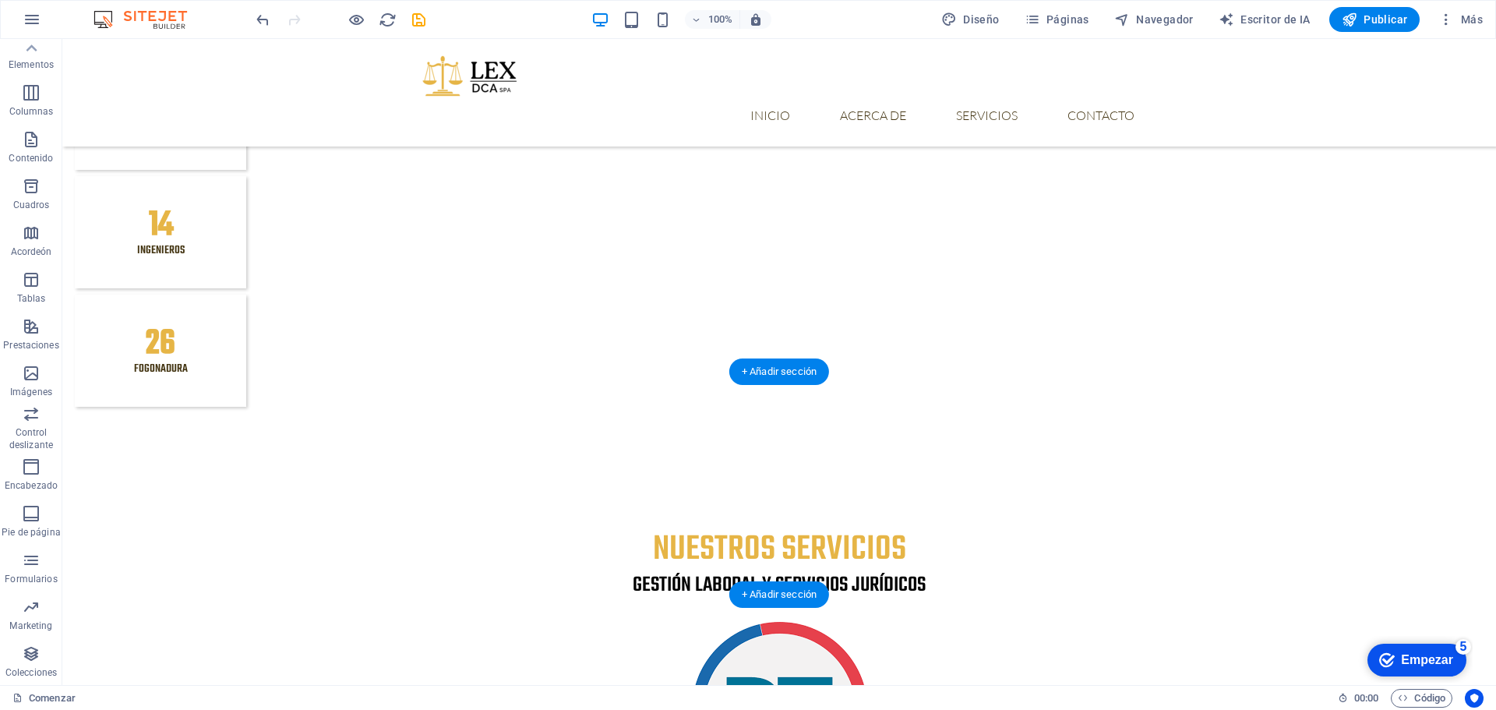
scroll to position [1610, 0]
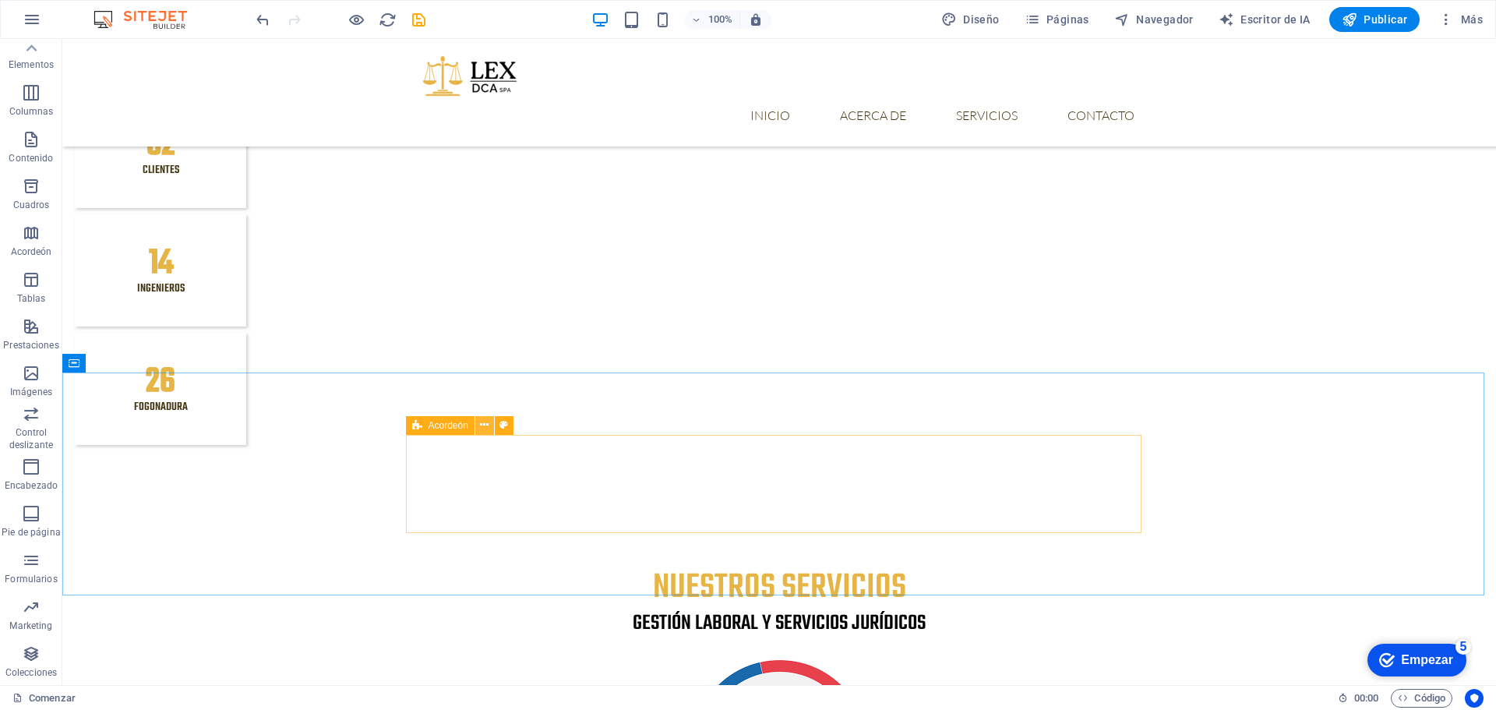
click at [486, 423] on icon at bounding box center [484, 425] width 9 height 16
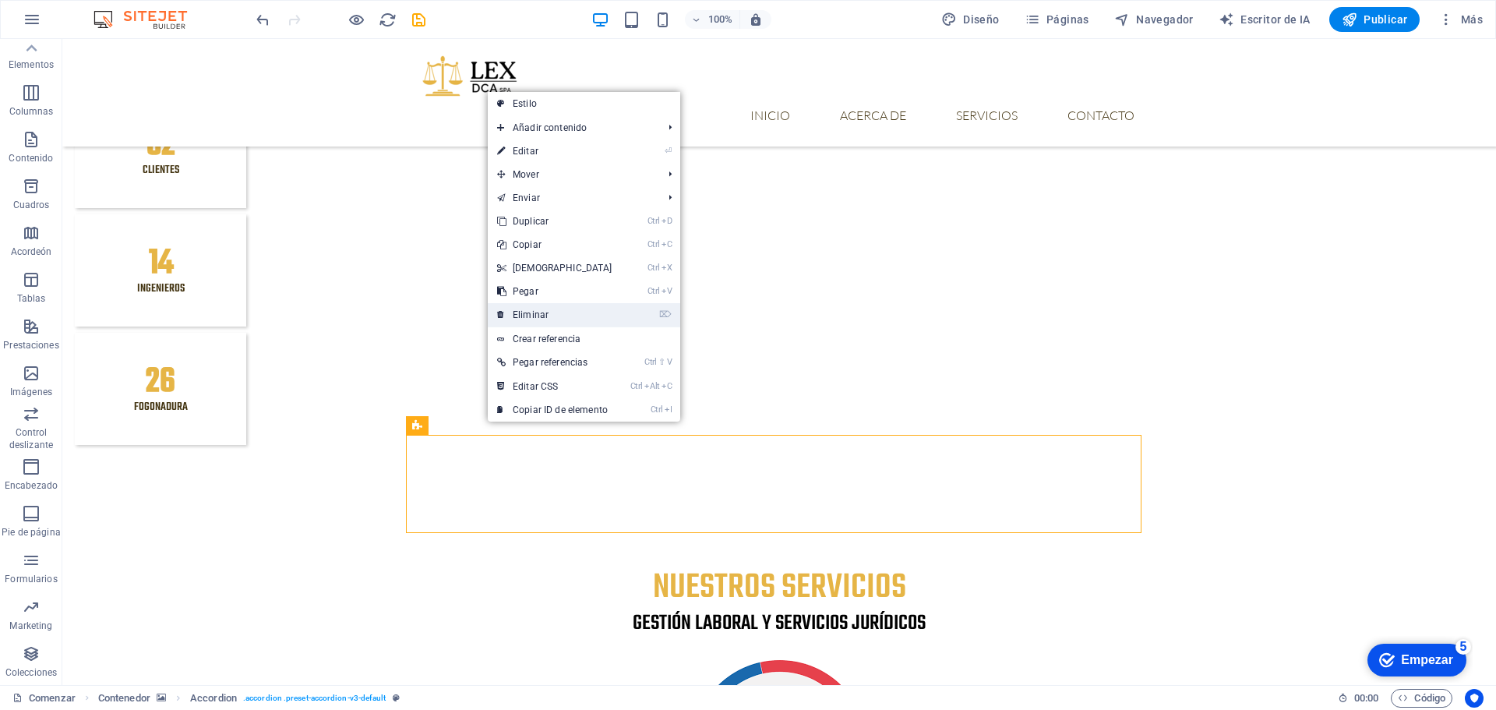
click at [543, 314] on link "⌦ Eliminar" at bounding box center [555, 314] width 134 height 23
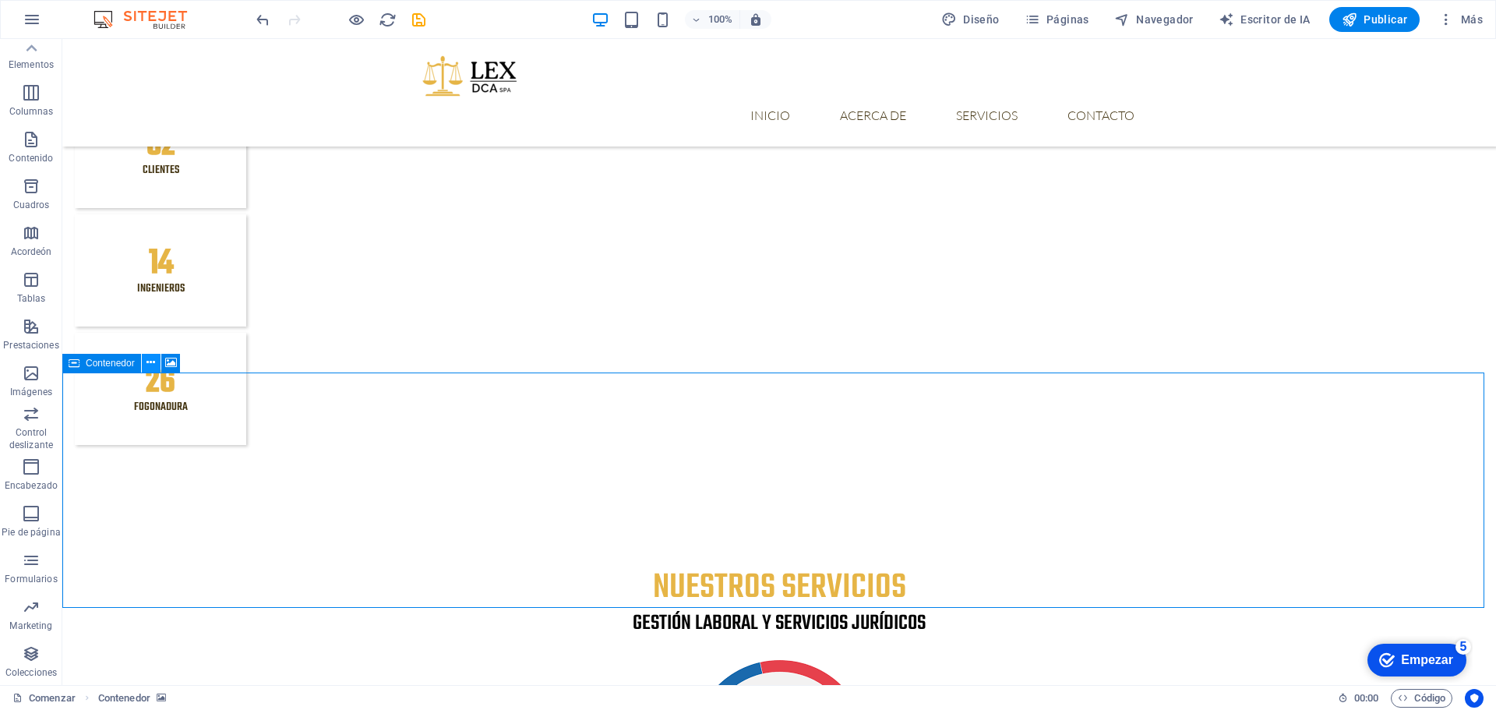
click at [146, 360] on icon at bounding box center [150, 363] width 9 height 16
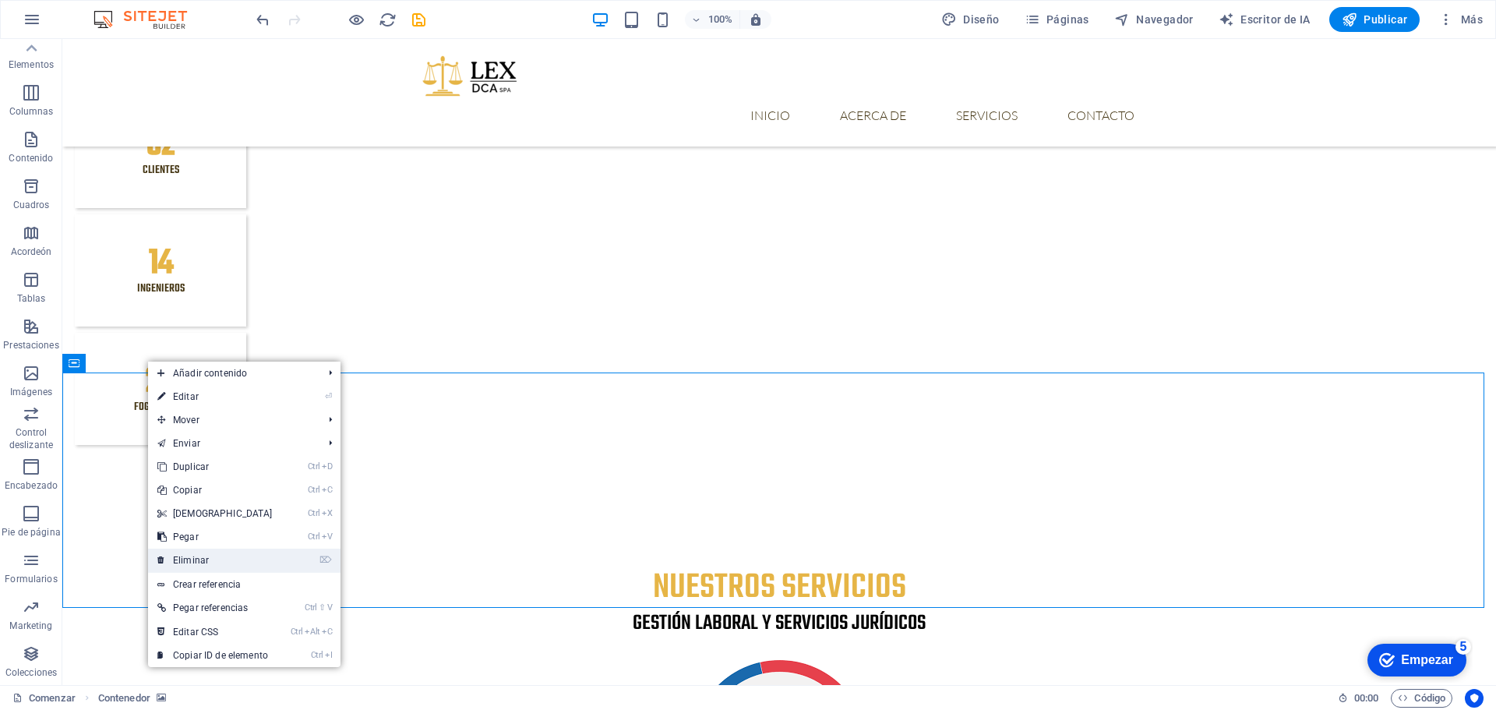
click at [233, 569] on link "⌦ Eliminar" at bounding box center [215, 560] width 134 height 23
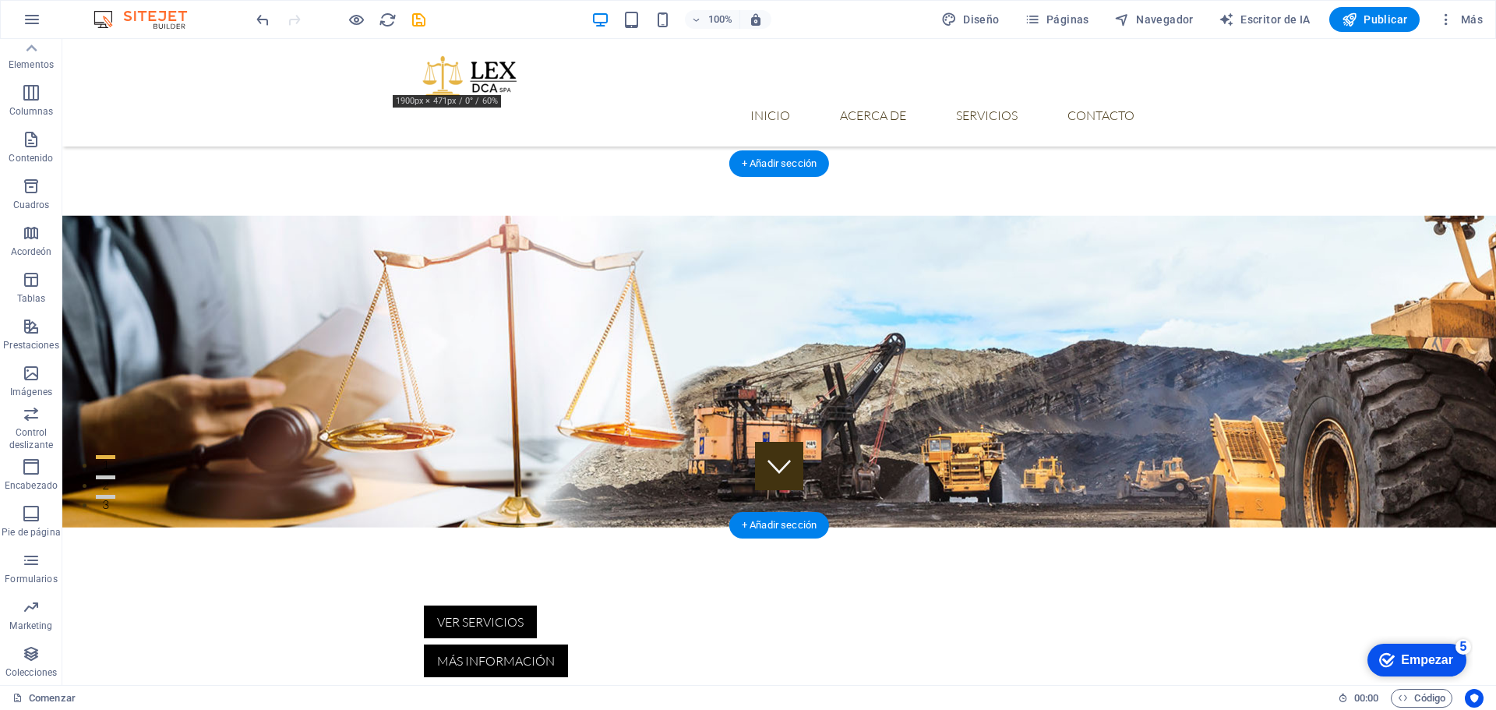
scroll to position [0, 0]
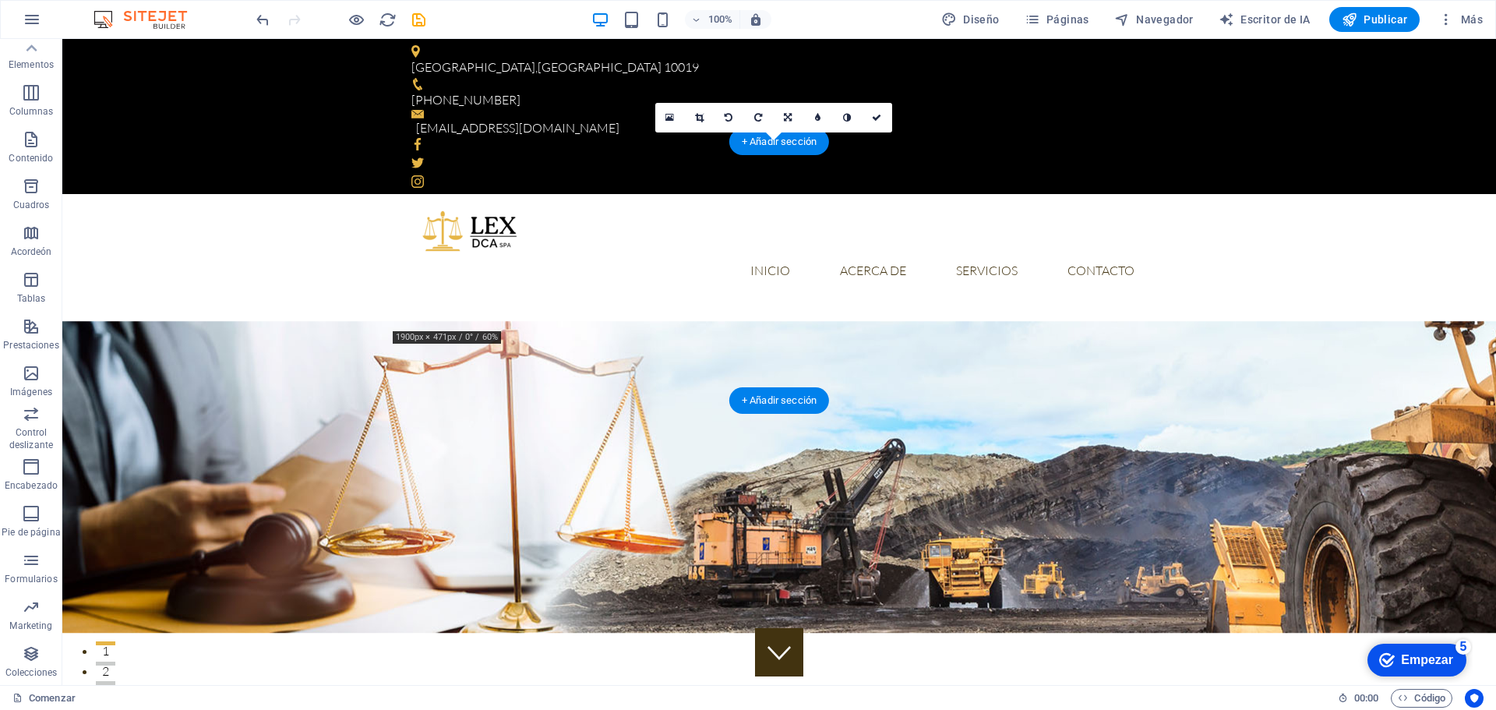
click at [1294, 251] on figure at bounding box center [779, 477] width 1434 height 453
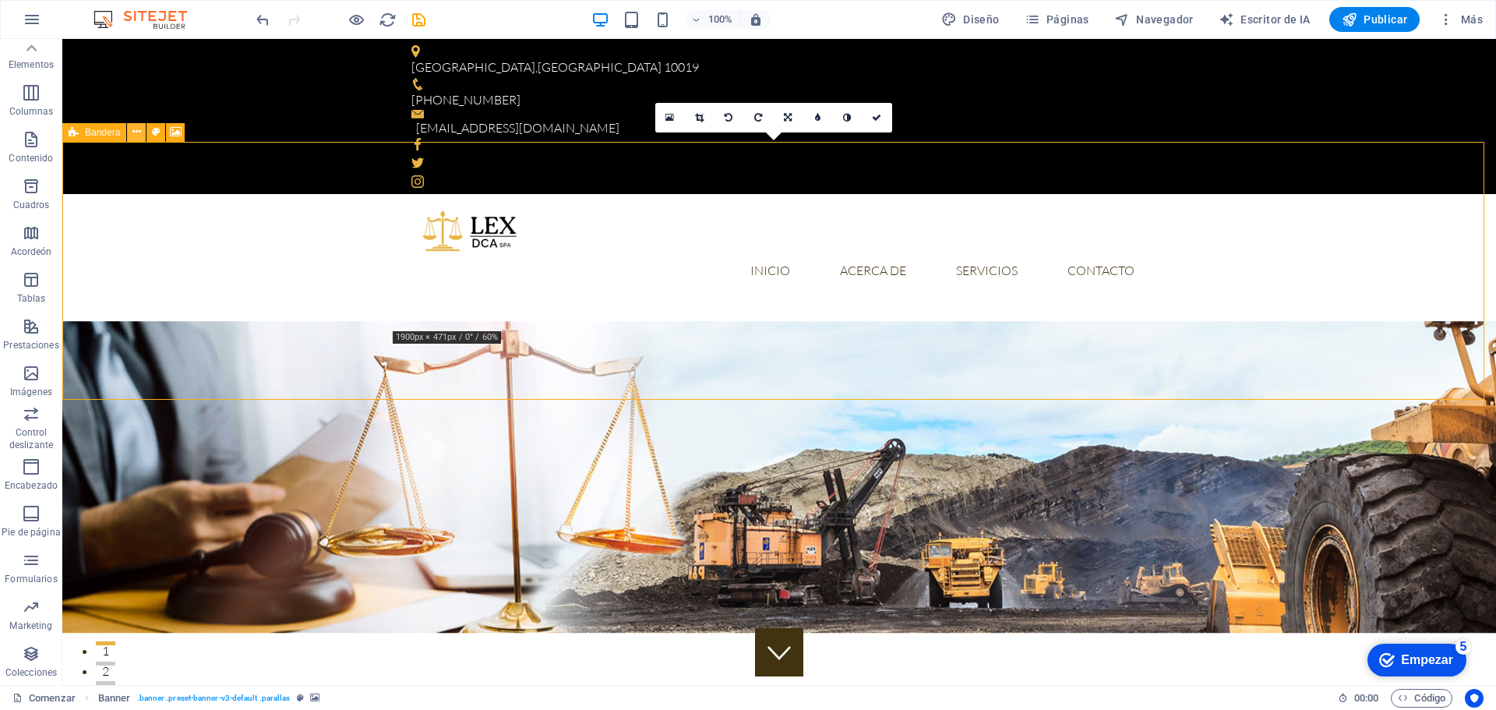
click at [0, 0] on icon at bounding box center [0, 0] width 0 height 0
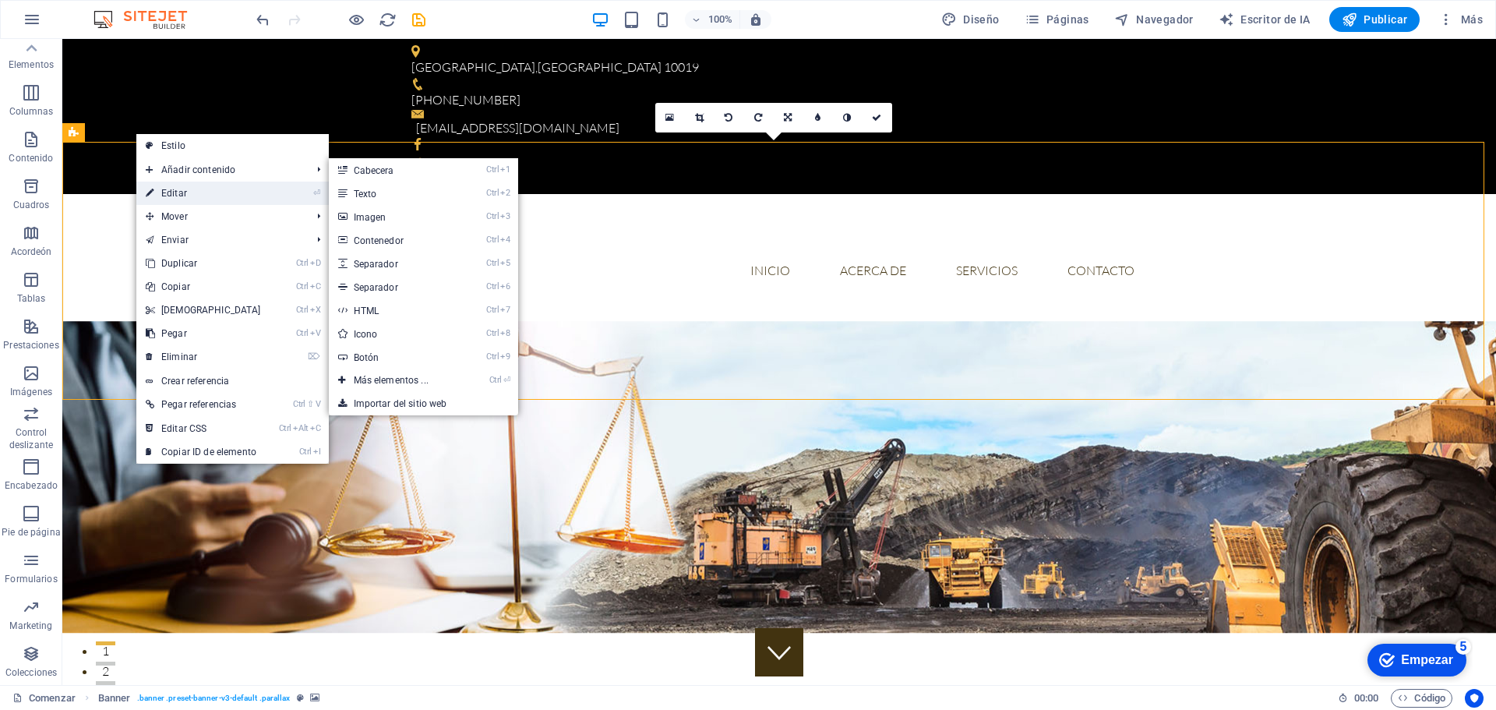
click at [187, 192] on link "⏎ Editar" at bounding box center [203, 193] width 134 height 23
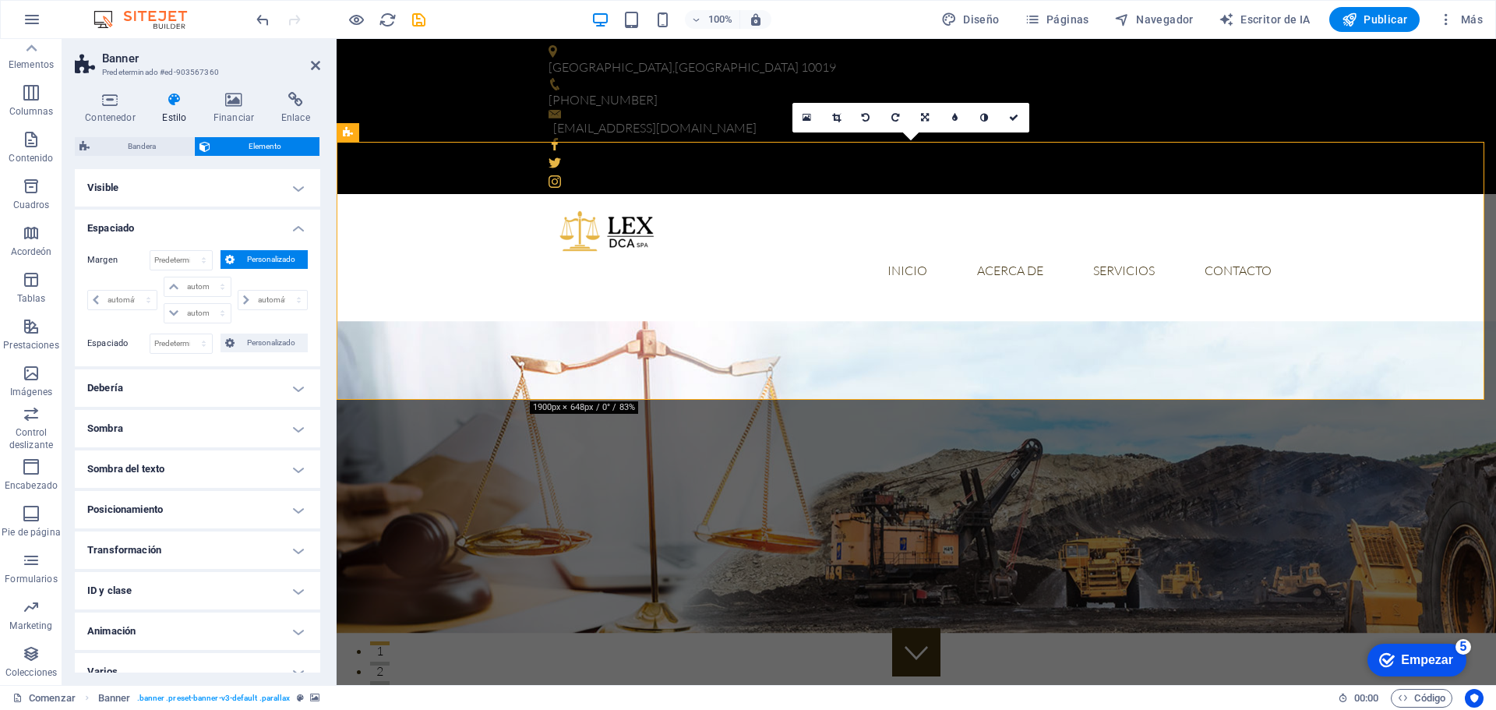
click at [170, 510] on h4 "Posicionamiento" at bounding box center [197, 509] width 245 height 37
click at [219, 539] on font "Relativo" at bounding box center [216, 540] width 26 height 9
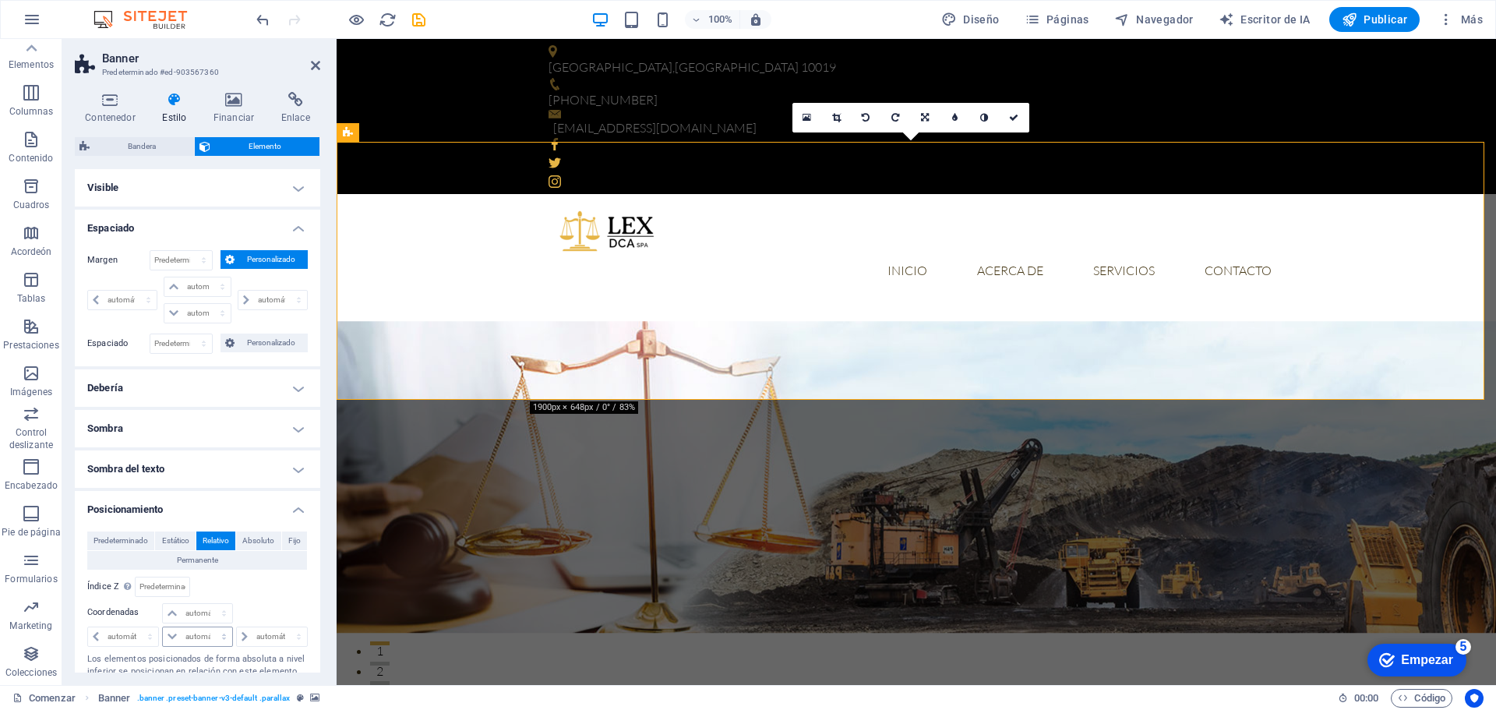
scroll to position [181, 0]
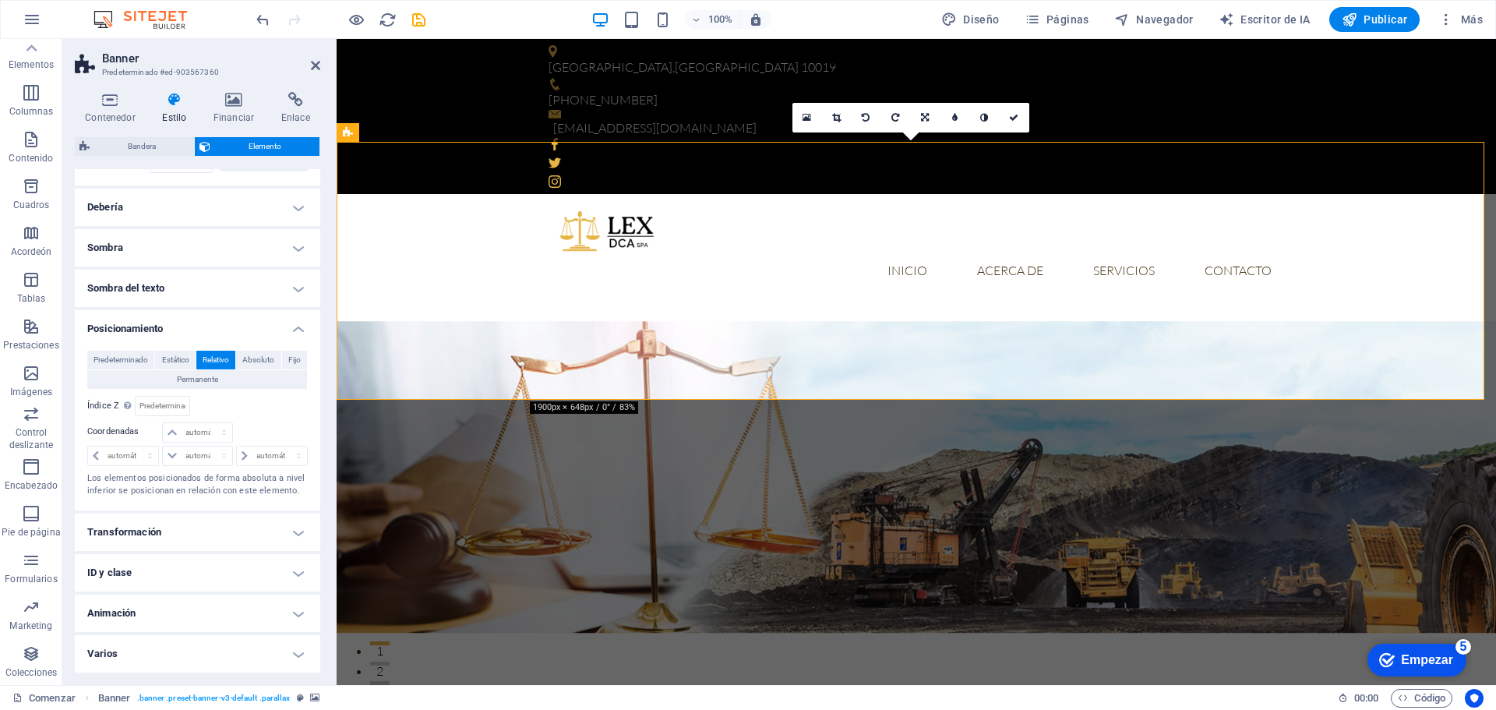
click at [175, 609] on h4 "Animación" at bounding box center [197, 613] width 245 height 37
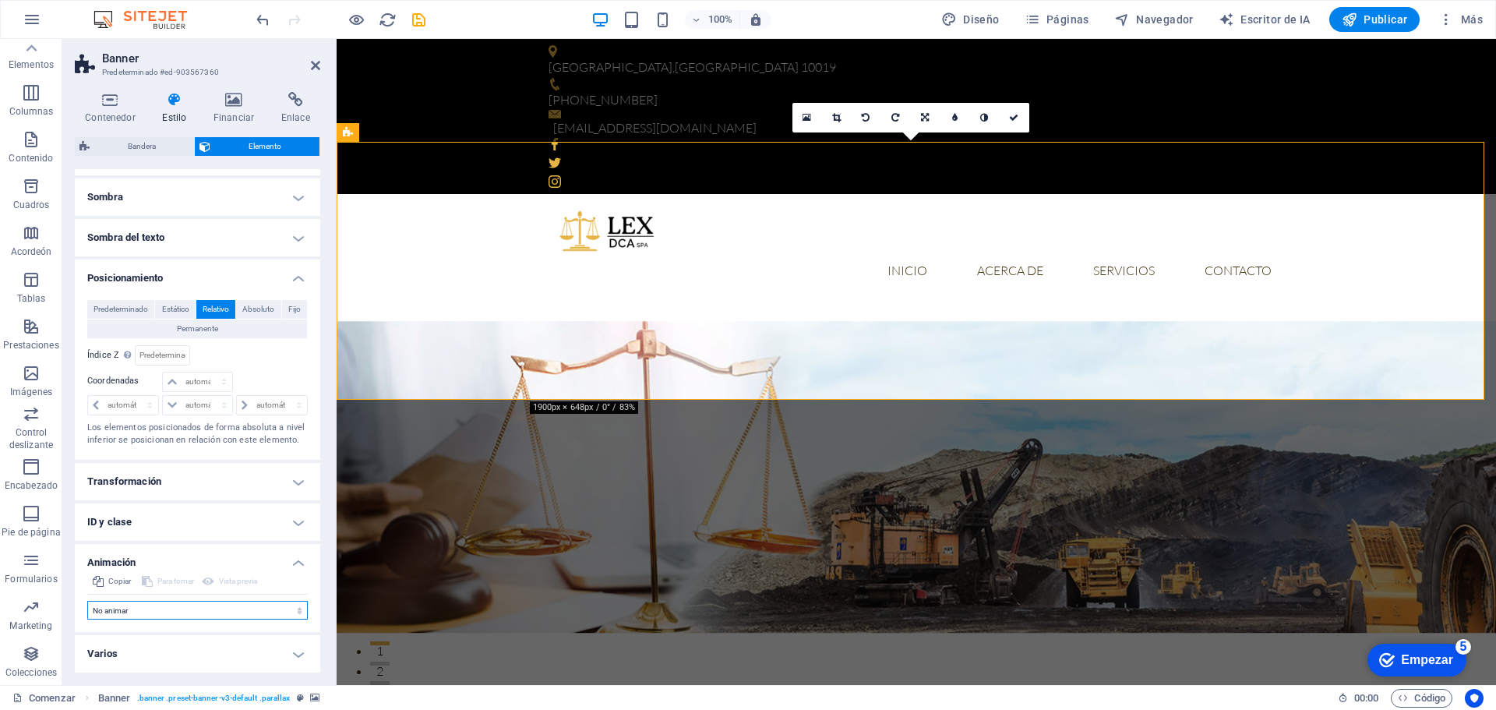
click at [161, 611] on select "No animar Mostrar / Ocultar Subir/bajar Acercar/alejar Deslizar de izquierda a …" at bounding box center [197, 610] width 221 height 19
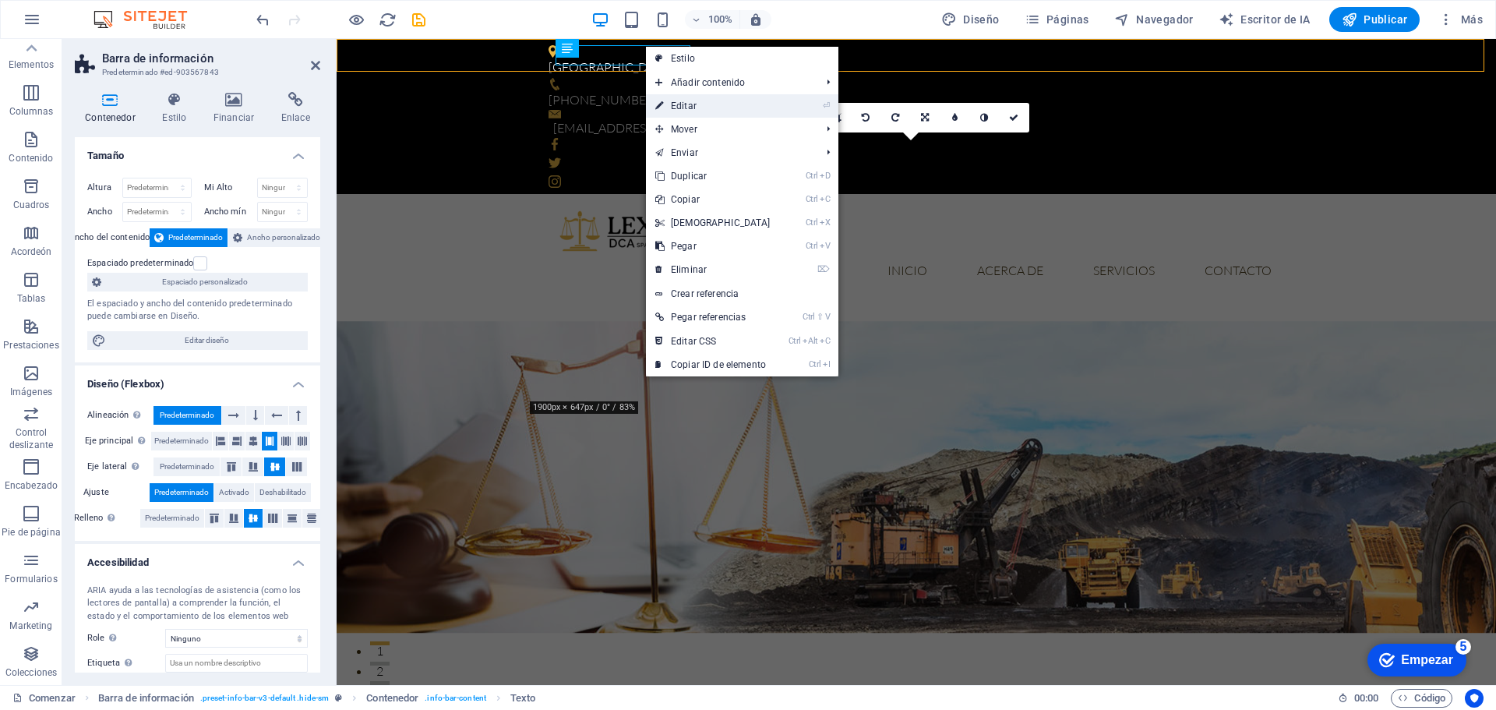
click at [702, 106] on link "⏎ Editar" at bounding box center [713, 105] width 134 height 23
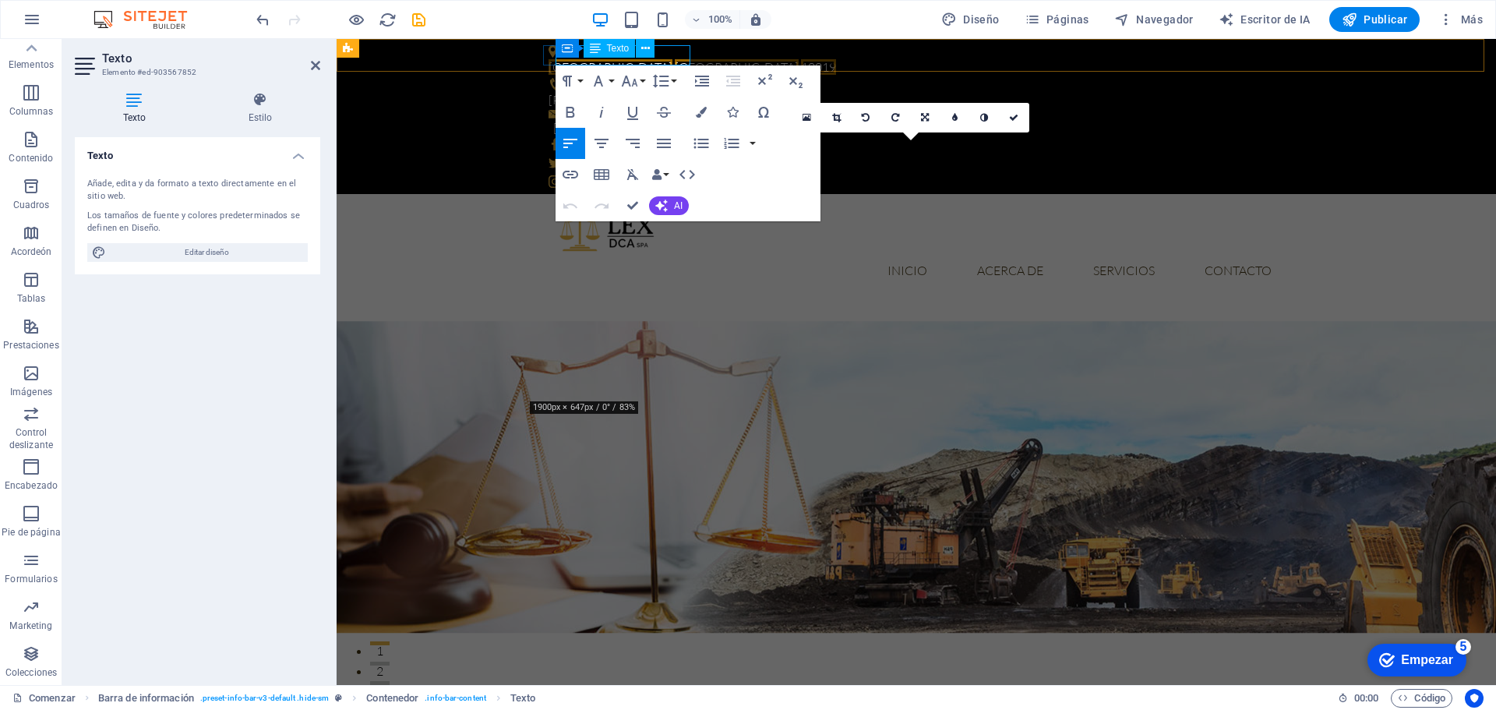
click at [801, 59] on span "10019" at bounding box center [818, 67] width 35 height 16
click at [0, 0] on font "Texto" at bounding box center [0, 0] width 0 height 0
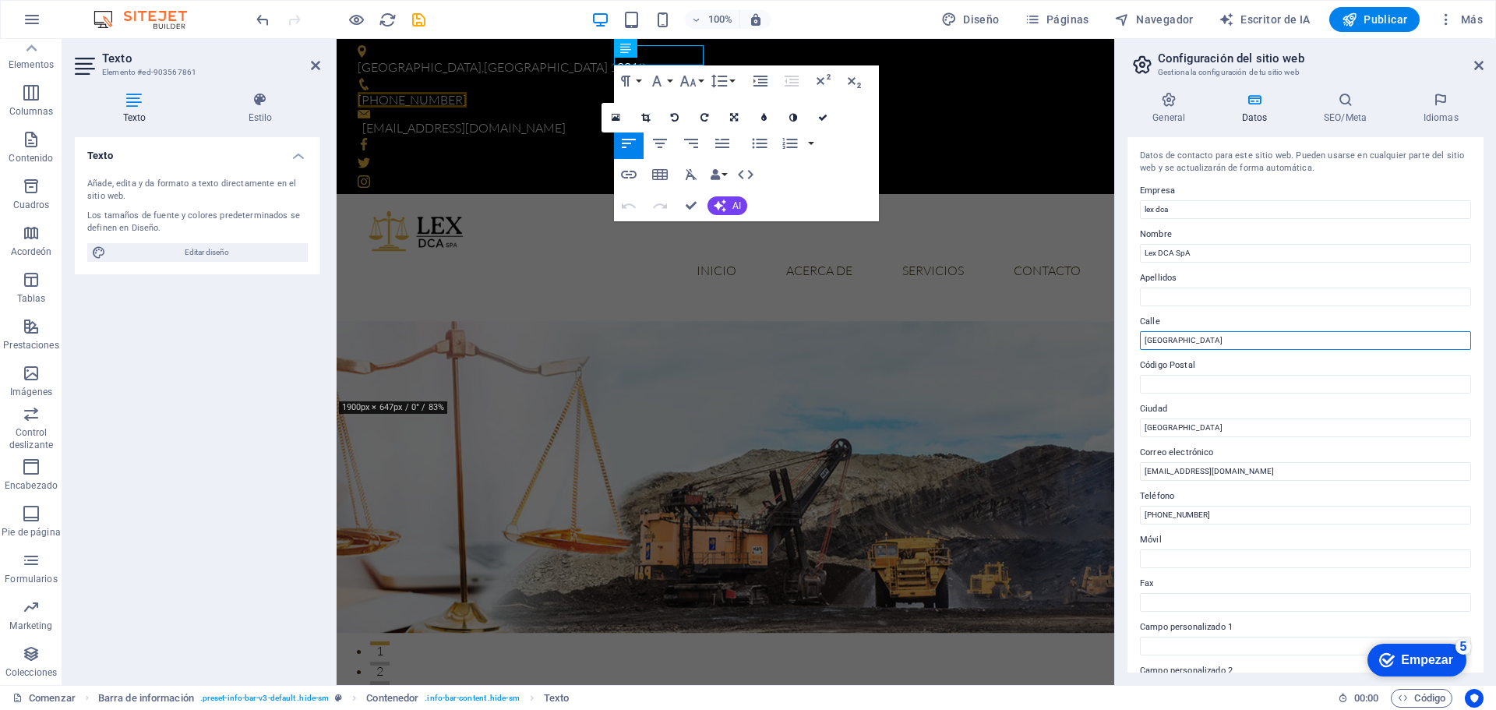
click at [1237, 346] on input "[GEOGRAPHIC_DATA]" at bounding box center [1305, 340] width 331 height 19
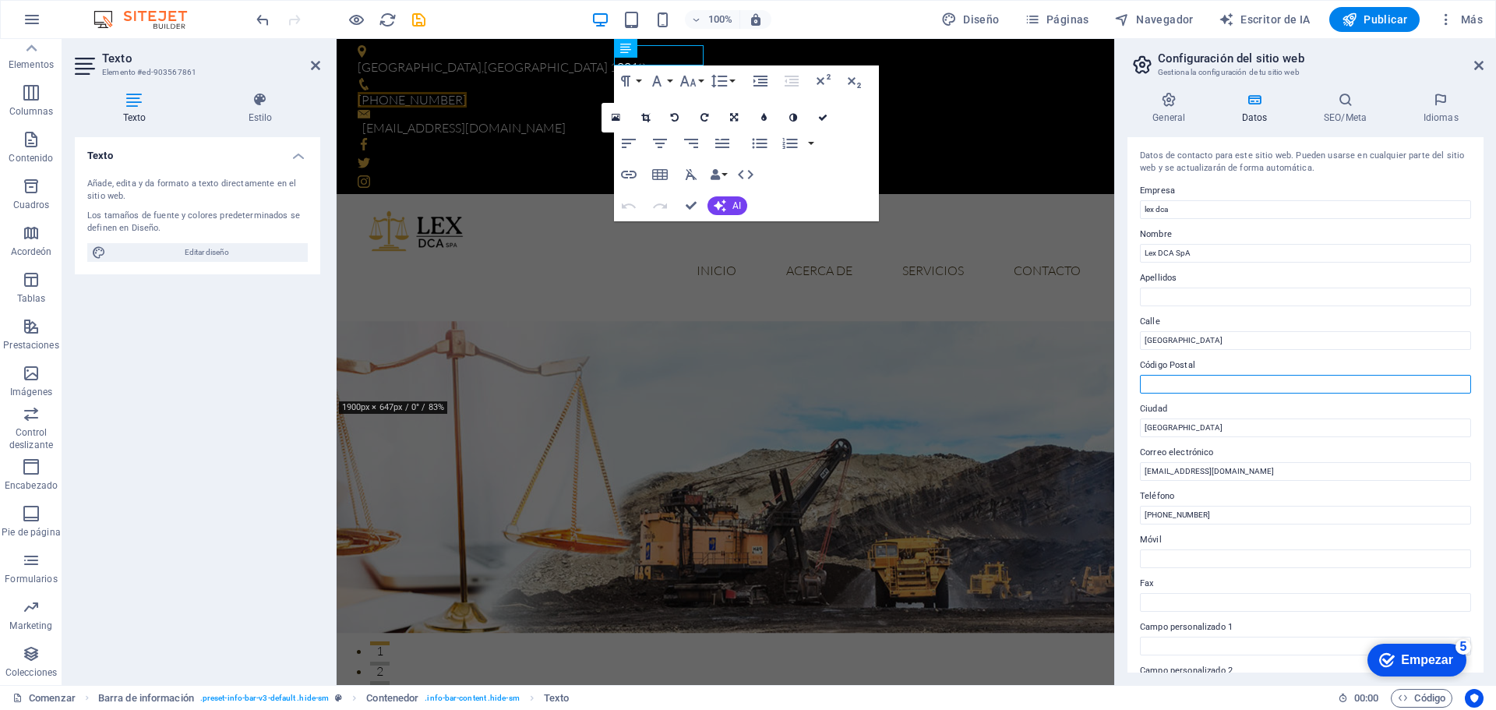
click at [1239, 387] on input "Código Postal" at bounding box center [1305, 384] width 331 height 19
type input "."
click at [1345, 110] on h4 "SEO/Meta" at bounding box center [1349, 108] width 100 height 33
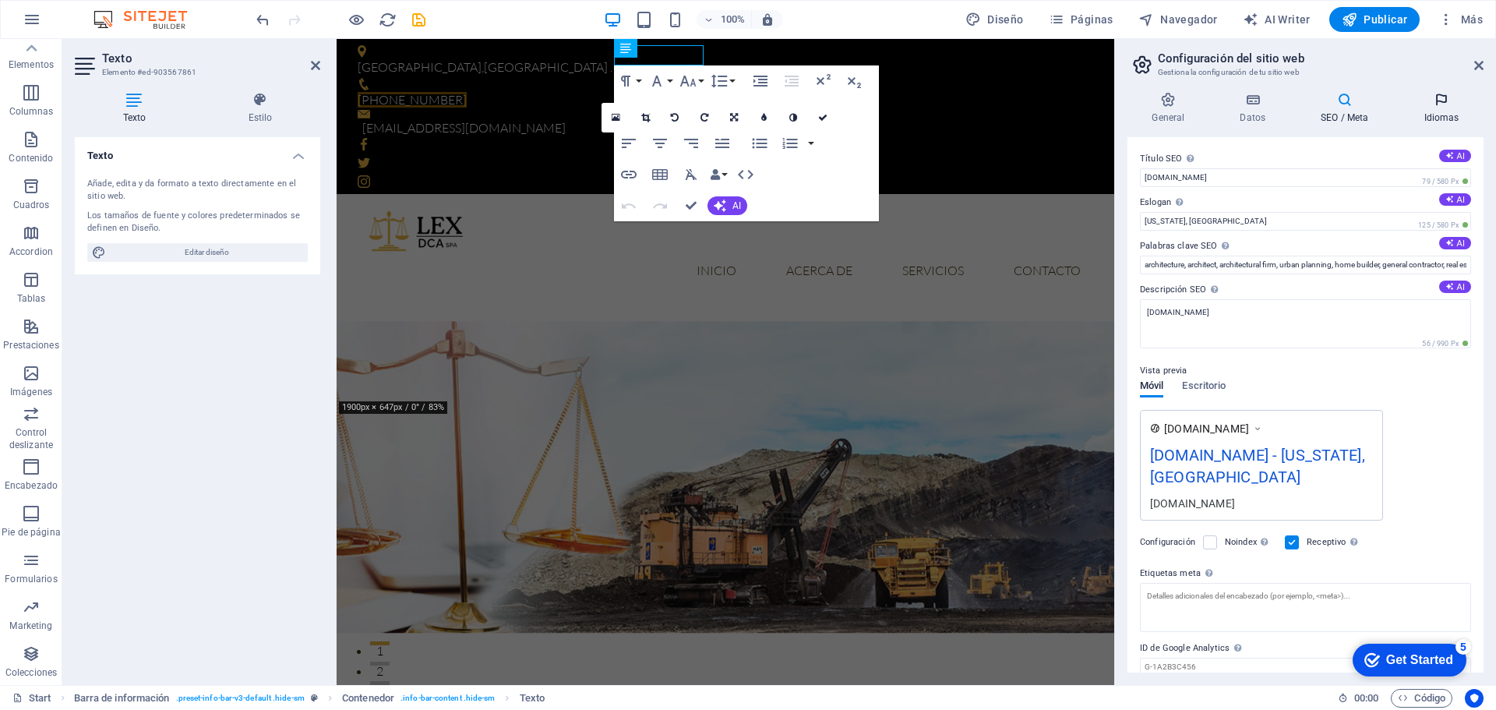
click at [1442, 107] on icon at bounding box center [1442, 100] width 84 height 16
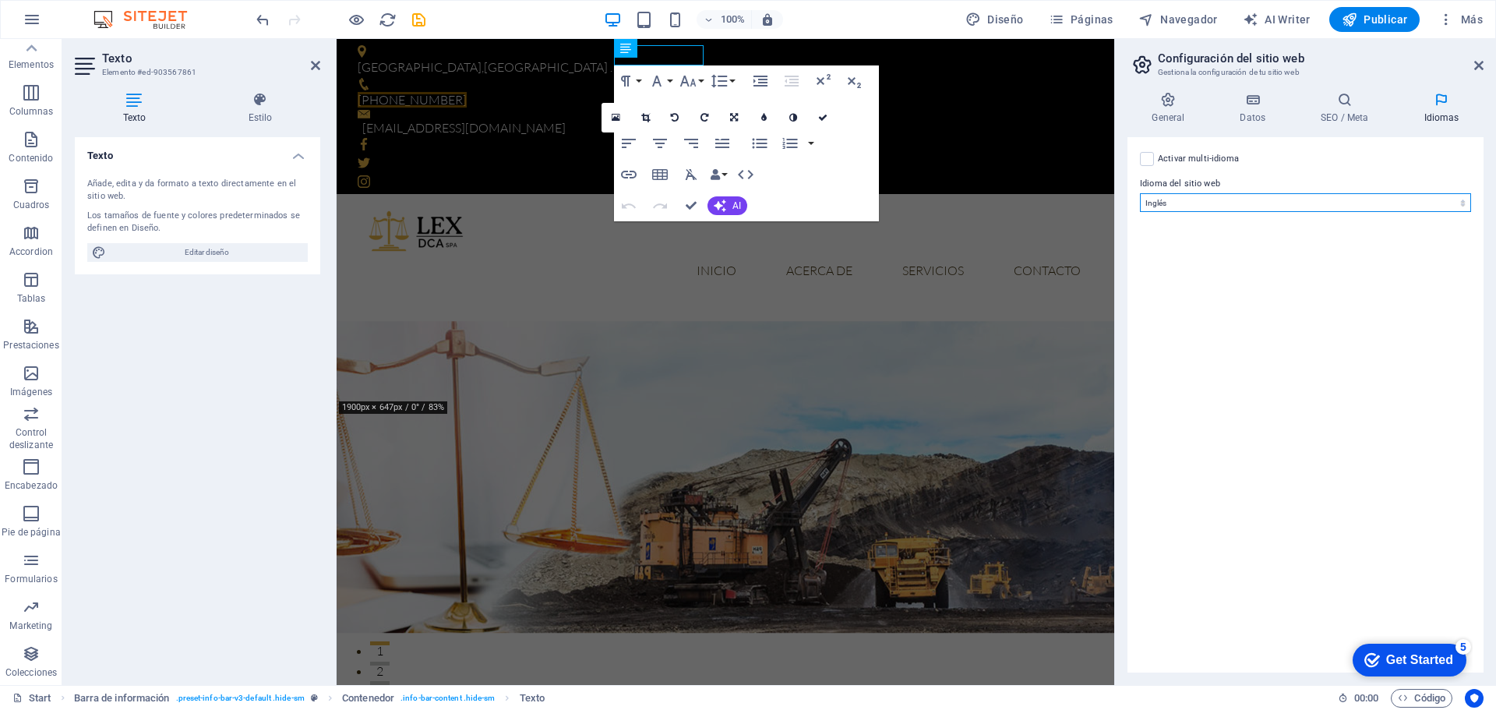
click at [1233, 203] on select "Abkhazian Afar Afrikaans Akan Albanés Alemán Amharic Árabe Aragonese Armenian A…" at bounding box center [1305, 202] width 331 height 19
select select "44"
click at [1140, 193] on select "Abkhazian Afar Afrikaans Akan Albanés Alemán Amharic Árabe Aragonese Armenian A…" at bounding box center [1305, 202] width 331 height 19
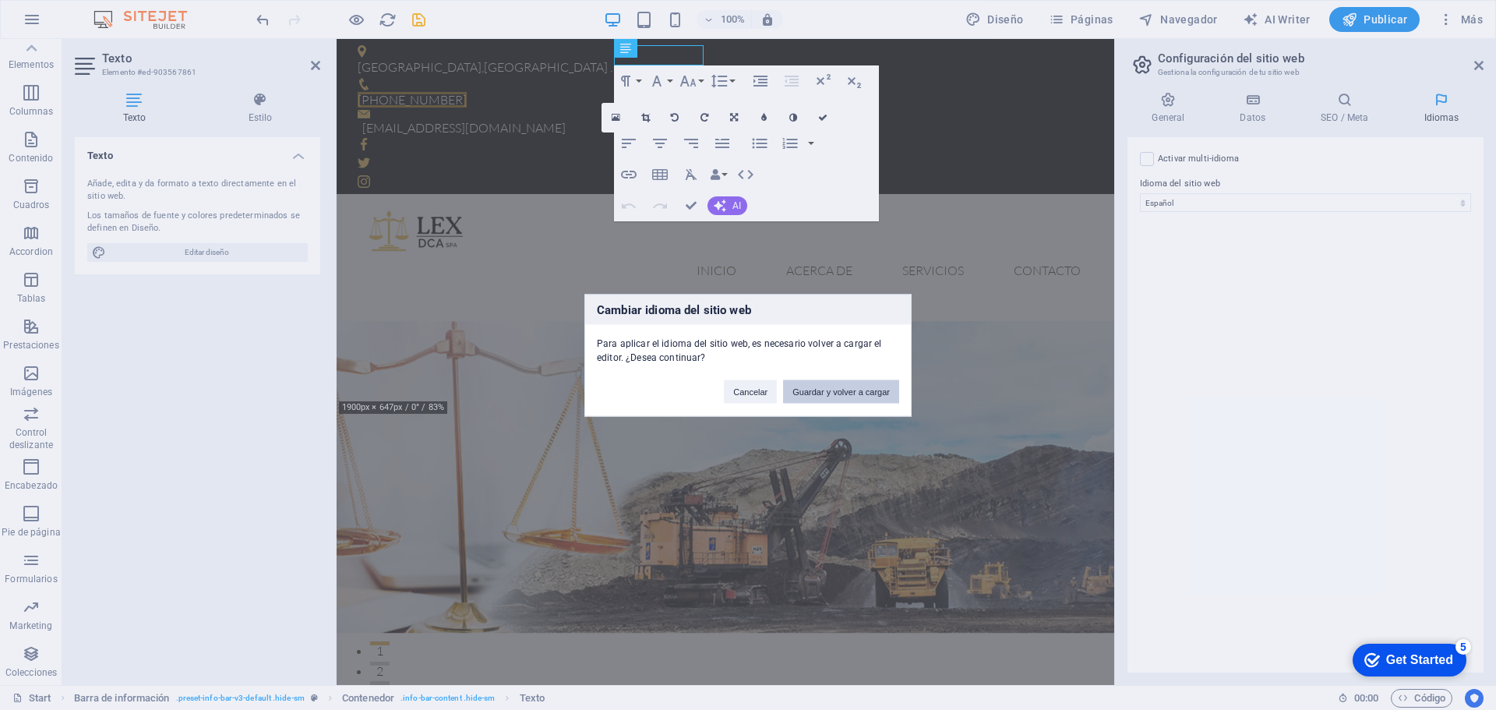
click at [825, 390] on button "Guardar y volver a cargar" at bounding box center [841, 390] width 116 height 23
